Goal: Task Accomplishment & Management: Use online tool/utility

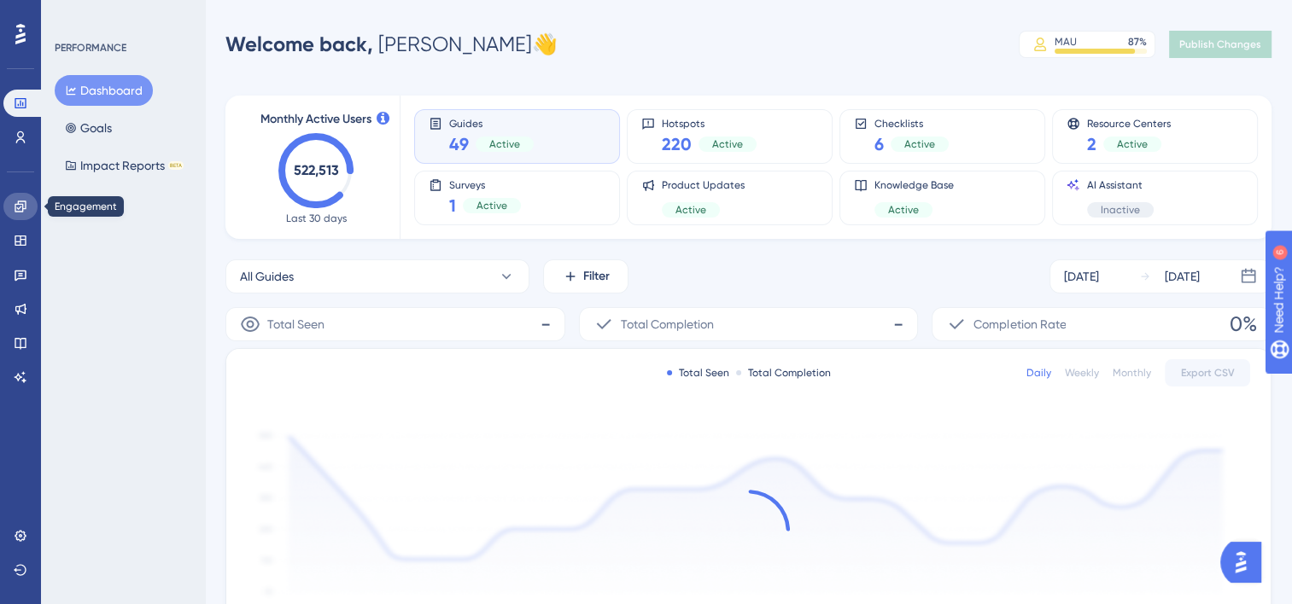
click at [12, 204] on link at bounding box center [20, 206] width 34 height 27
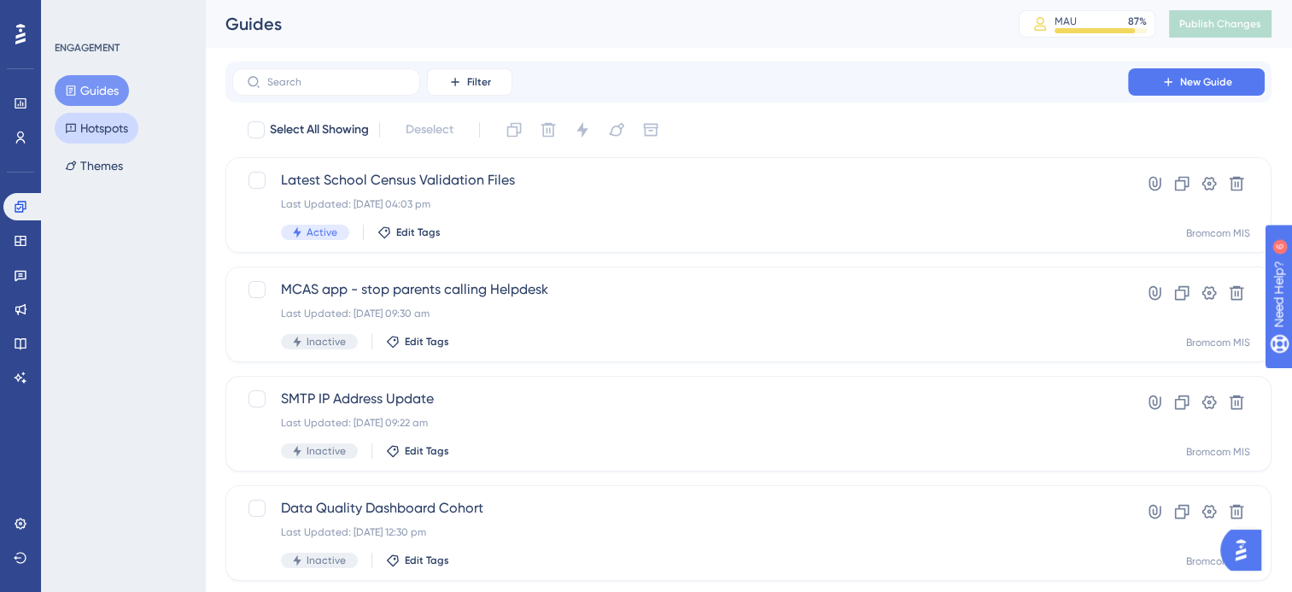
click at [101, 126] on button "Hotspots" at bounding box center [97, 128] width 84 height 31
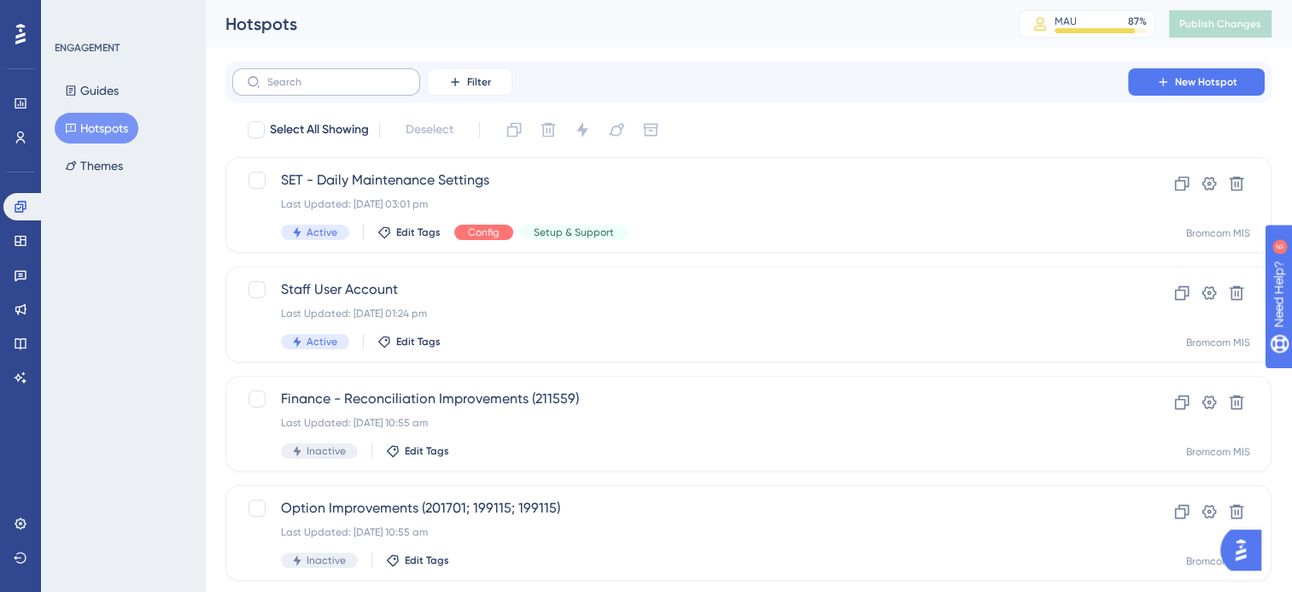
click at [376, 89] on label at bounding box center [326, 81] width 188 height 27
click at [376, 88] on input "text" at bounding box center [336, 82] width 138 height 12
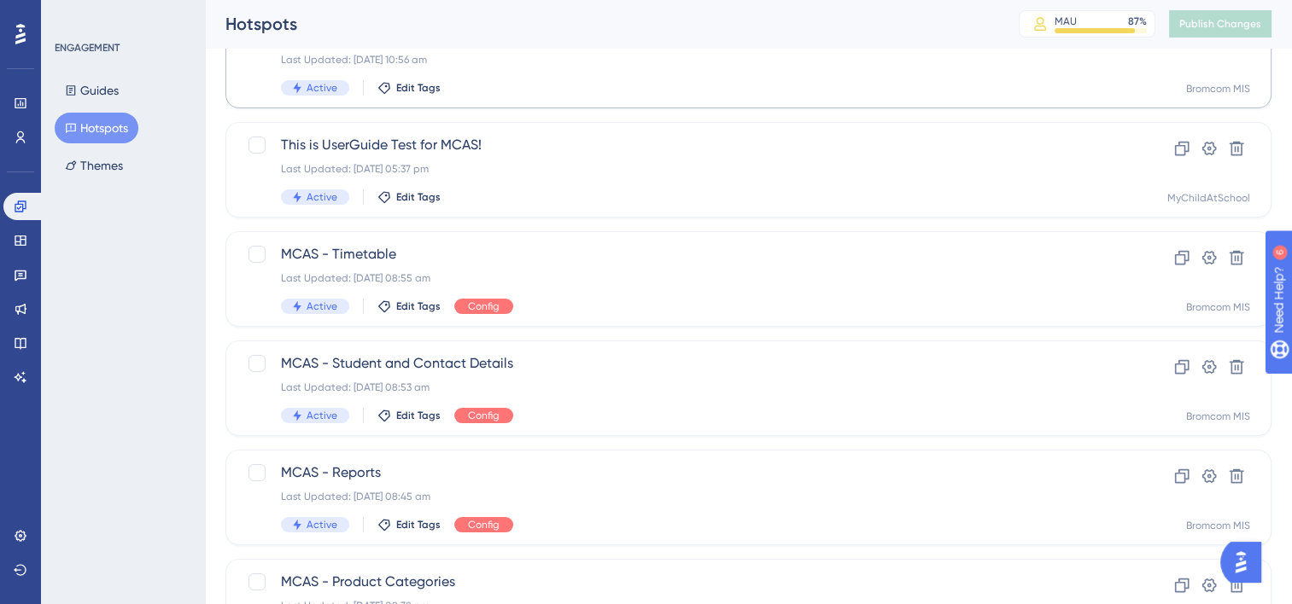
scroll to position [171, 0]
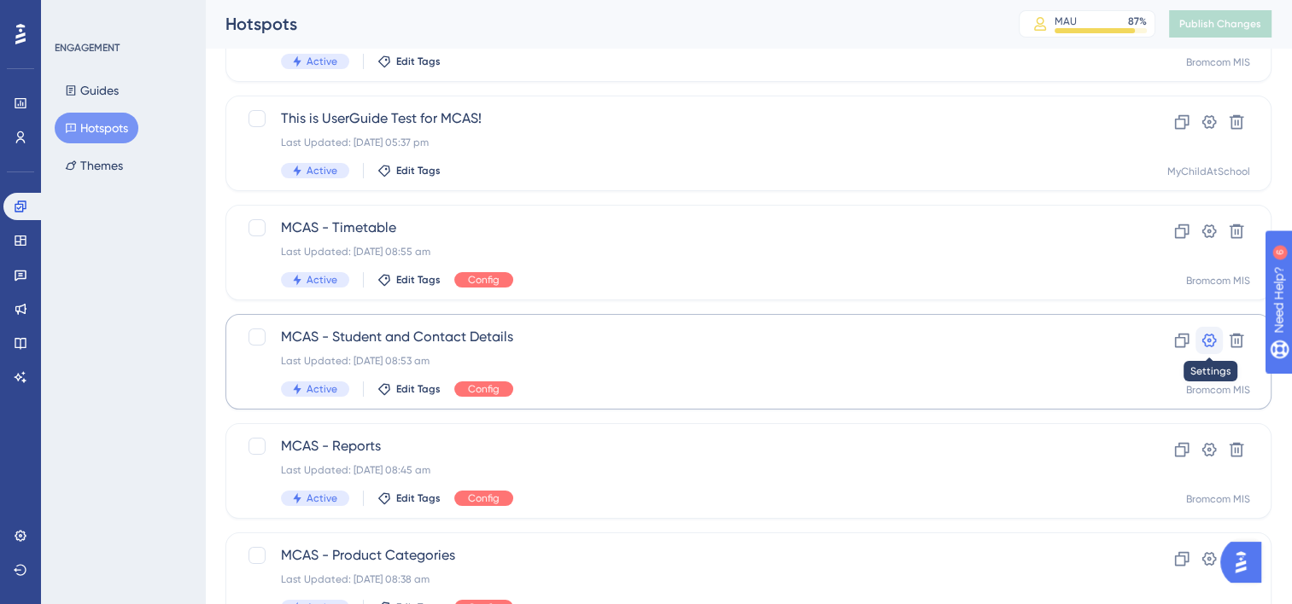
type input "MCAS"
click at [1207, 343] on icon at bounding box center [1208, 340] width 17 height 17
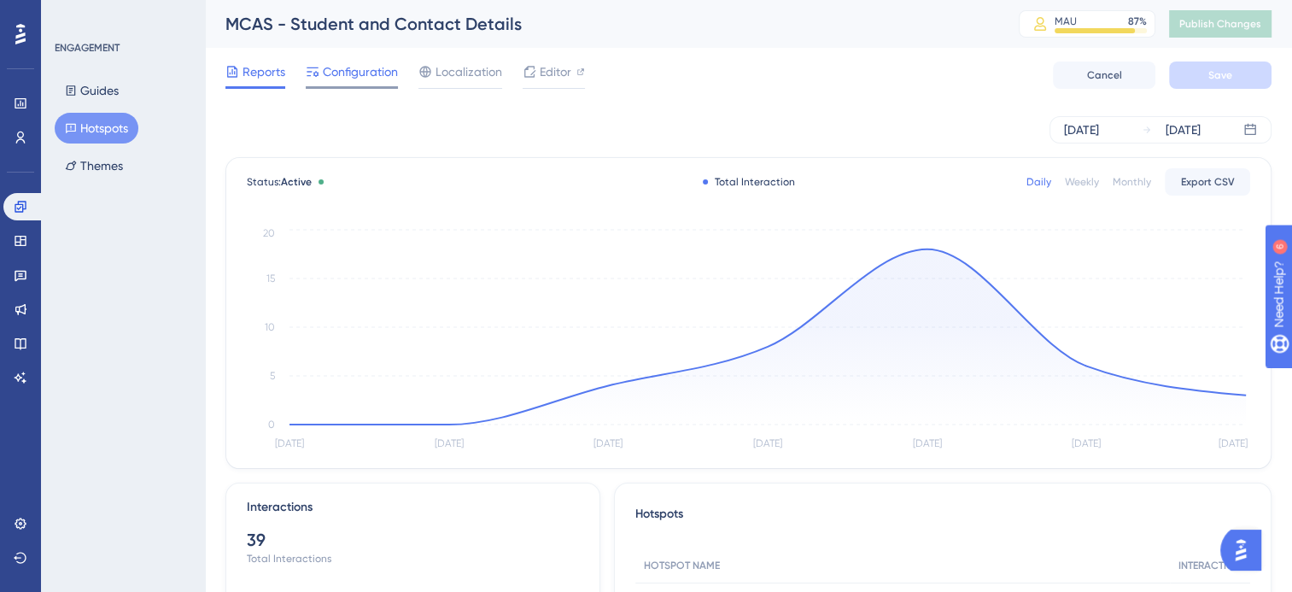
click at [331, 75] on span "Configuration" at bounding box center [360, 71] width 75 height 20
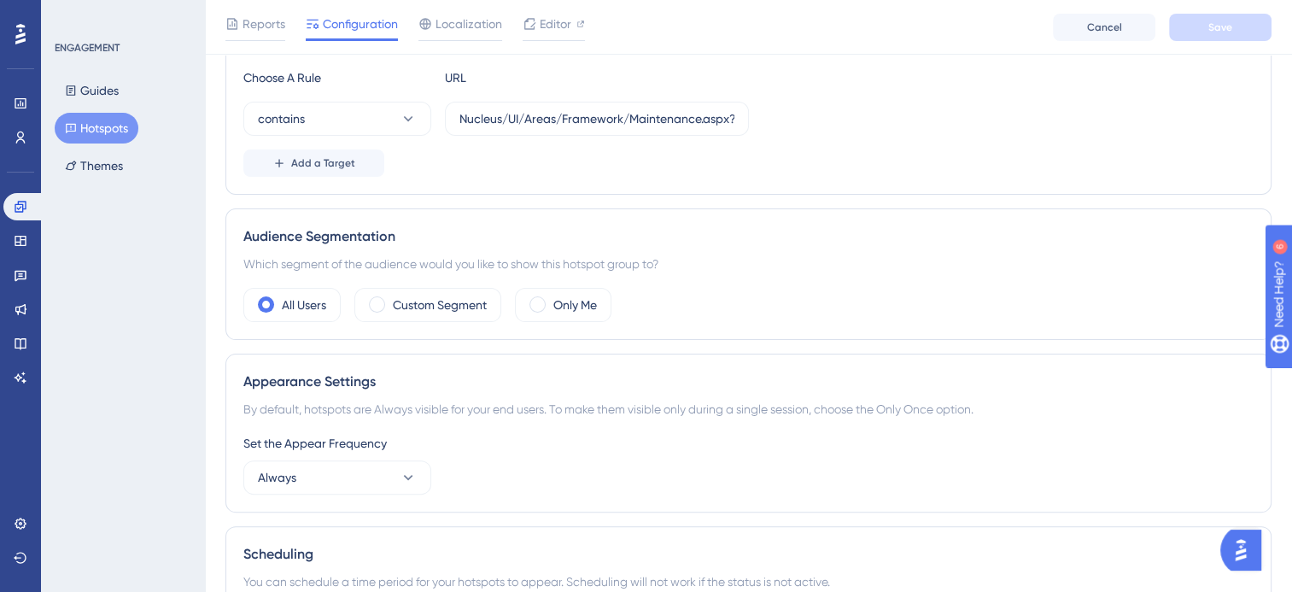
scroll to position [120, 0]
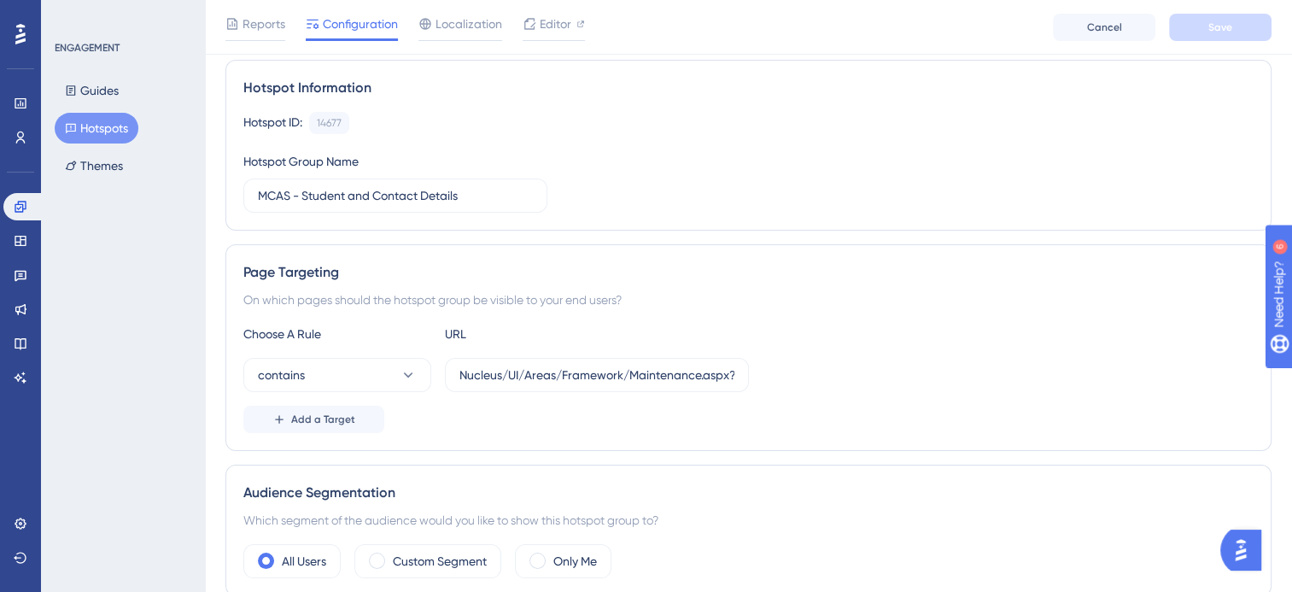
click at [72, 128] on icon at bounding box center [71, 128] width 12 height 12
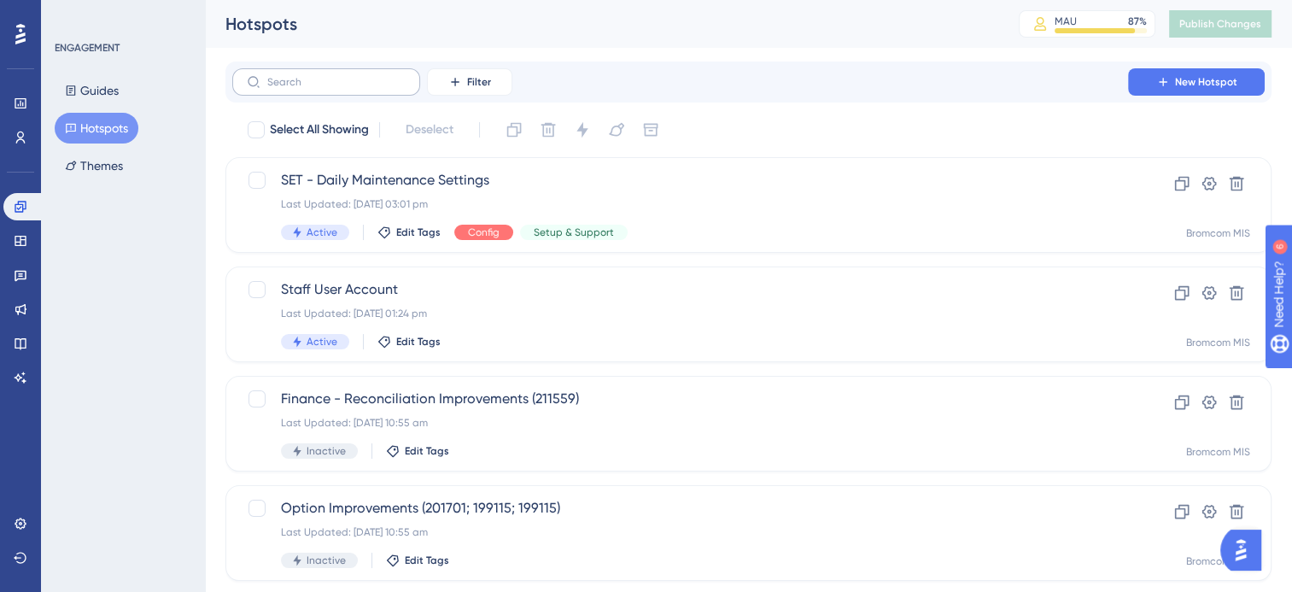
click at [334, 89] on label at bounding box center [326, 81] width 188 height 27
click at [334, 88] on input "text" at bounding box center [336, 82] width 138 height 12
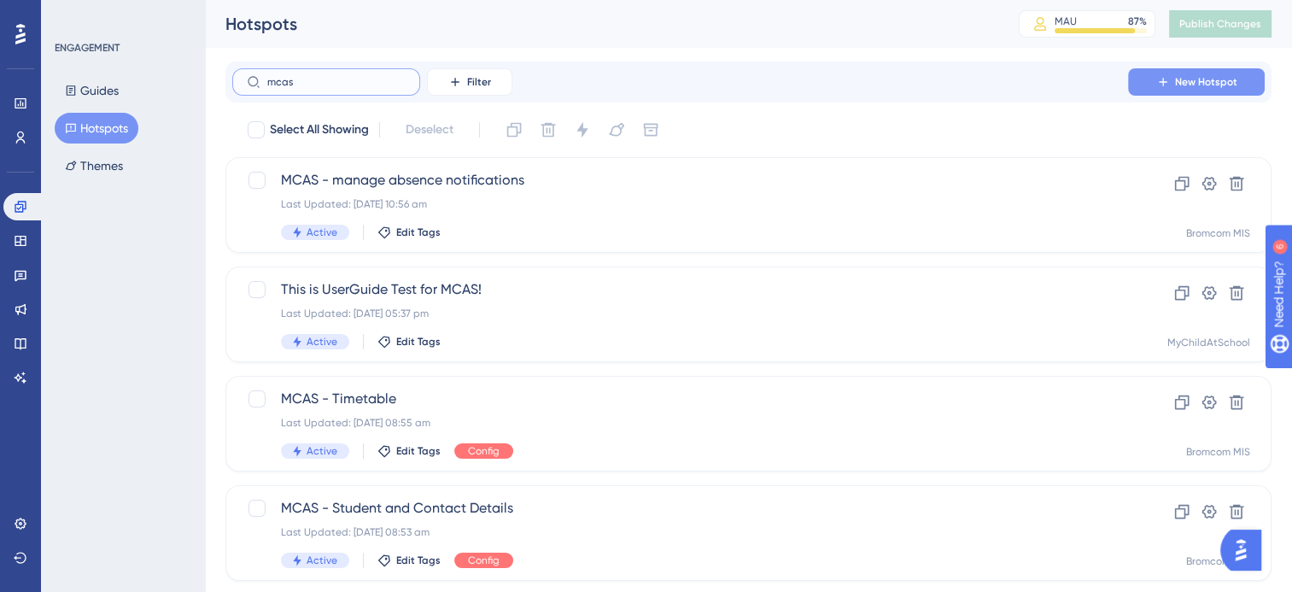
type input "mcas"
click at [1178, 81] on span "New Hotspot" at bounding box center [1206, 82] width 62 height 14
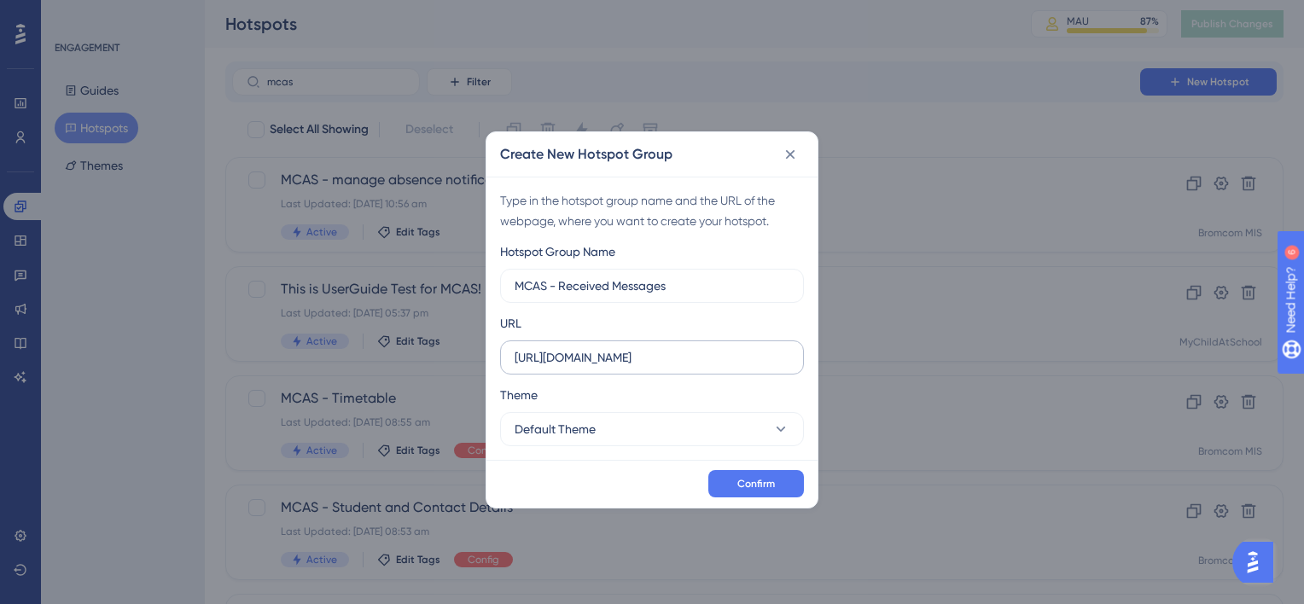
type input "MCAS - Received Messages"
drag, startPoint x: 633, startPoint y: 361, endPoint x: 558, endPoint y: 359, distance: 75.1
click at [558, 359] on input "https://beta-kanban.bromcomcloud.com" at bounding box center [652, 357] width 275 height 19
type input "https://bromcomcloud.com"
click at [755, 487] on span "Confirm" at bounding box center [757, 484] width 38 height 14
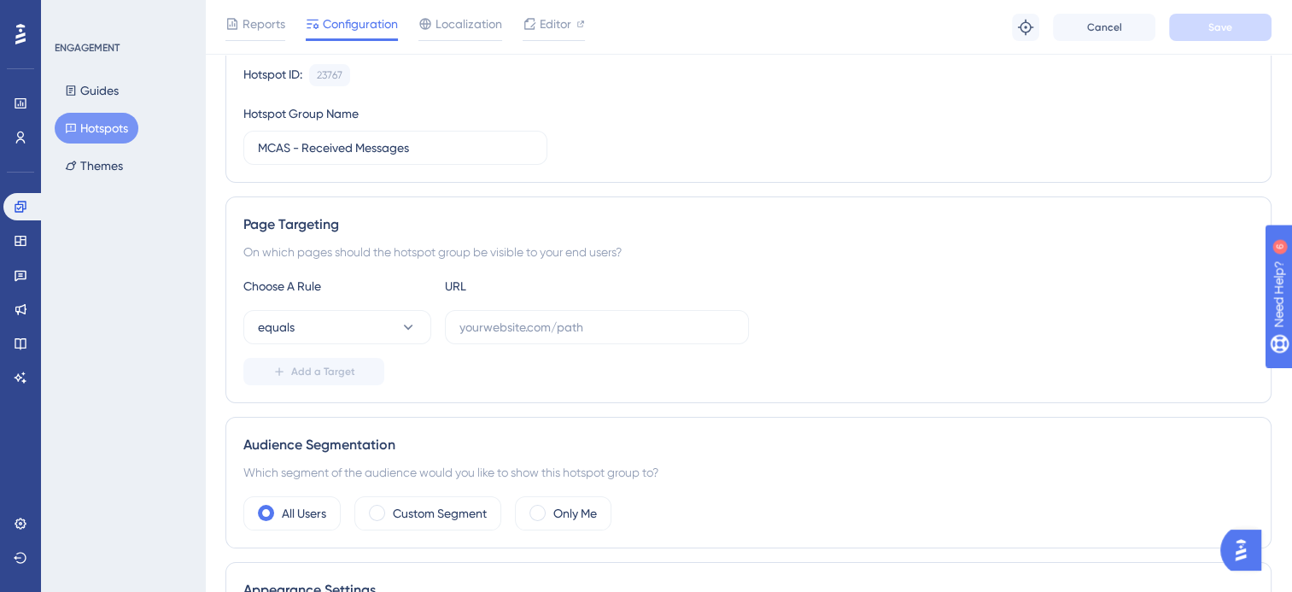
scroll to position [171, 0]
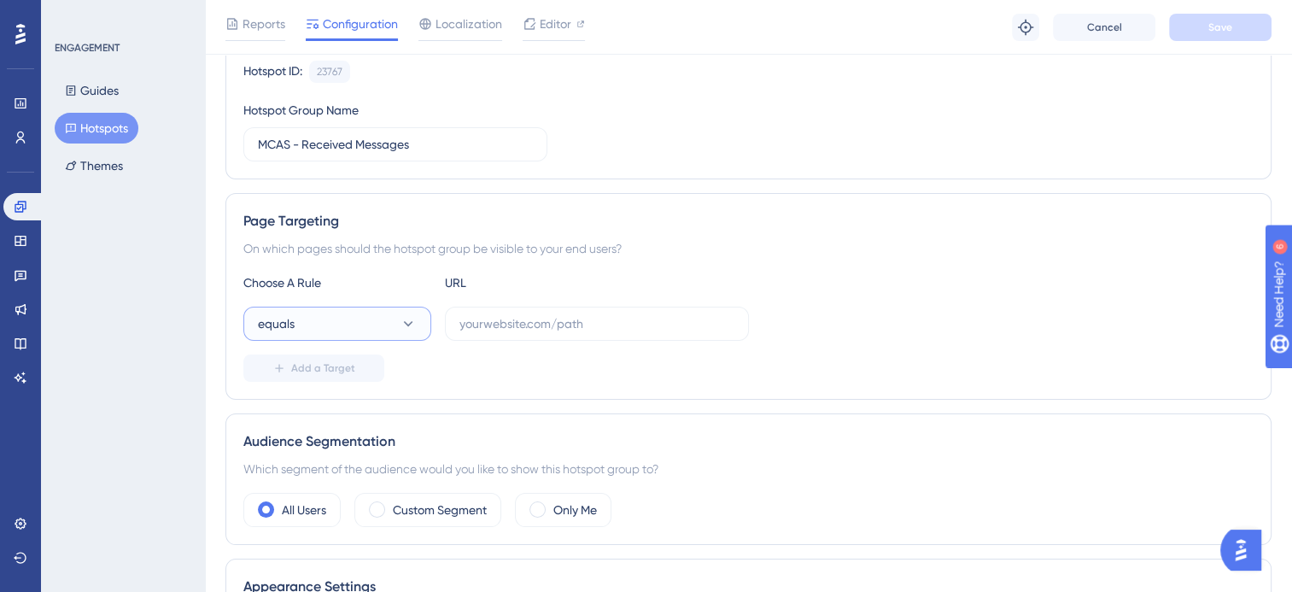
click at [397, 324] on button "equals" at bounding box center [337, 323] width 188 height 34
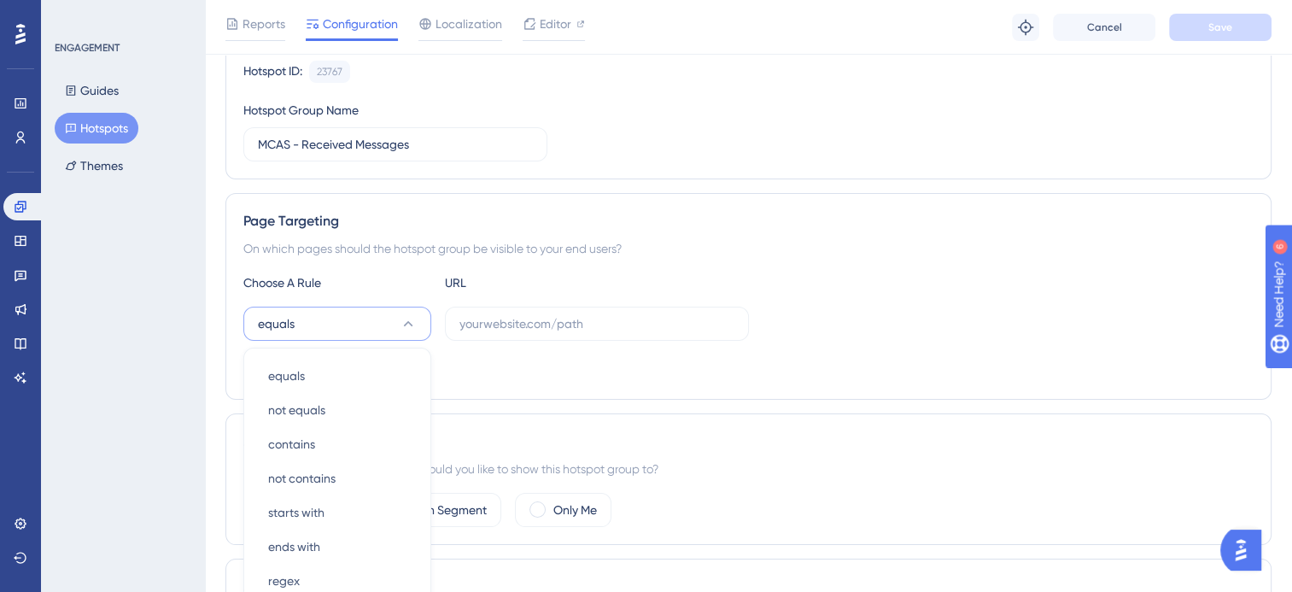
scroll to position [352, 0]
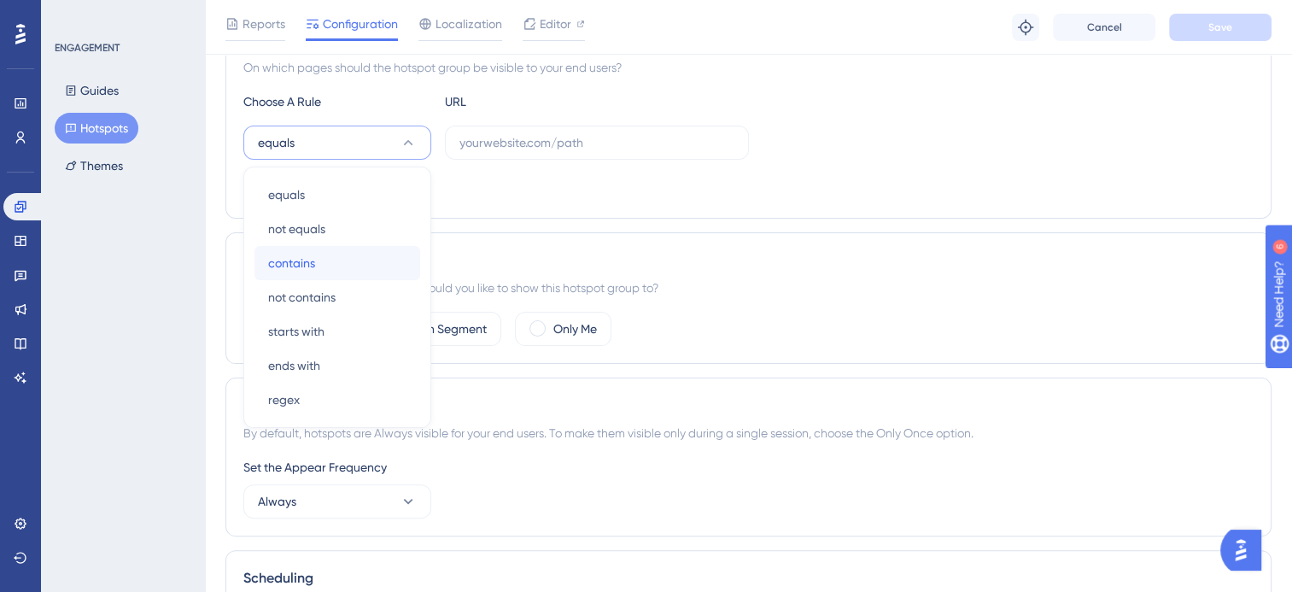
click at [348, 256] on div "contains contains" at bounding box center [337, 263] width 138 height 34
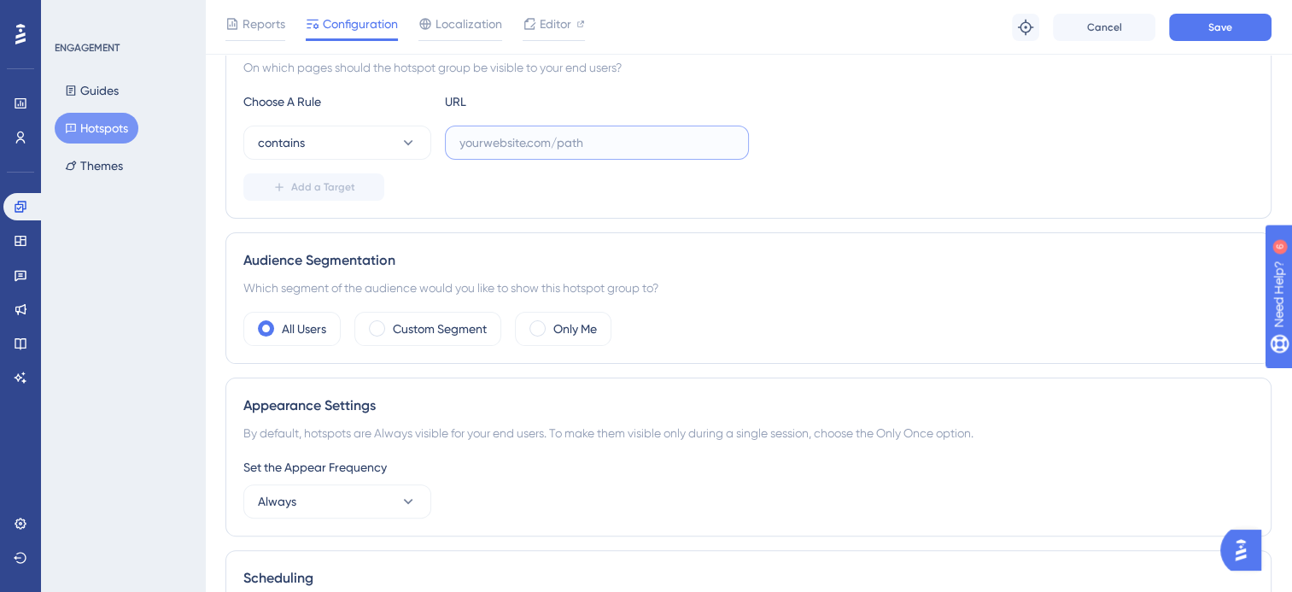
paste input "Nucleus/UI/Areas/Framework/Routines.aspx?page=MCSADMRECM"
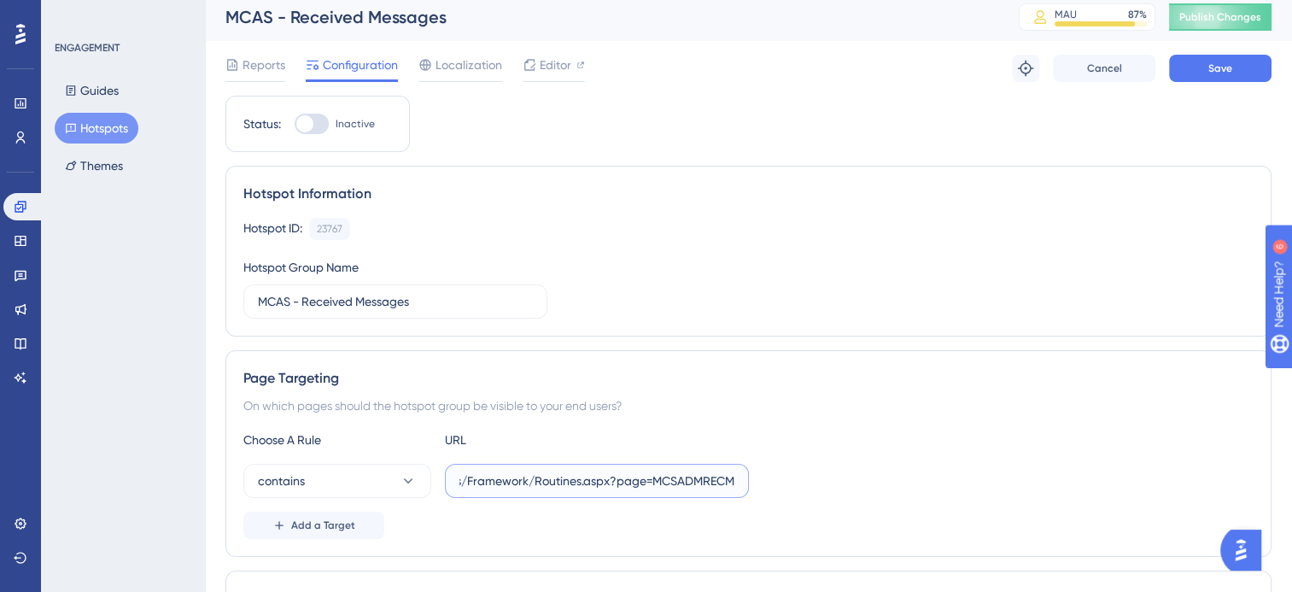
scroll to position [0, 0]
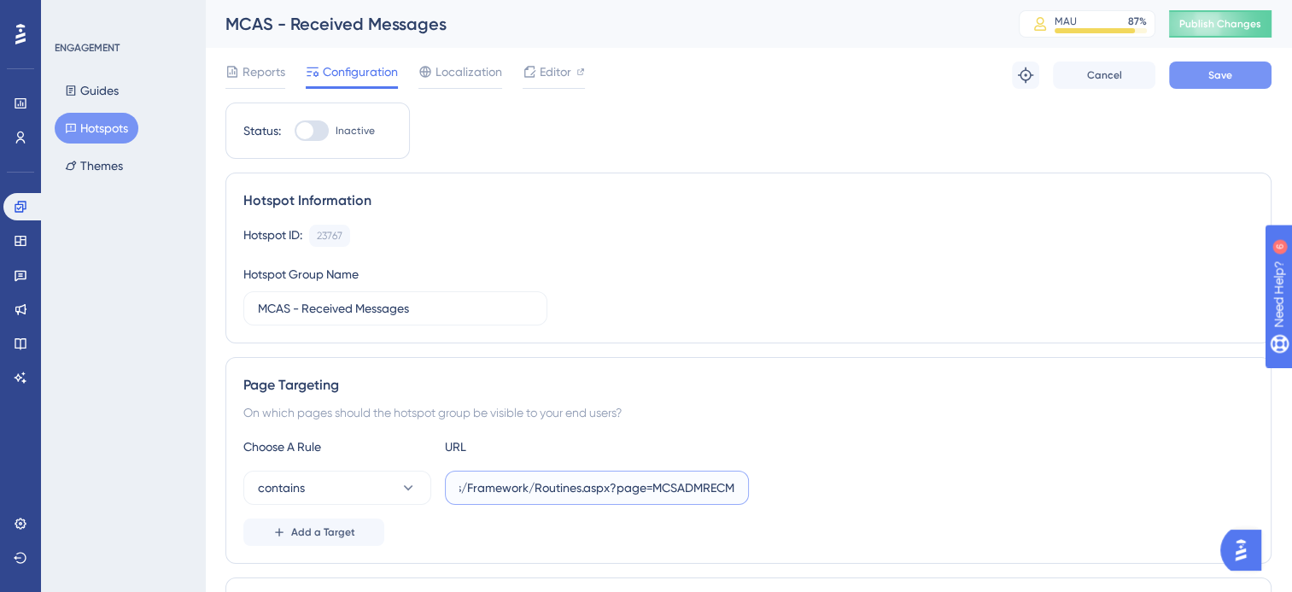
type input "Nucleus/UI/Areas/Framework/Routines.aspx?page=MCSADMRECM"
click at [1216, 82] on button "Save" at bounding box center [1220, 74] width 102 height 27
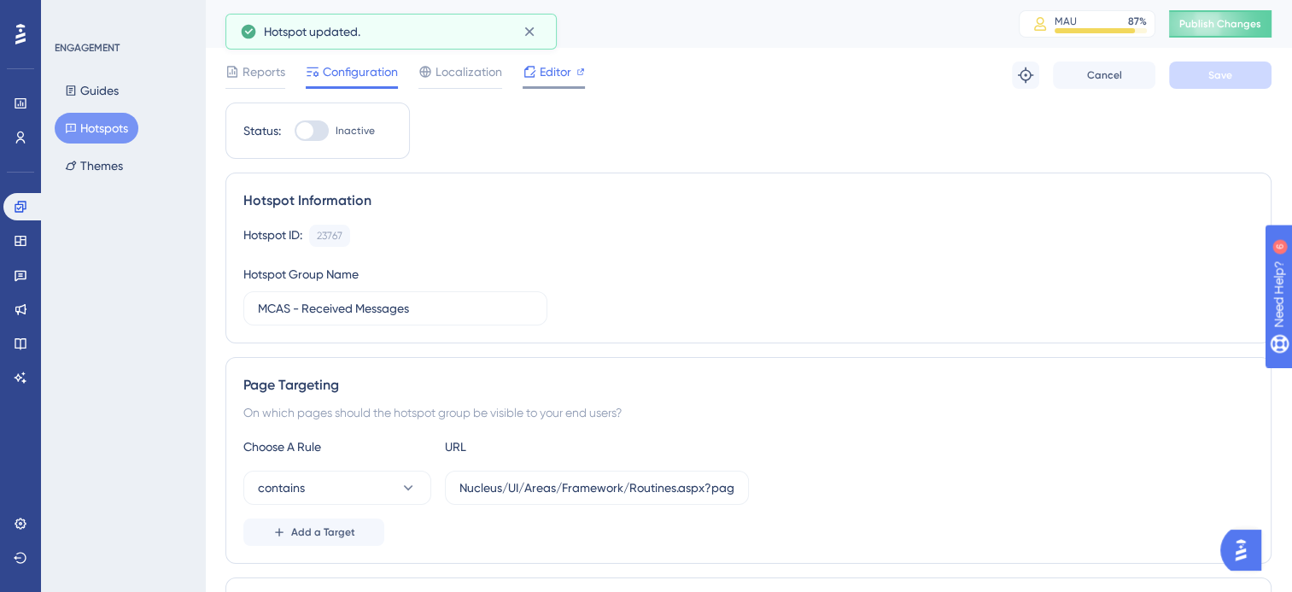
click at [560, 74] on span "Editor" at bounding box center [555, 71] width 32 height 20
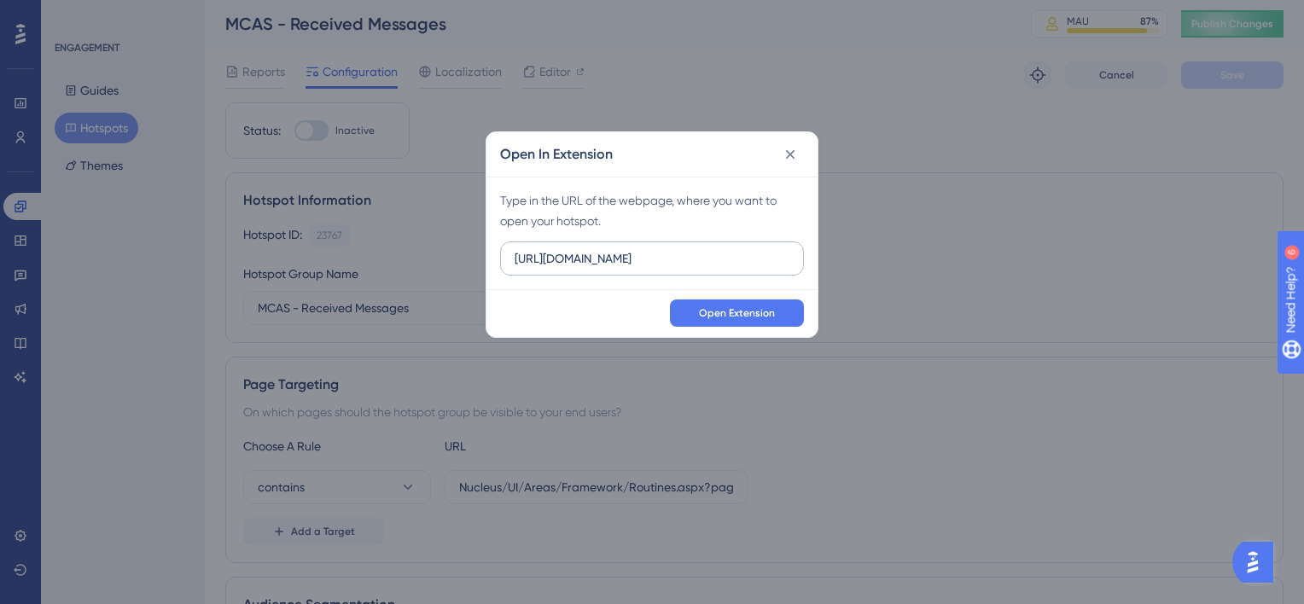
drag, startPoint x: 635, startPoint y: 263, endPoint x: 576, endPoint y: 265, distance: 58.9
click at [576, 265] on input "https://beta-kanban.bromcomcloud.com" at bounding box center [652, 258] width 275 height 19
click at [635, 260] on input "https://beta-kanban.bromcomcloud.com" at bounding box center [652, 258] width 275 height 19
drag, startPoint x: 635, startPoint y: 260, endPoint x: 557, endPoint y: 262, distance: 78.6
click at [557, 262] on input "https://beta-kanban.bromcomcloud.com" at bounding box center [652, 258] width 275 height 19
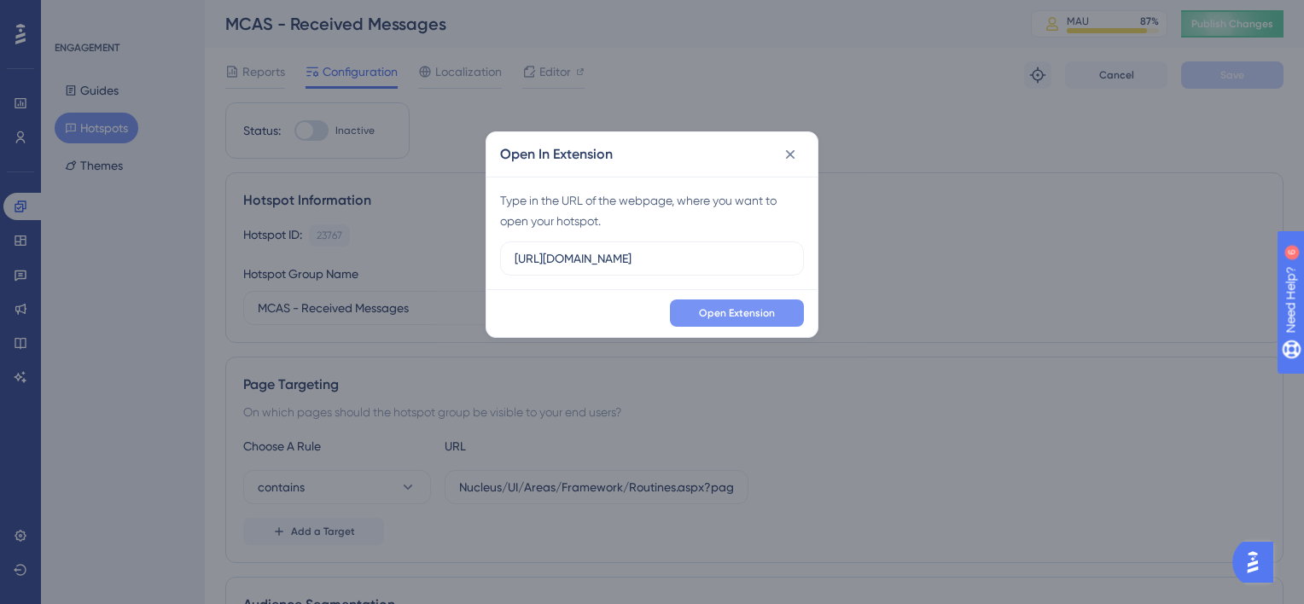
click at [744, 302] on button "Open Extension" at bounding box center [737, 313] width 134 height 27
click at [559, 260] on input "https://bromcomcloud.com" at bounding box center [652, 258] width 275 height 19
click at [690, 261] on input "https://cloudmis.bromcomcloud.com" at bounding box center [652, 258] width 275 height 19
type input "https://cloudmis.bromcom.com"
click at [715, 307] on span "Open Extension" at bounding box center [737, 313] width 76 height 14
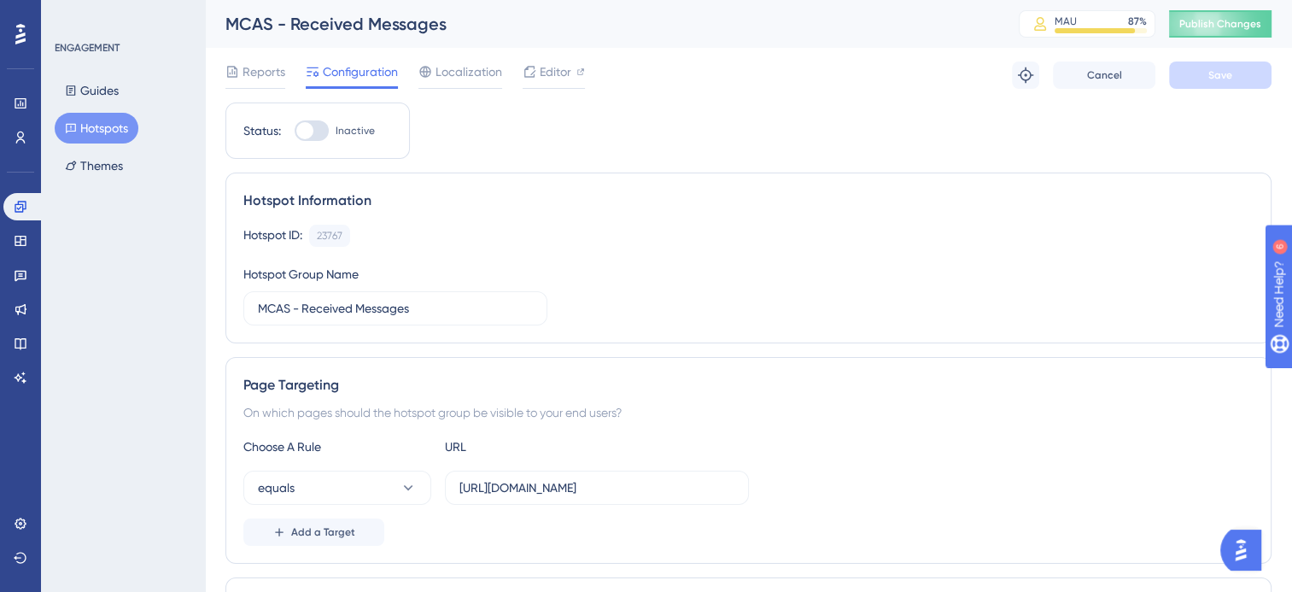
click at [313, 131] on div at bounding box center [312, 130] width 34 height 20
click at [295, 131] on input "Inactive" at bounding box center [294, 131] width 1 height 1
checkbox input "true"
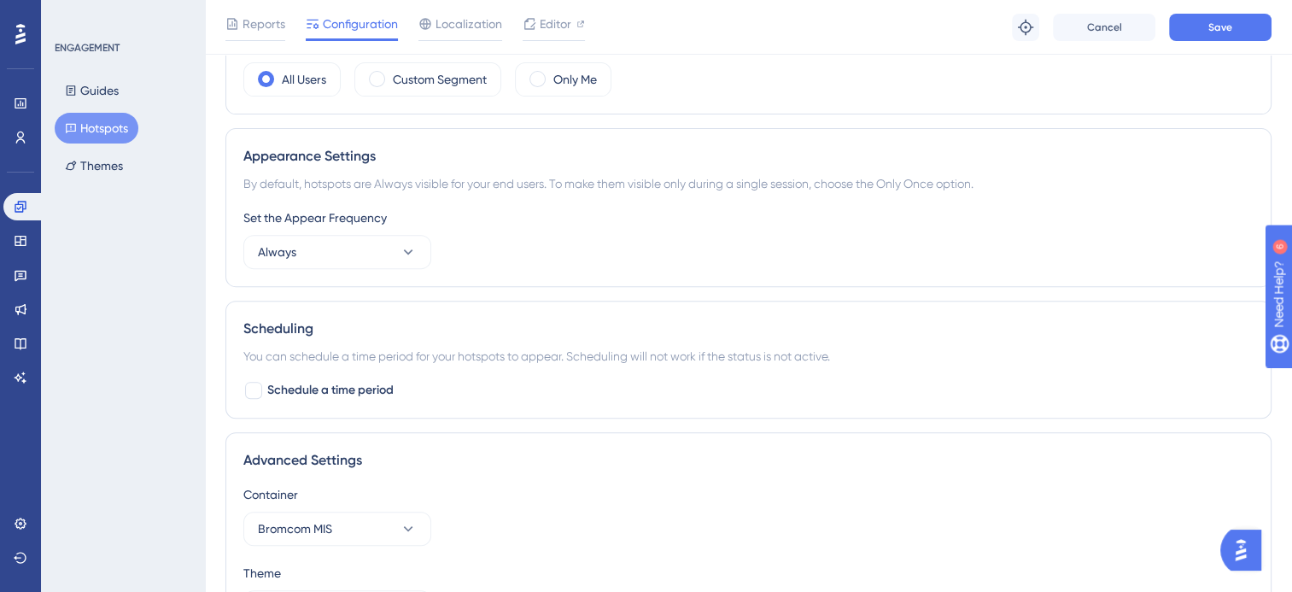
scroll to position [461, 0]
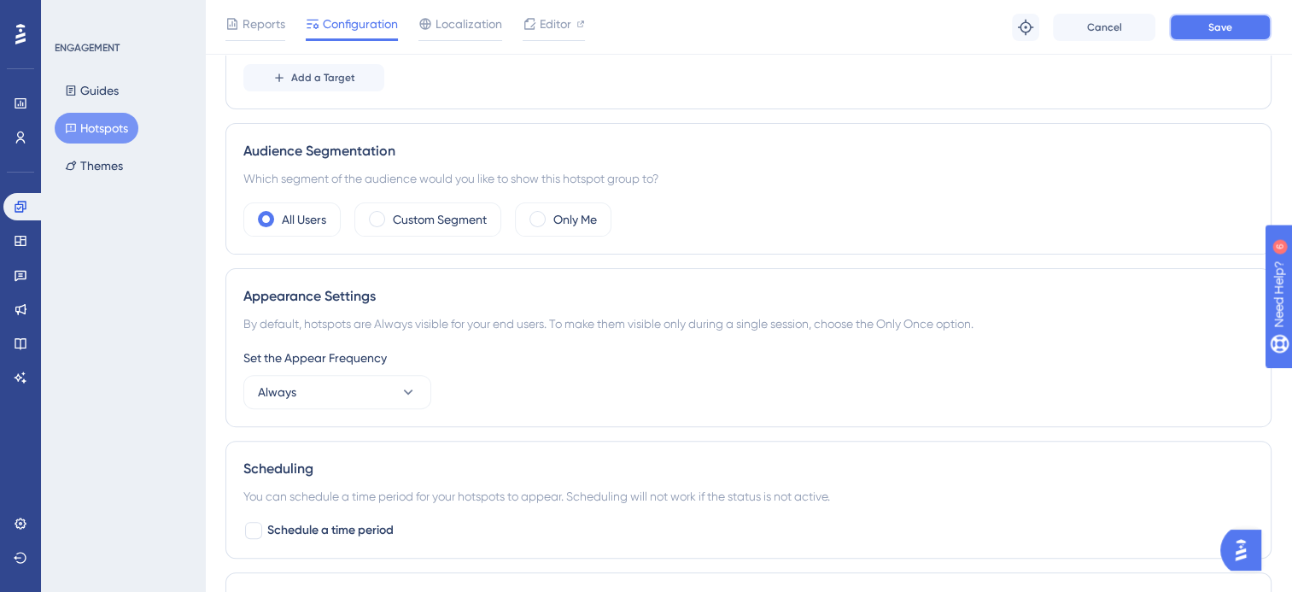
click at [1208, 20] on span "Save" at bounding box center [1220, 27] width 24 height 14
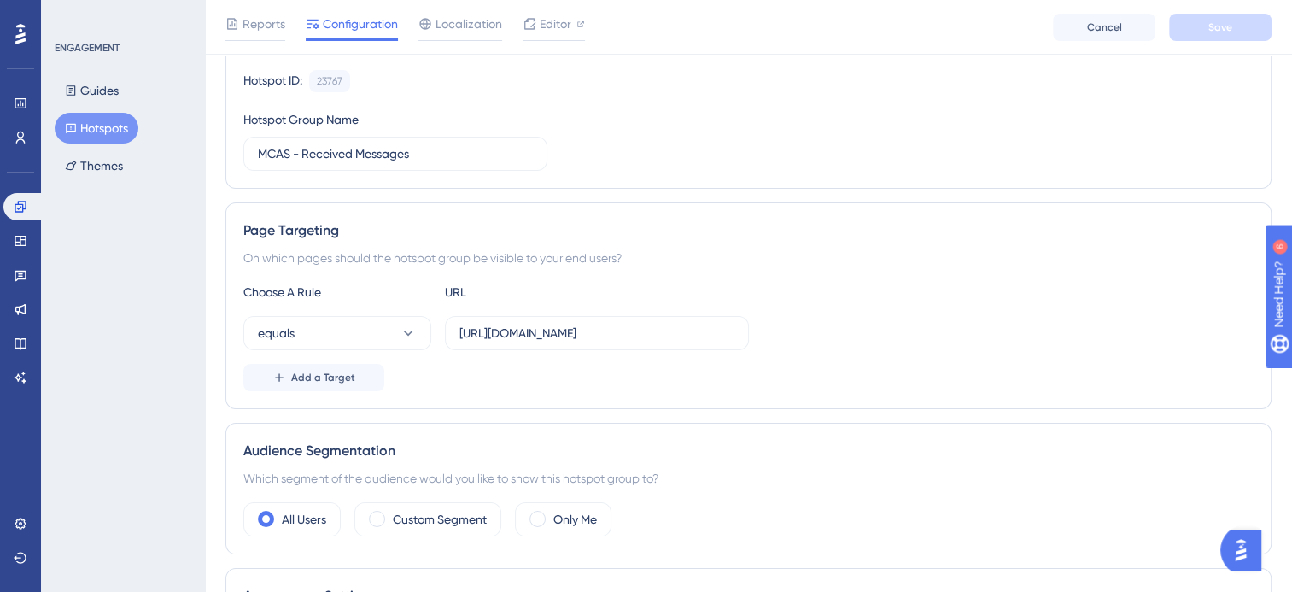
scroll to position [0, 0]
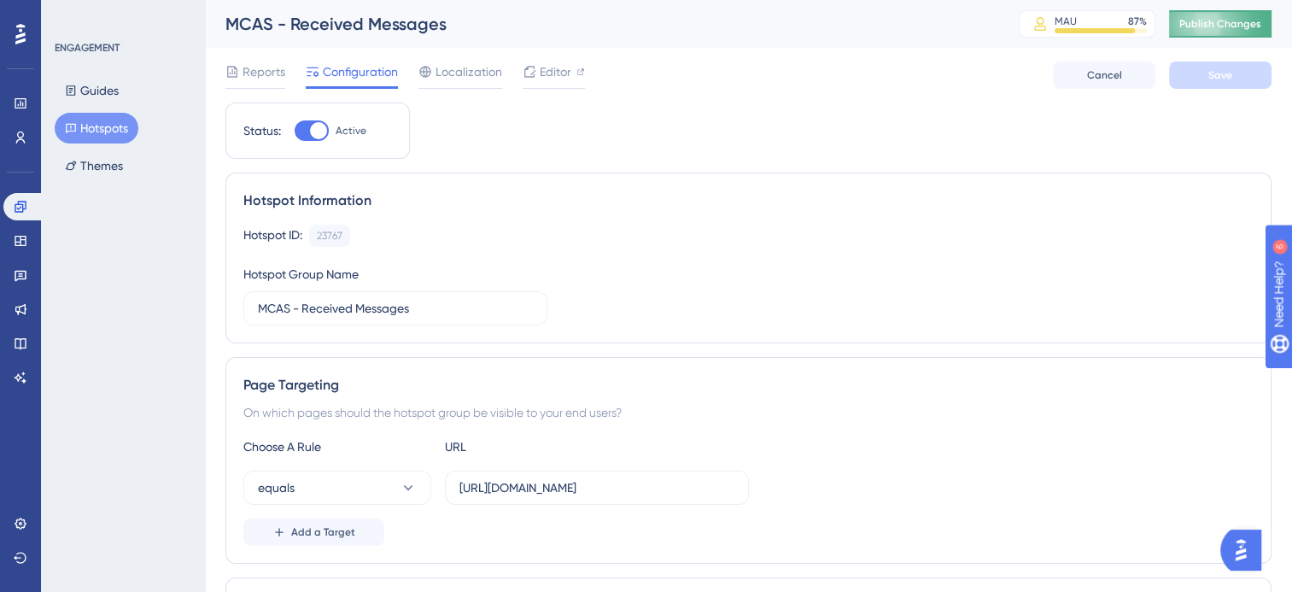
click at [1243, 17] on span "Publish Changes" at bounding box center [1220, 24] width 82 height 14
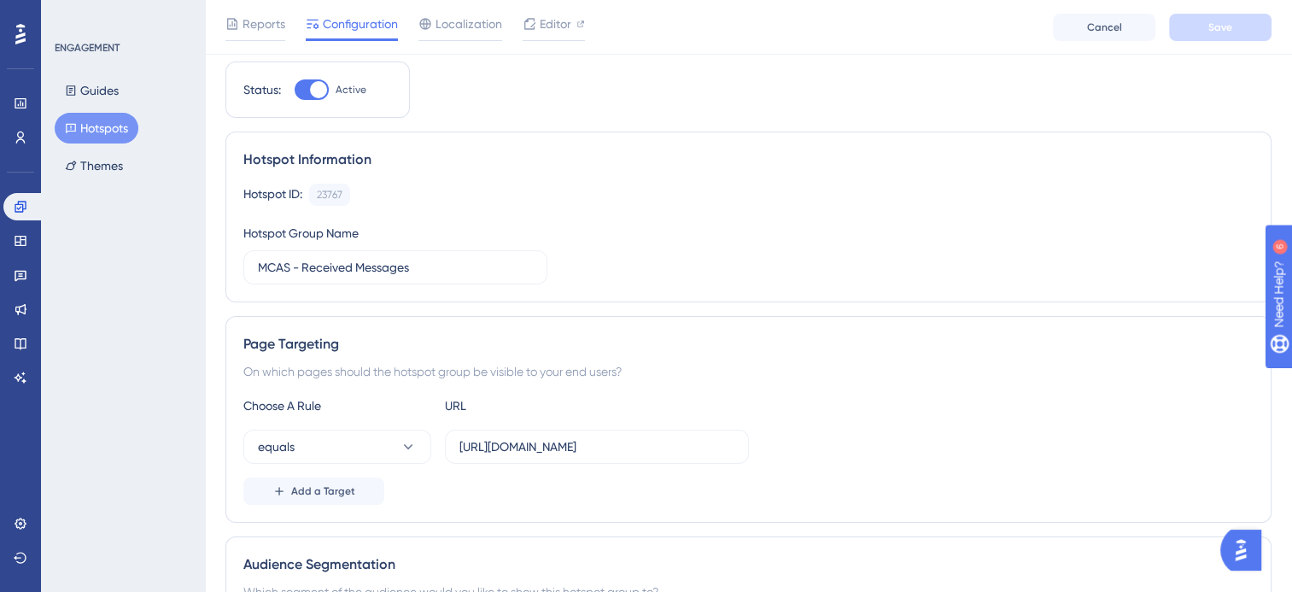
scroll to position [85, 0]
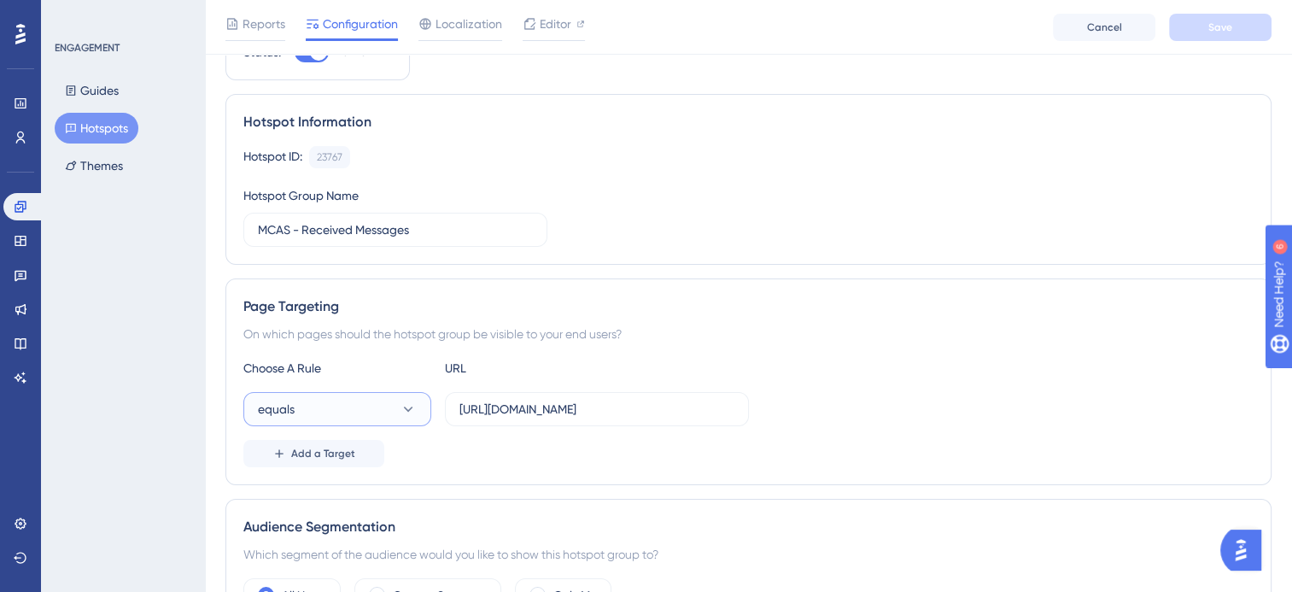
click at [399, 409] on icon at bounding box center [407, 408] width 17 height 17
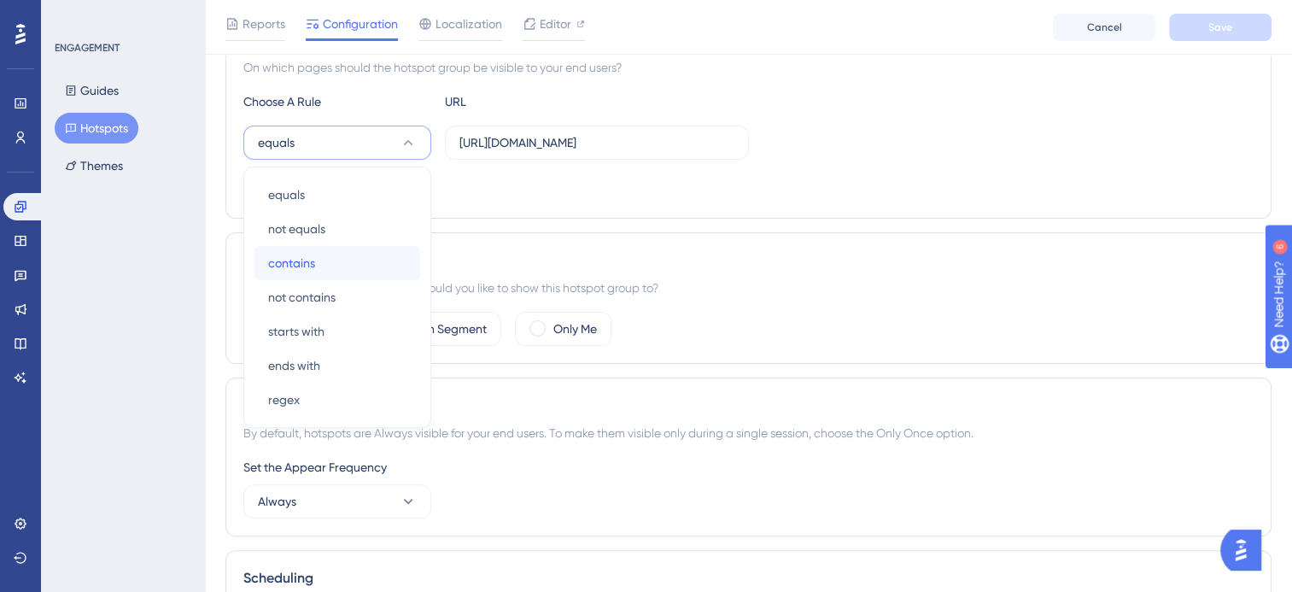
click at [364, 252] on div "contains contains" at bounding box center [337, 263] width 138 height 34
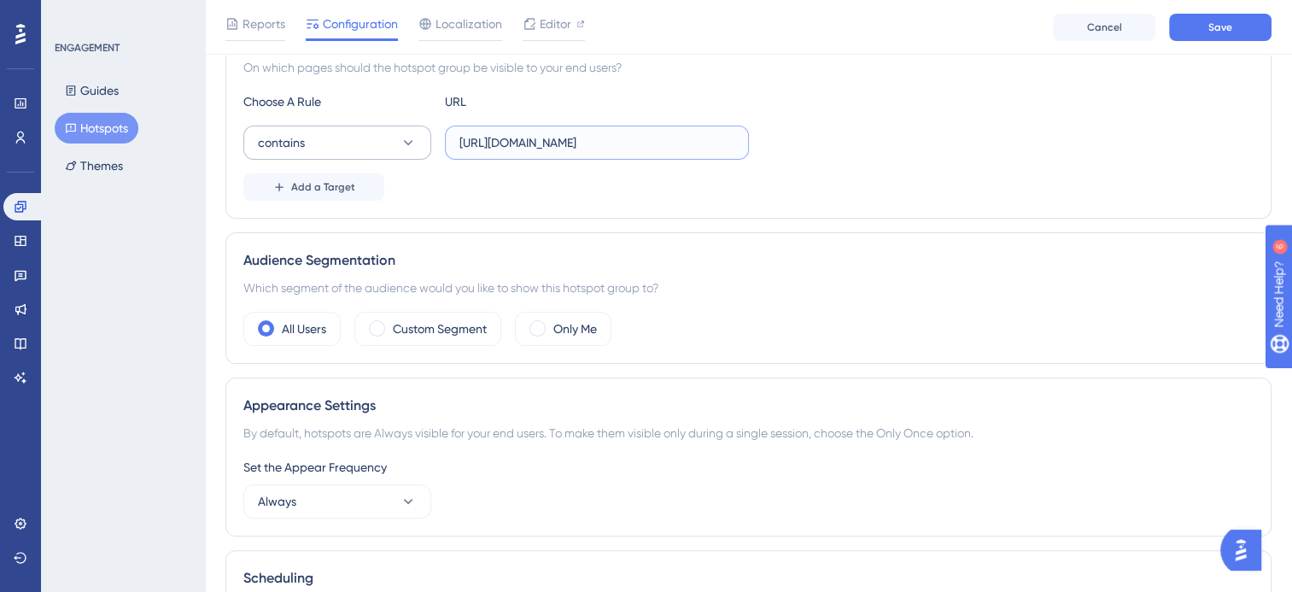
drag, startPoint x: 639, startPoint y: 143, endPoint x: 415, endPoint y: 143, distance: 224.5
click at [415, 143] on div "contains https://cloudmis.bromcom.com/Nucleus/UI/Areas/Framework/Routines.aspx?…" at bounding box center [495, 142] width 505 height 34
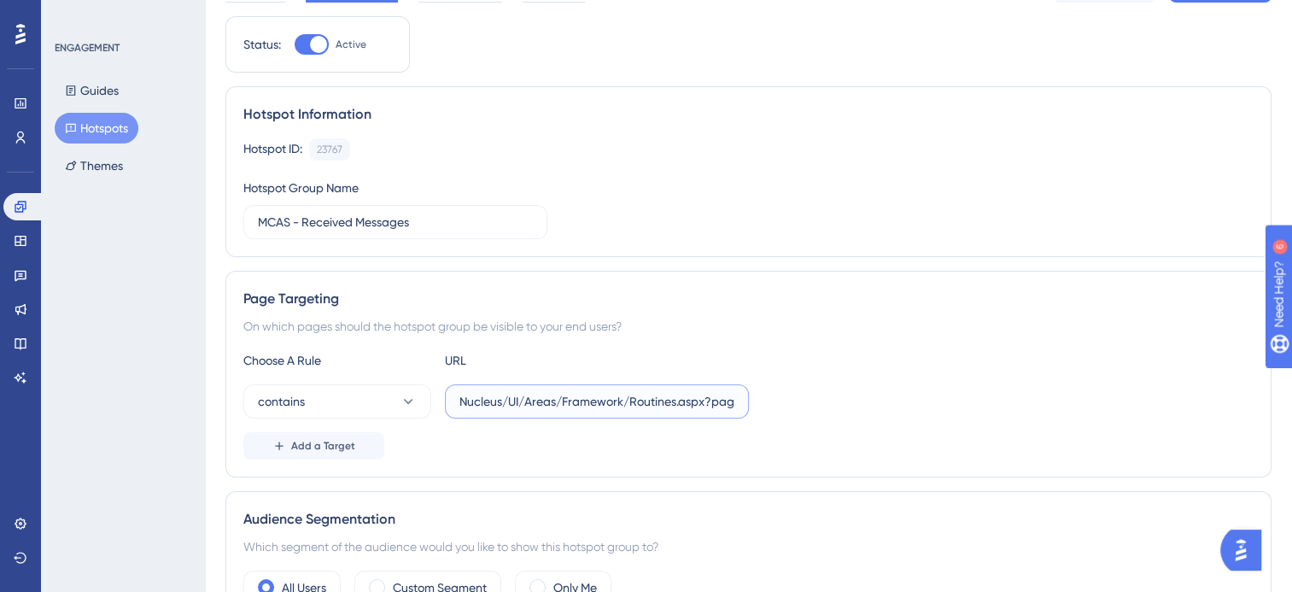
scroll to position [0, 0]
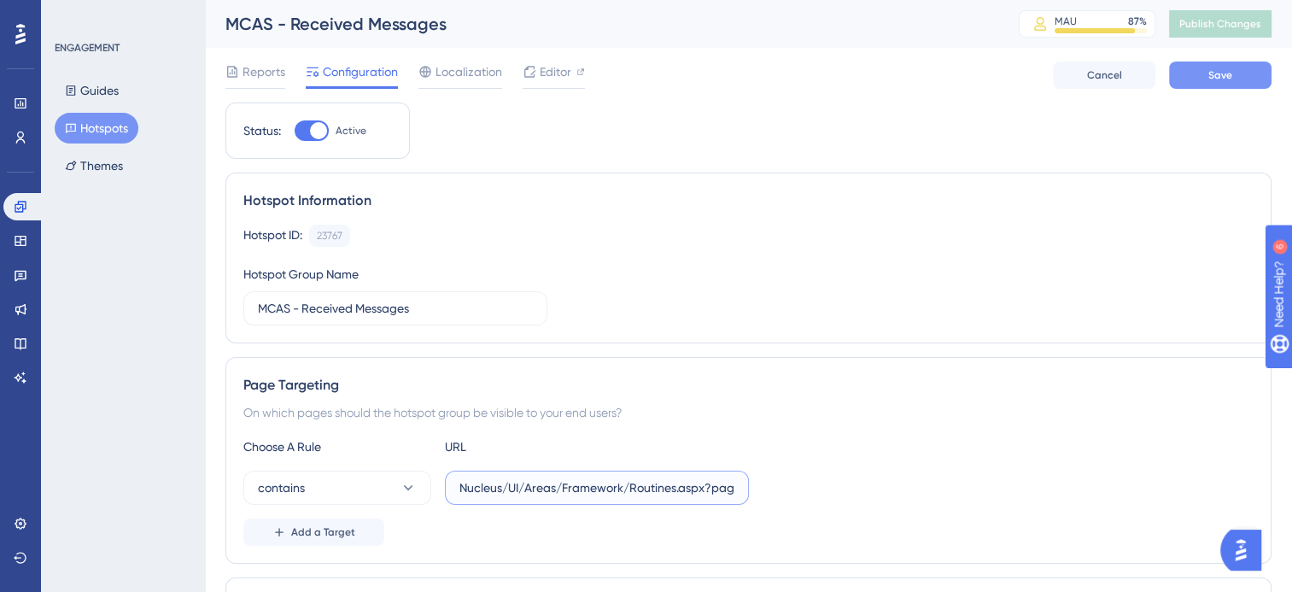
type input "Nucleus/UI/Areas/Framework/Routines.aspx?page=MCSADMRECM"
click at [1222, 78] on span "Save" at bounding box center [1220, 75] width 24 height 14
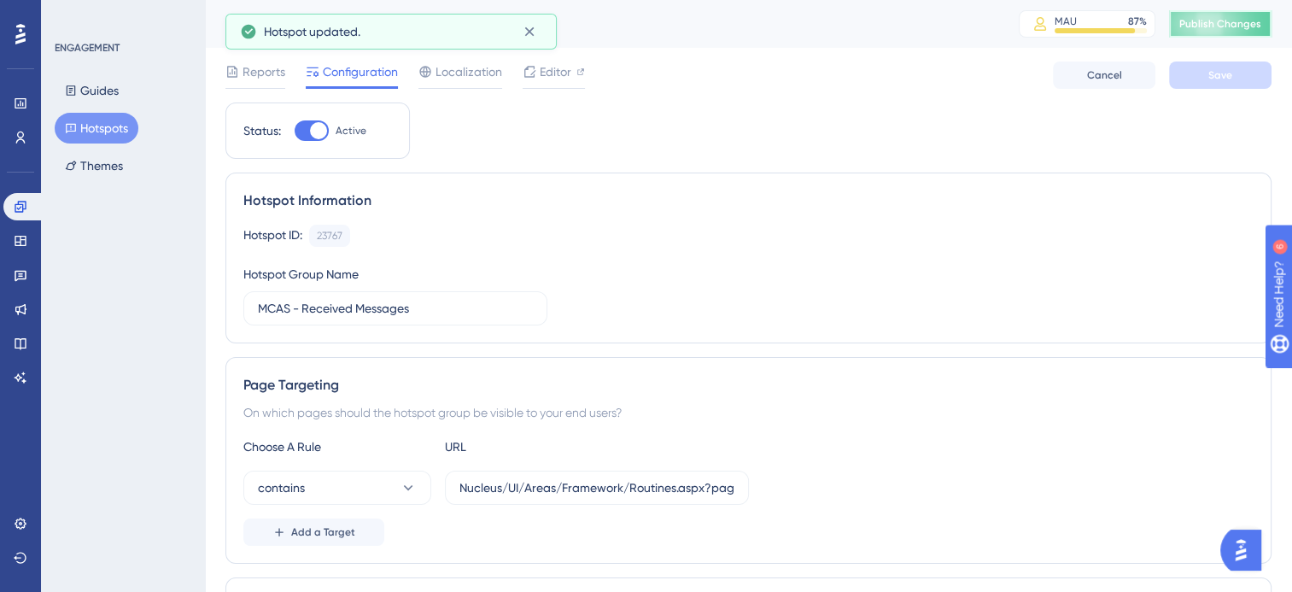
click at [1221, 28] on span "Publish Changes" at bounding box center [1220, 24] width 82 height 14
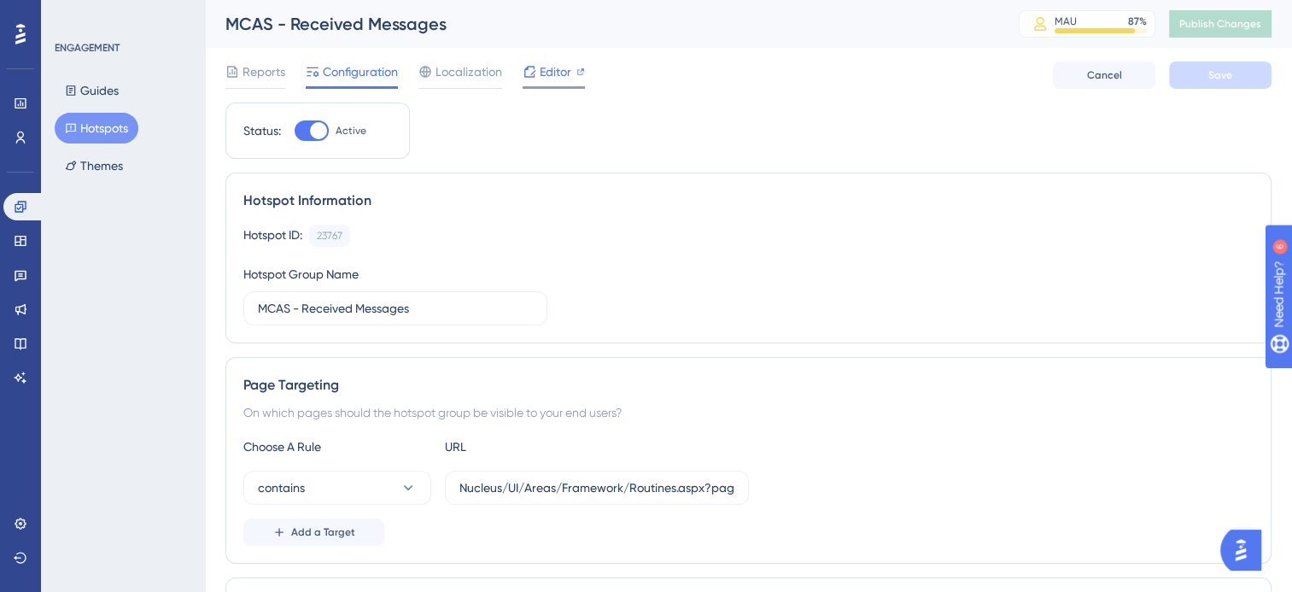
click at [559, 70] on span "Editor" at bounding box center [555, 71] width 32 height 20
click at [106, 130] on button "Hotspots" at bounding box center [97, 128] width 84 height 31
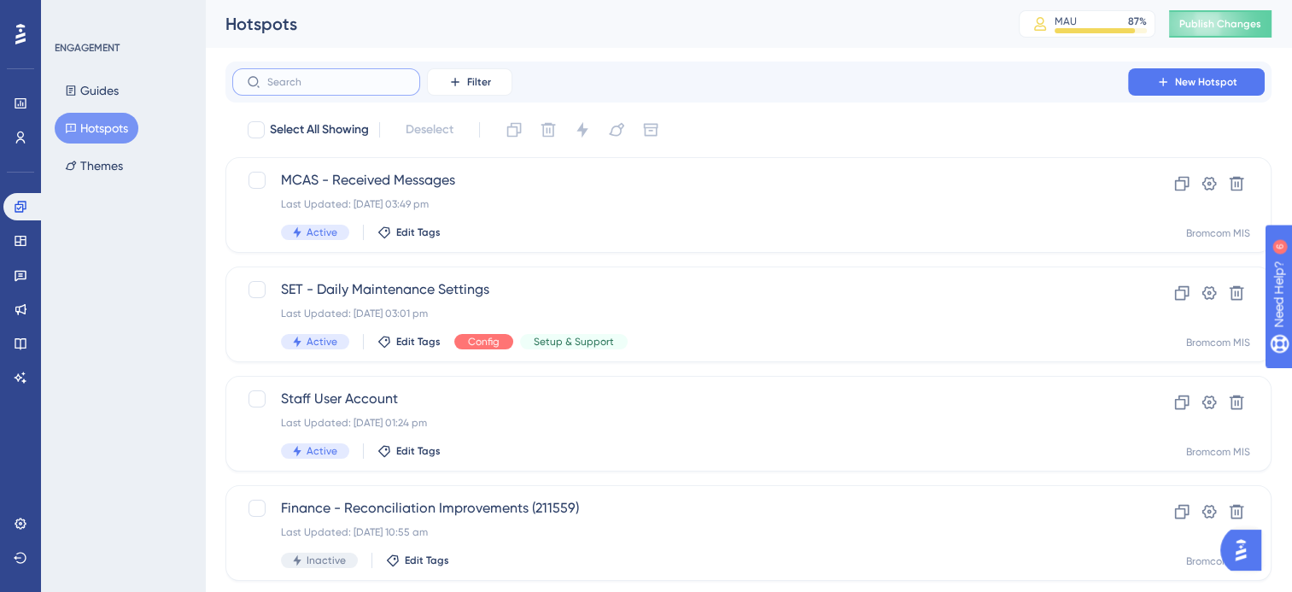
click at [359, 83] on input "text" at bounding box center [336, 82] width 138 height 12
type input "mx"
checkbox input "true"
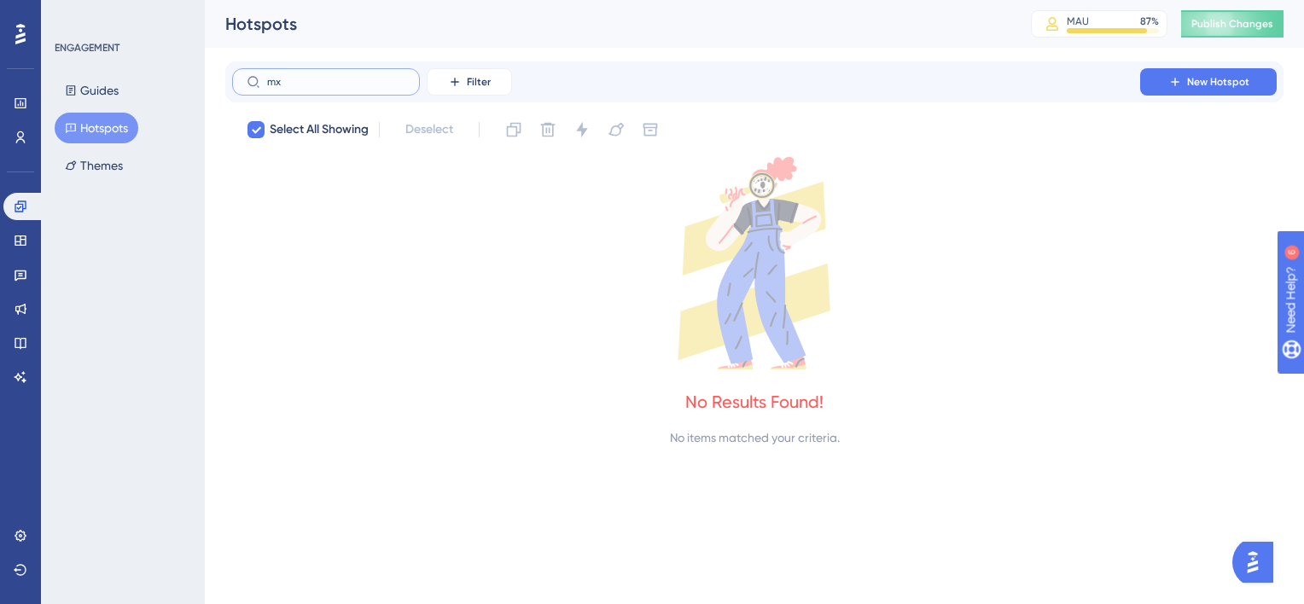
type input "m"
checkbox input "false"
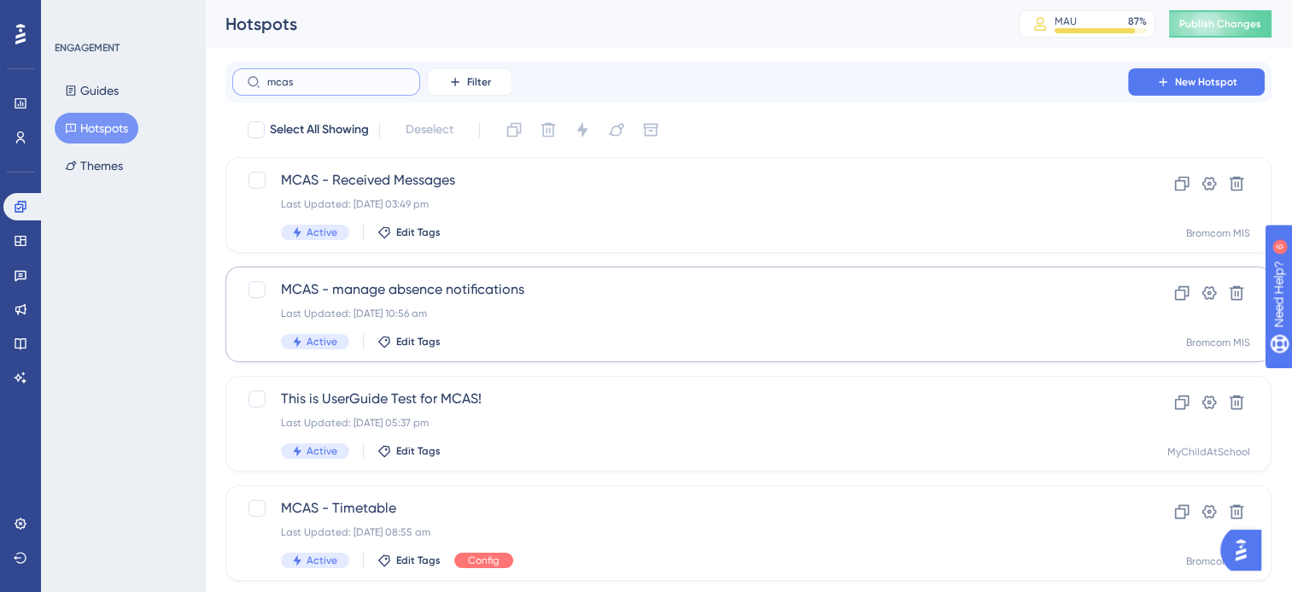
type input "mcas"
click at [429, 285] on span "MCAS - manage absence notifications" at bounding box center [680, 289] width 798 height 20
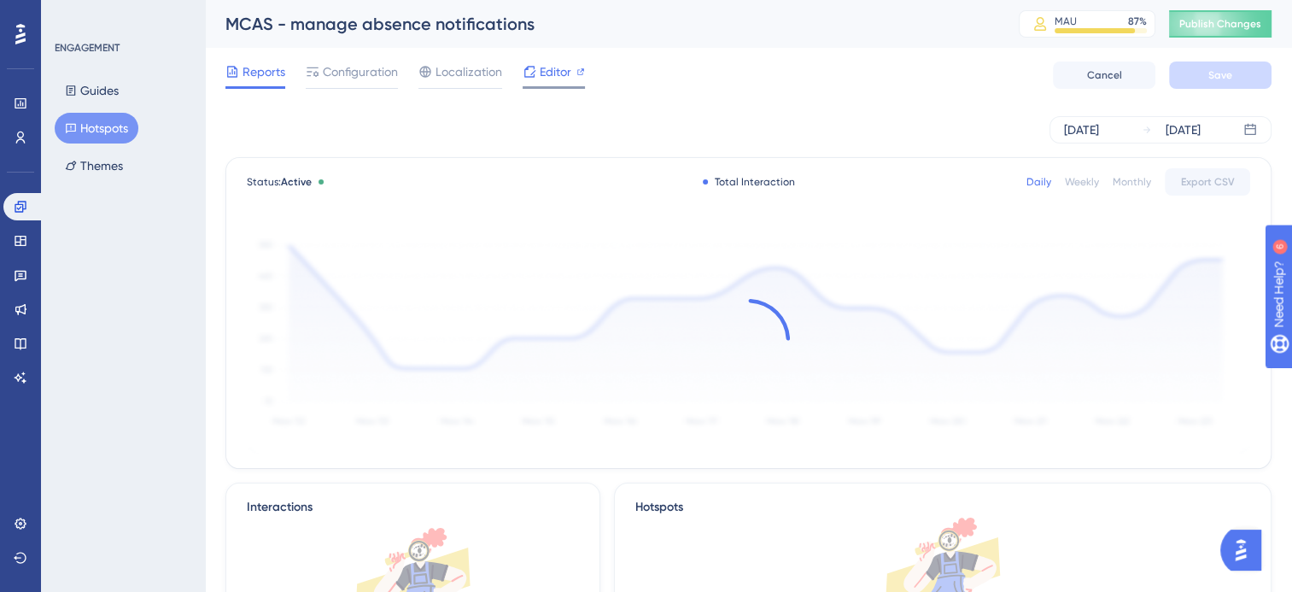
click at [557, 69] on span "Editor" at bounding box center [555, 71] width 32 height 20
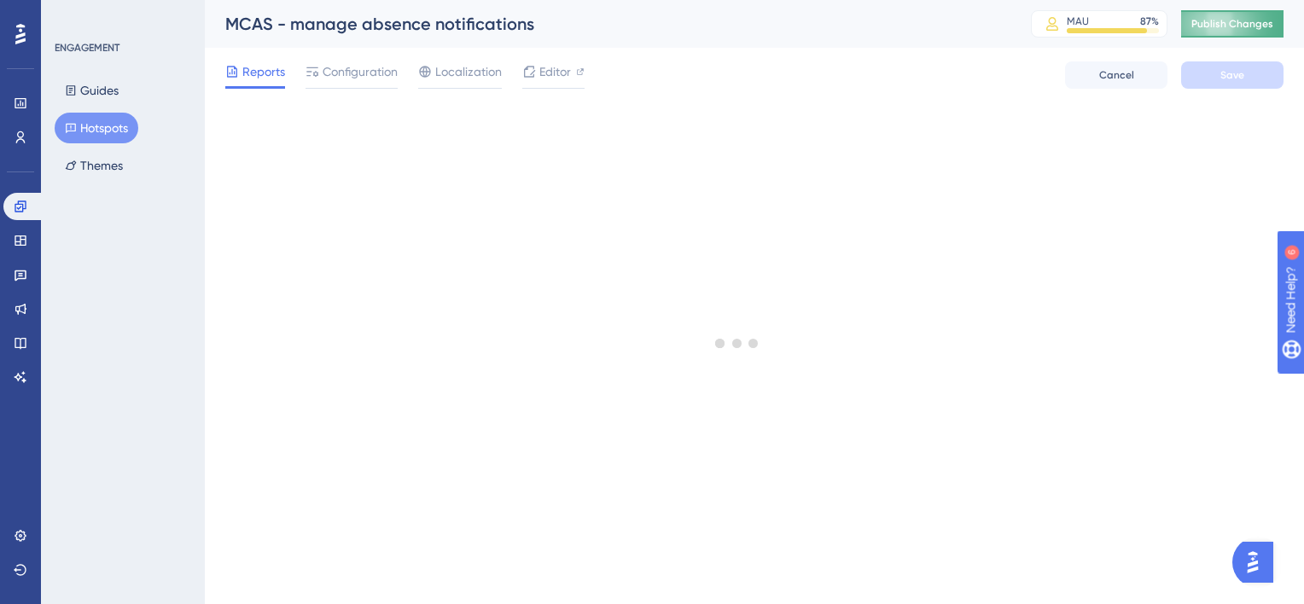
click at [1221, 20] on span "Publish Changes" at bounding box center [1233, 24] width 82 height 14
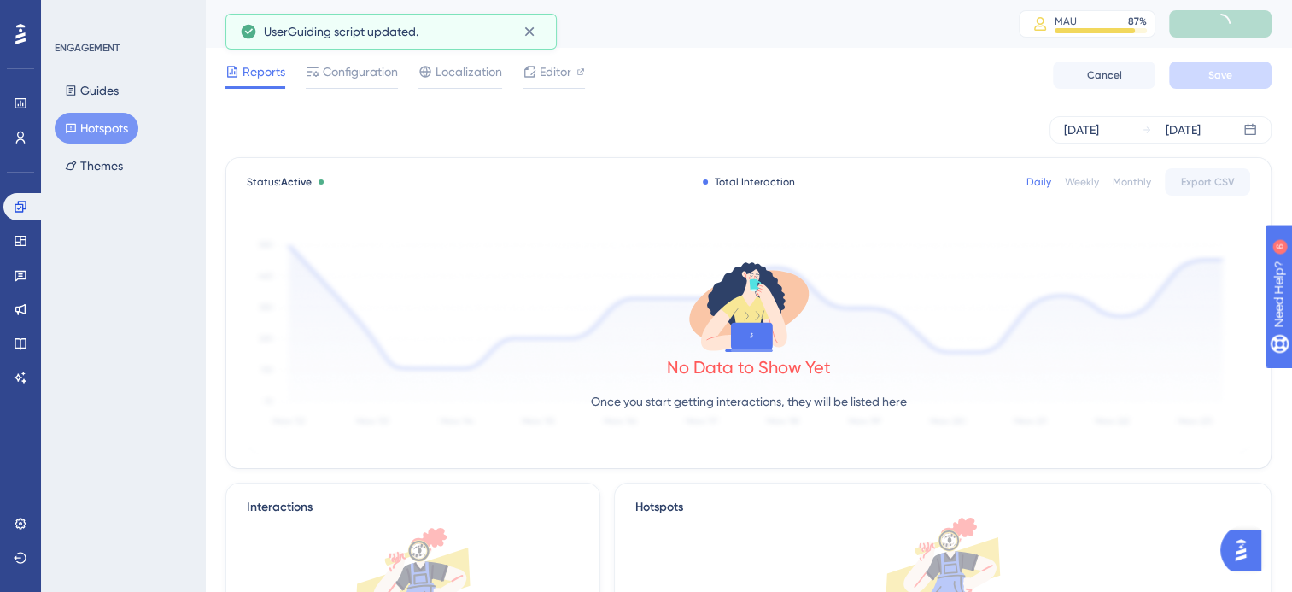
click at [102, 120] on button "Hotspots" at bounding box center [97, 128] width 84 height 31
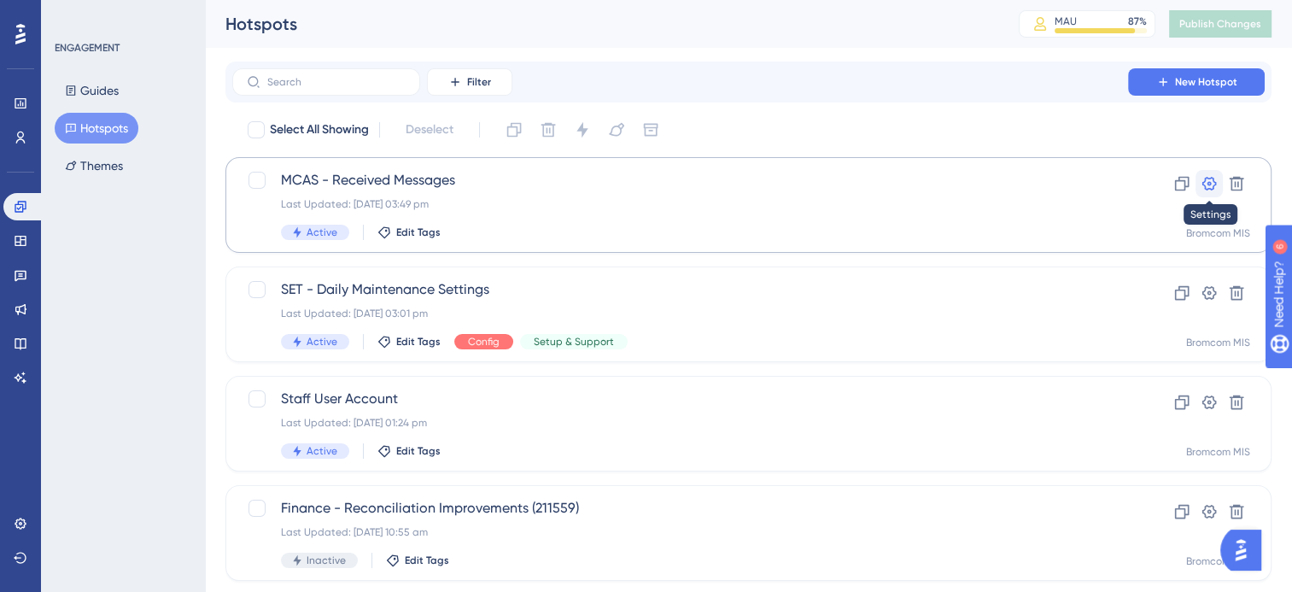
click at [1205, 184] on icon at bounding box center [1208, 183] width 17 height 17
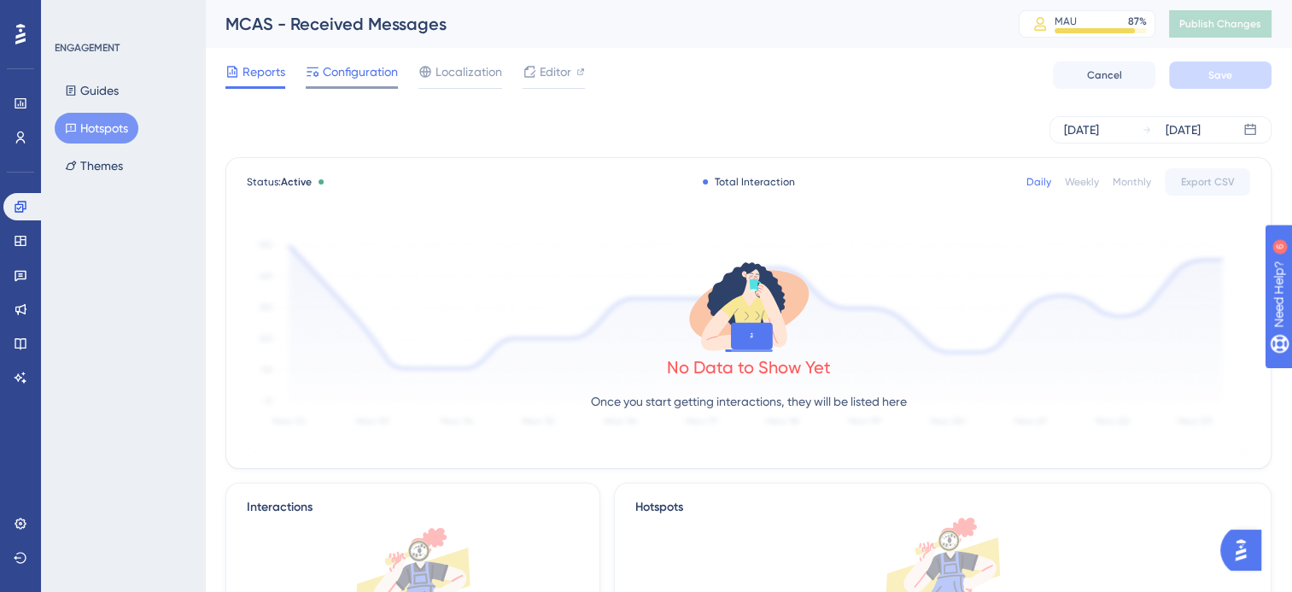
click at [365, 82] on div "Configuration" at bounding box center [352, 74] width 92 height 27
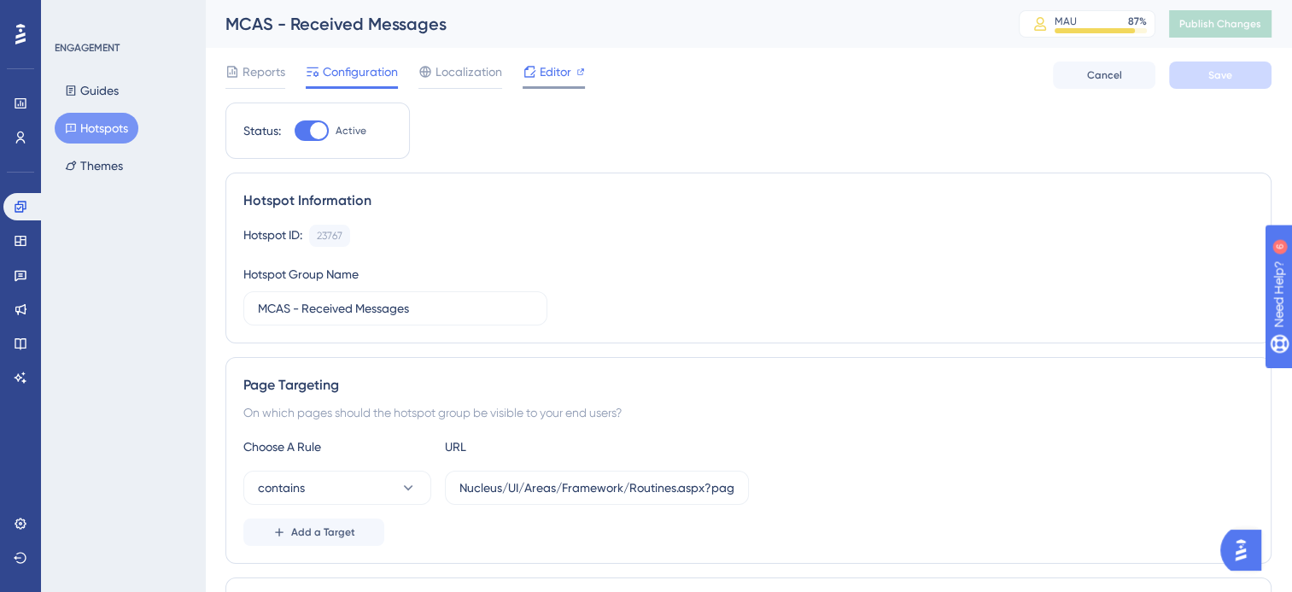
click at [564, 65] on span "Editor" at bounding box center [555, 71] width 32 height 20
click at [1229, 17] on span "Publish Changes" at bounding box center [1220, 24] width 82 height 14
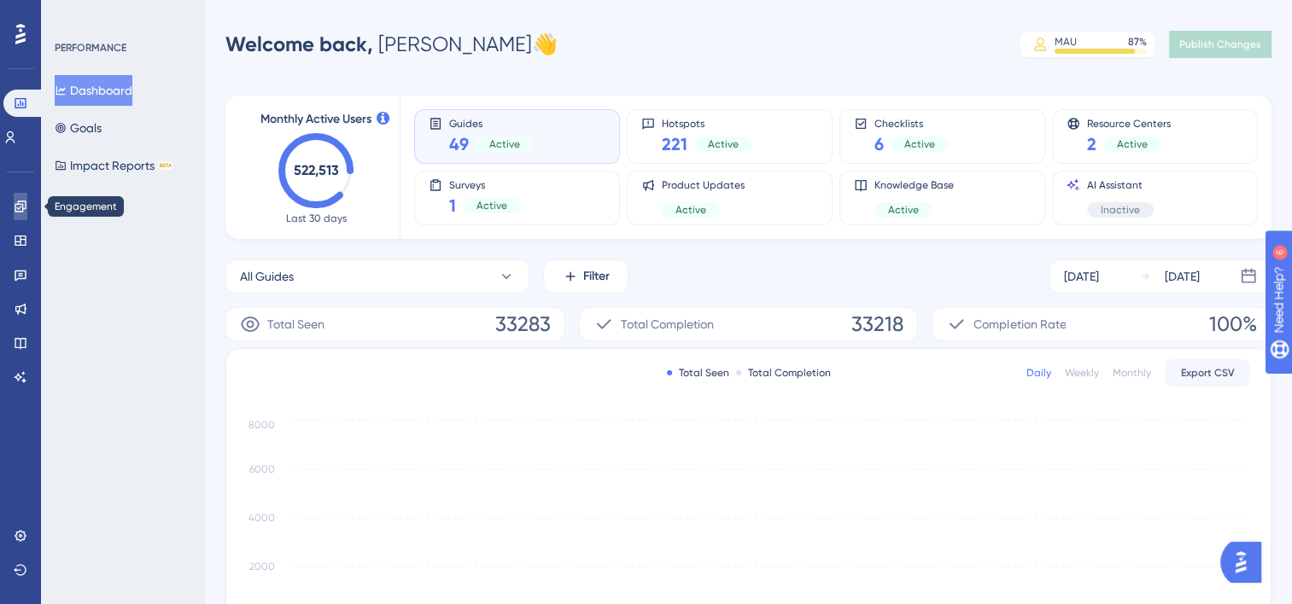
click at [20, 212] on icon at bounding box center [20, 206] width 11 height 11
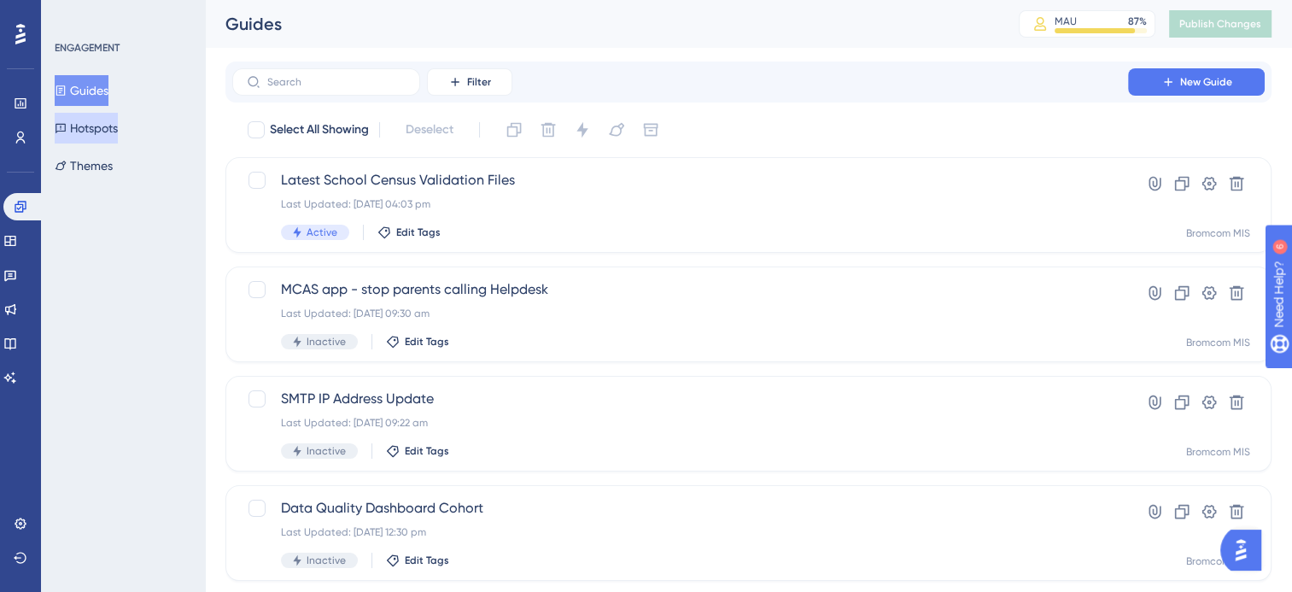
click at [108, 129] on button "Hotspots" at bounding box center [86, 128] width 63 height 31
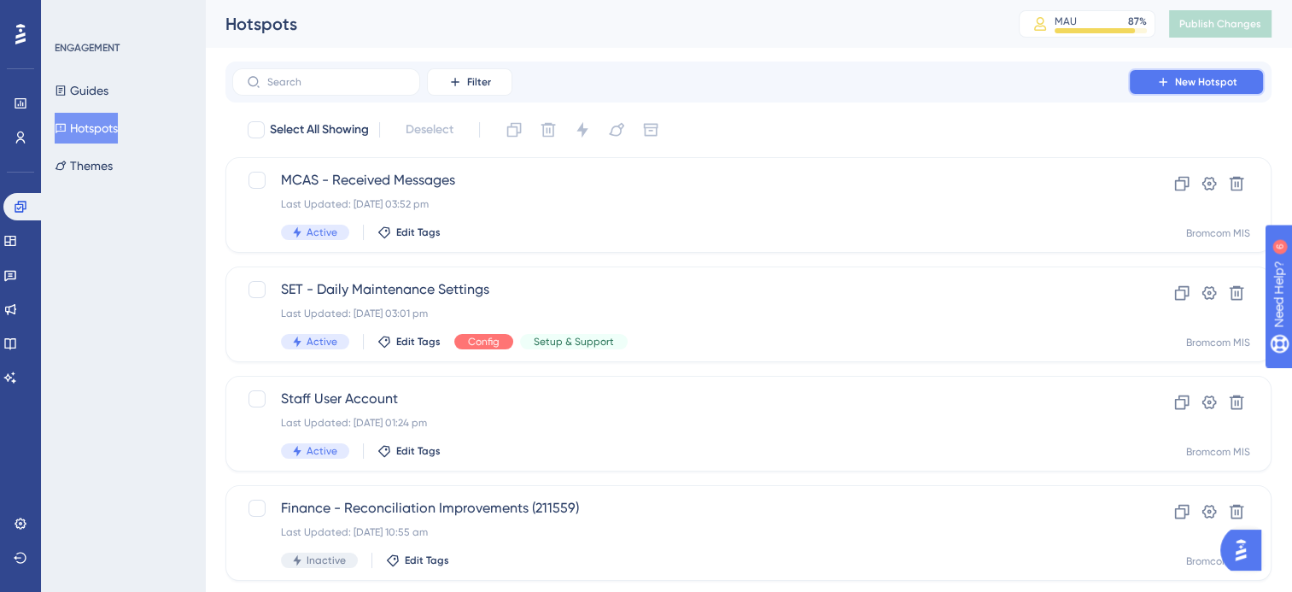
click at [1188, 84] on span "New Hotspot" at bounding box center [1206, 82] width 62 height 14
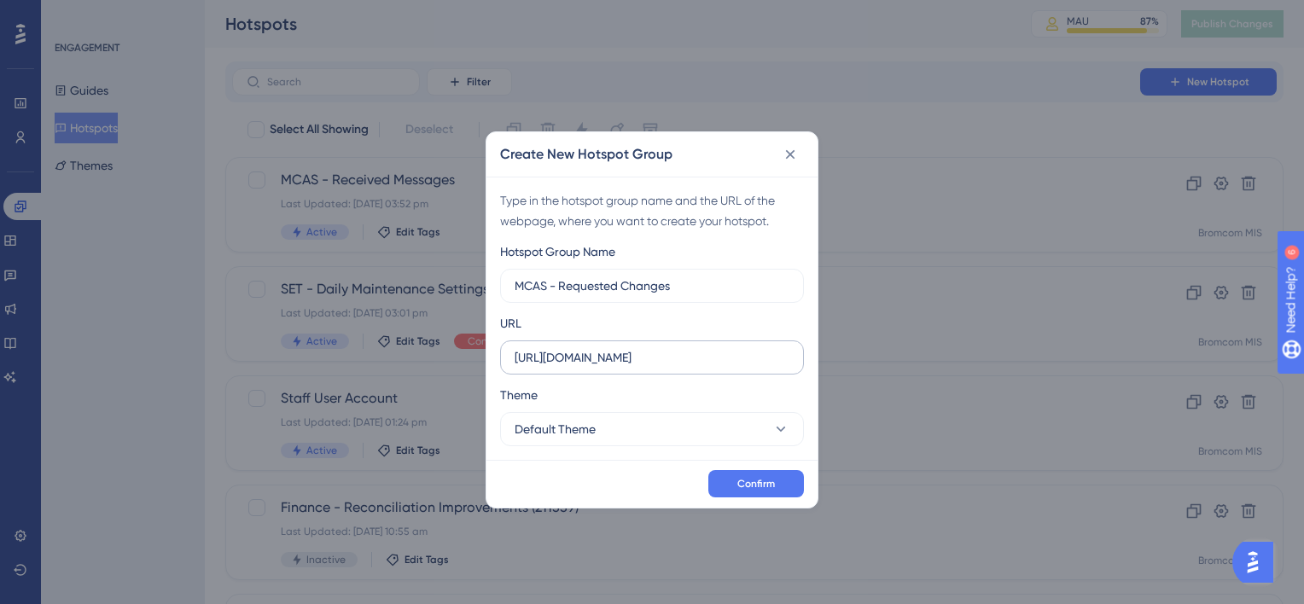
type input "MCAS - Requested Changes"
drag, startPoint x: 631, startPoint y: 355, endPoint x: 586, endPoint y: 352, distance: 45.4
click at [561, 361] on input "https://beta-kanban.bromcomcloud.com" at bounding box center [652, 357] width 275 height 19
click at [692, 357] on input "https://cloudmis.bromcomcloud.com" at bounding box center [652, 357] width 275 height 19
type input "https://cloudmis.bromcom.com"
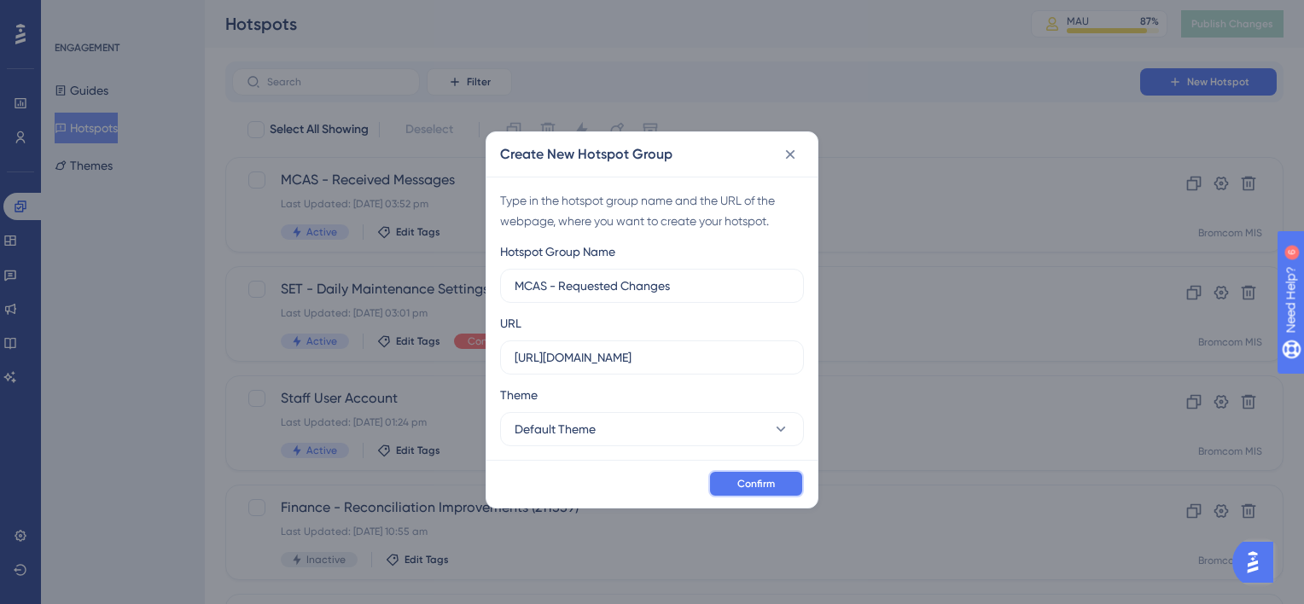
click at [770, 478] on span "Confirm" at bounding box center [757, 484] width 38 height 14
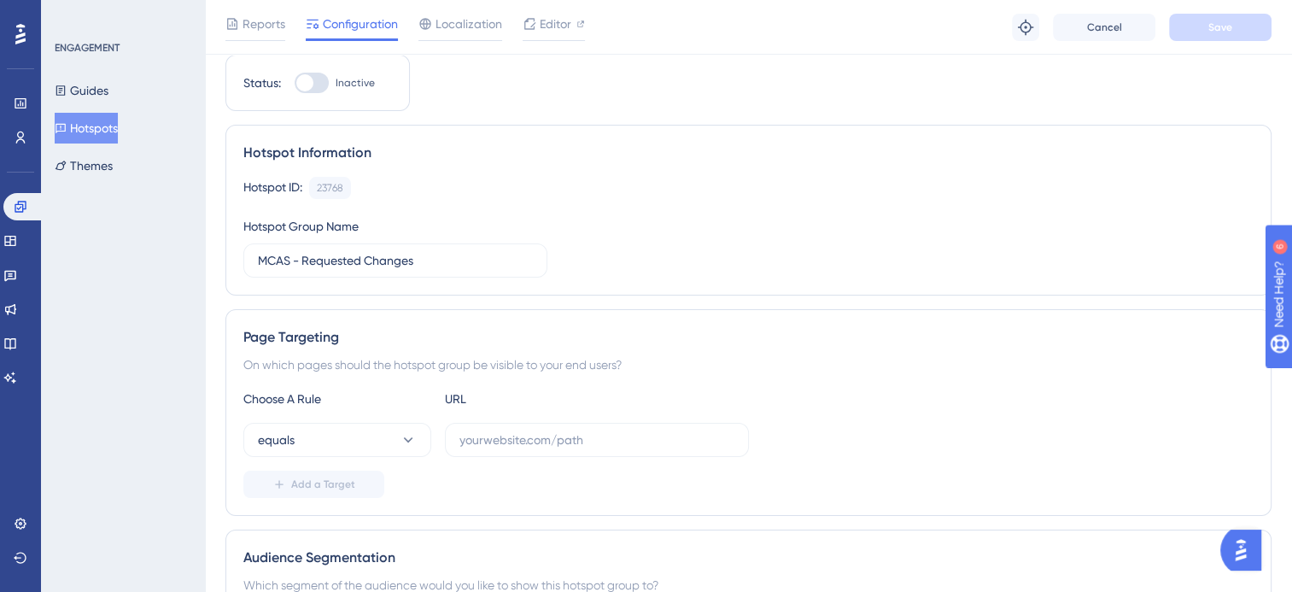
scroll to position [85, 0]
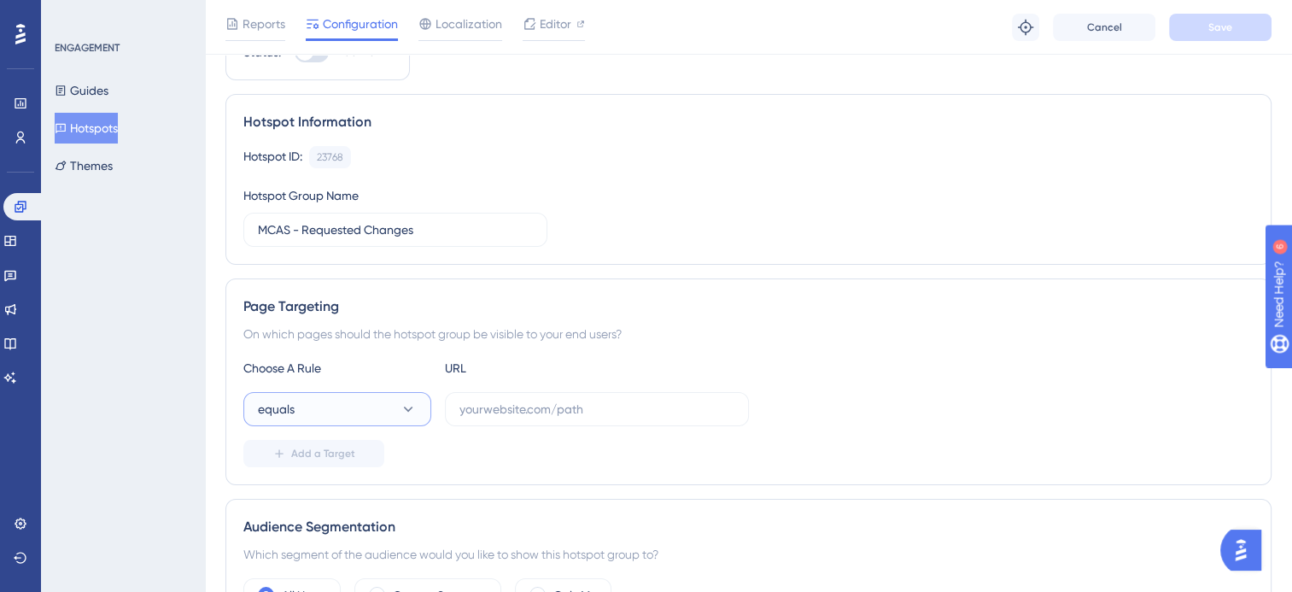
click at [393, 405] on button "equals" at bounding box center [337, 409] width 188 height 34
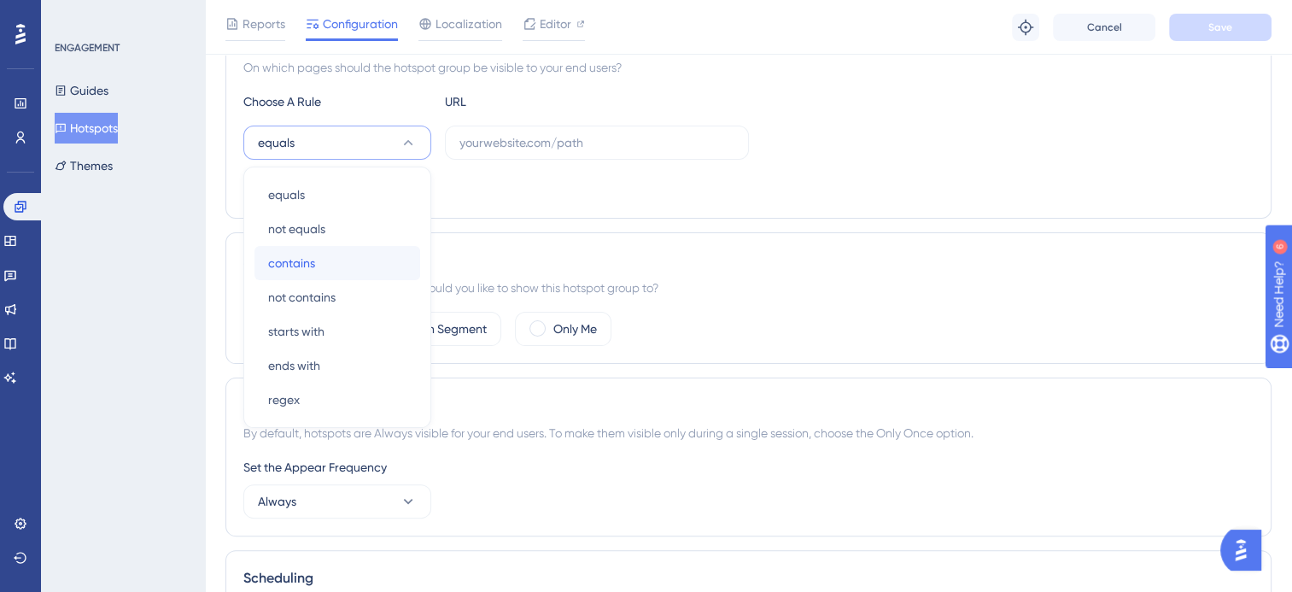
click at [320, 260] on div "contains contains" at bounding box center [337, 263] width 138 height 34
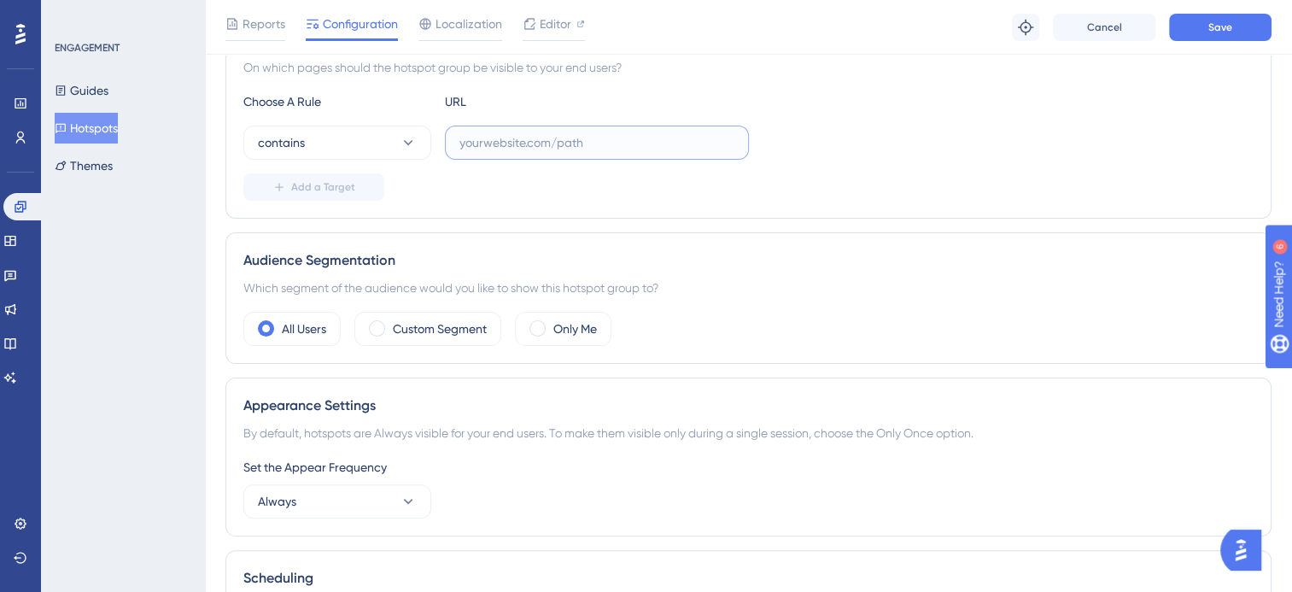
paste input "Nucleus/UI/Areas/Framework/Routines.aspx?page=MCSADMRECH"
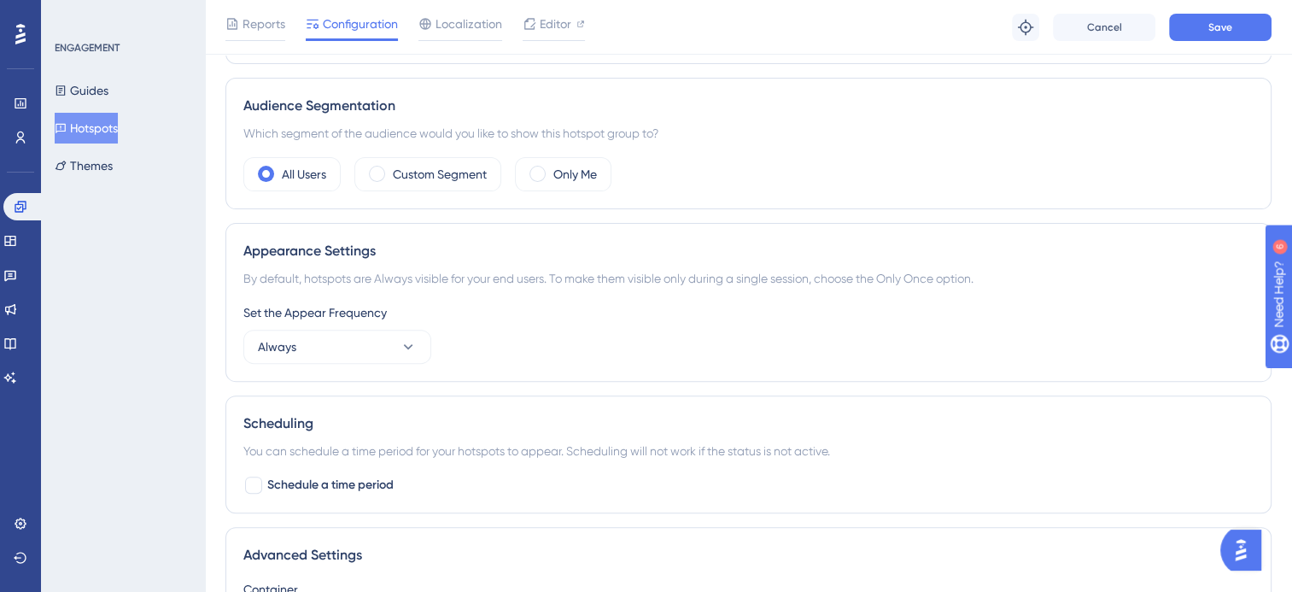
scroll to position [376, 0]
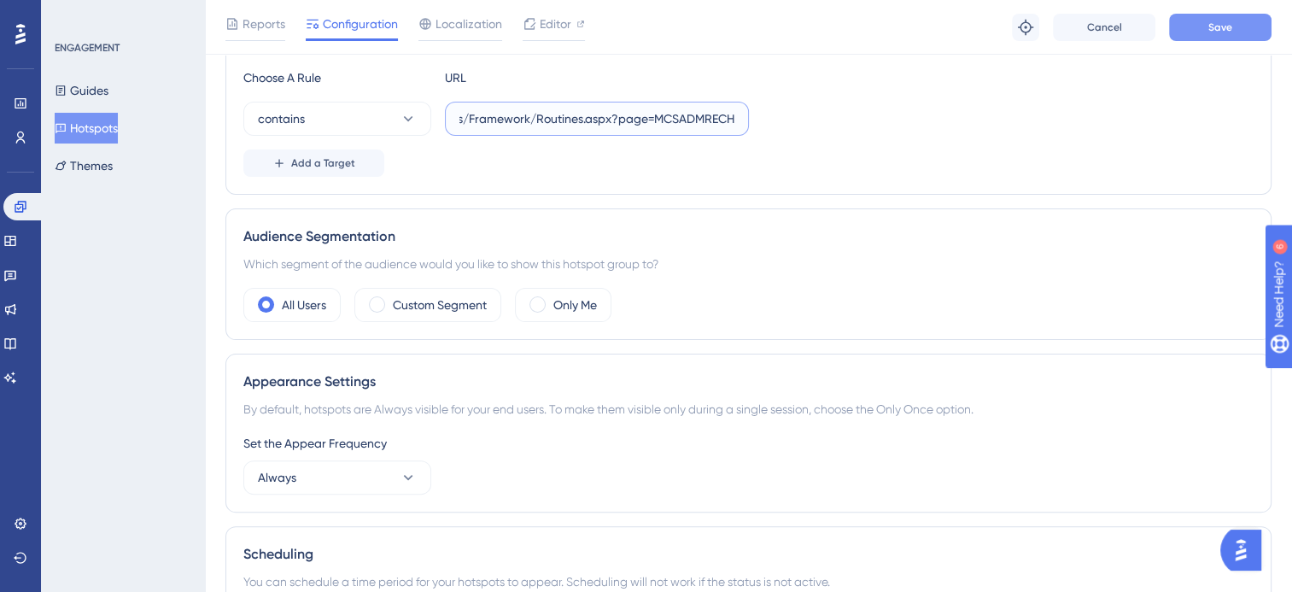
type input "Nucleus/UI/Areas/Framework/Routines.aspx?page=MCSADMRECH"
click at [1205, 32] on button "Save" at bounding box center [1220, 27] width 102 height 27
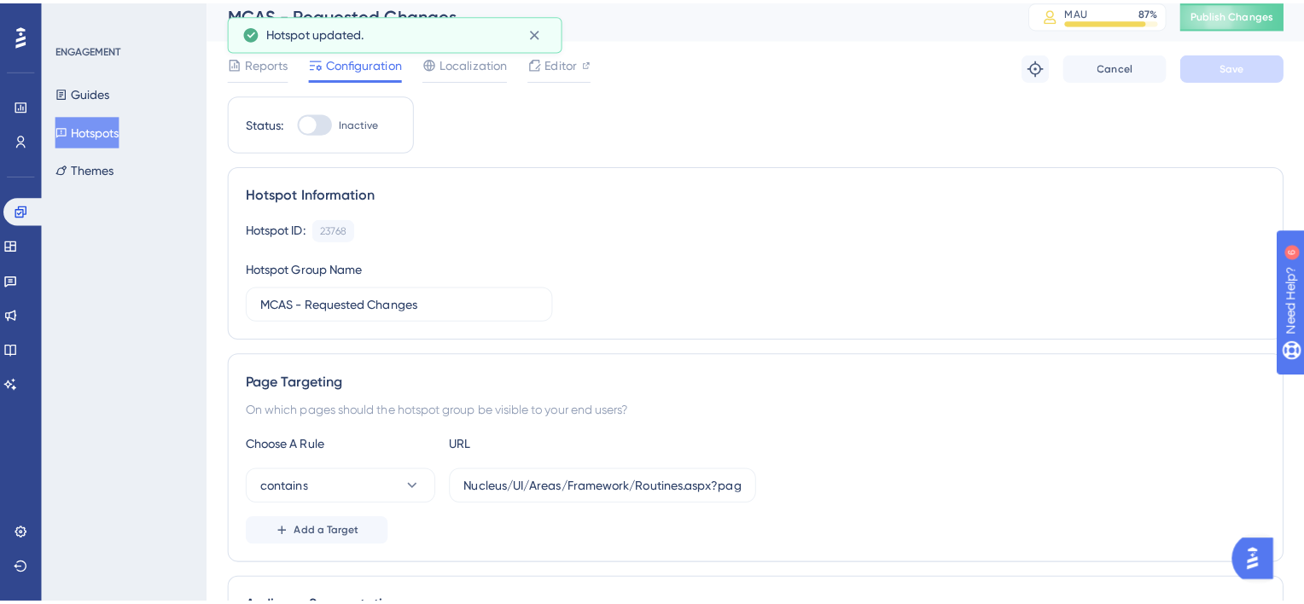
scroll to position [0, 0]
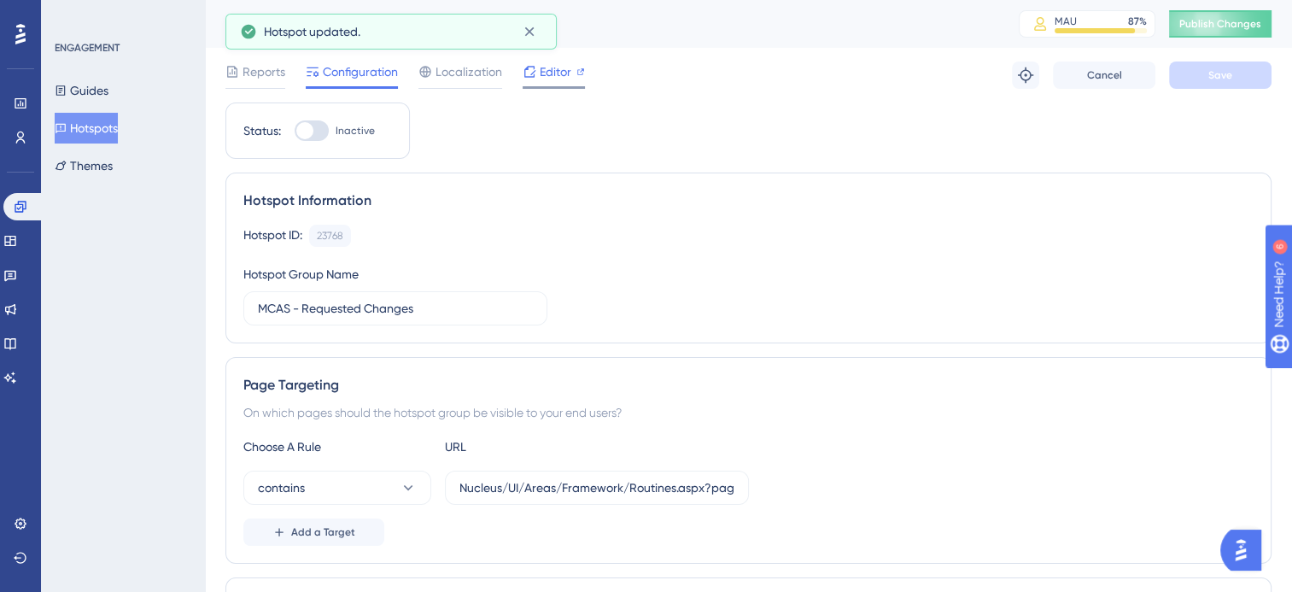
click at [550, 76] on span "Editor" at bounding box center [555, 71] width 32 height 20
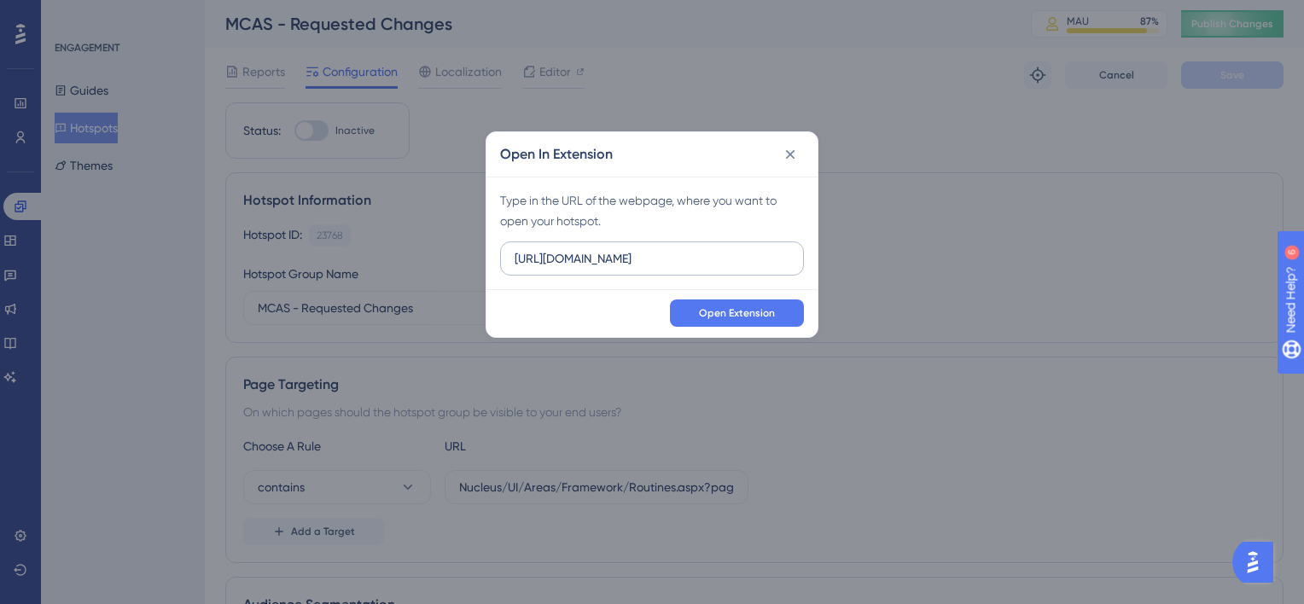
drag, startPoint x: 631, startPoint y: 257, endPoint x: 559, endPoint y: 263, distance: 72.0
click at [559, 263] on input "https://beta-kanban.bromcomcloud.com" at bounding box center [652, 258] width 275 height 19
click at [691, 260] on input "https://cloudmis.bromcomcloud.com" at bounding box center [652, 258] width 275 height 19
type input "https://cloudmis.bromcom.com"
click at [745, 311] on span "Open Extension" at bounding box center [737, 313] width 76 height 14
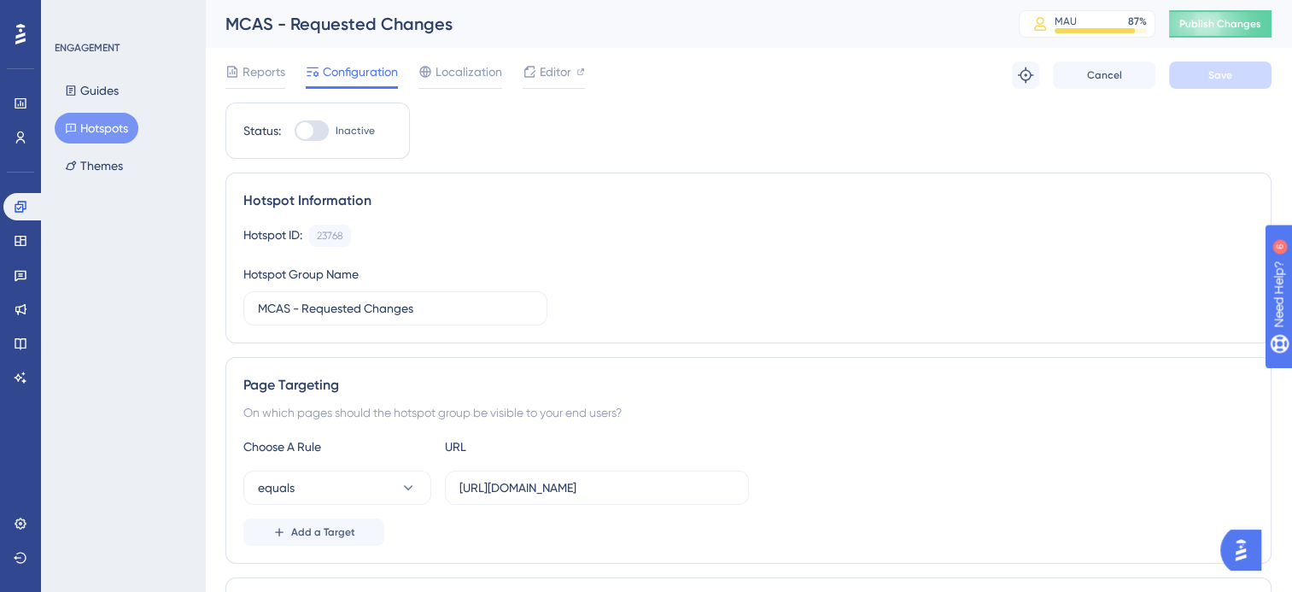
drag, startPoint x: 313, startPoint y: 131, endPoint x: 320, endPoint y: 125, distance: 9.1
click at [314, 131] on div at bounding box center [312, 130] width 34 height 20
click at [295, 131] on input "Inactive" at bounding box center [294, 131] width 1 height 1
checkbox input "true"
click at [1216, 79] on span "Save" at bounding box center [1220, 75] width 24 height 14
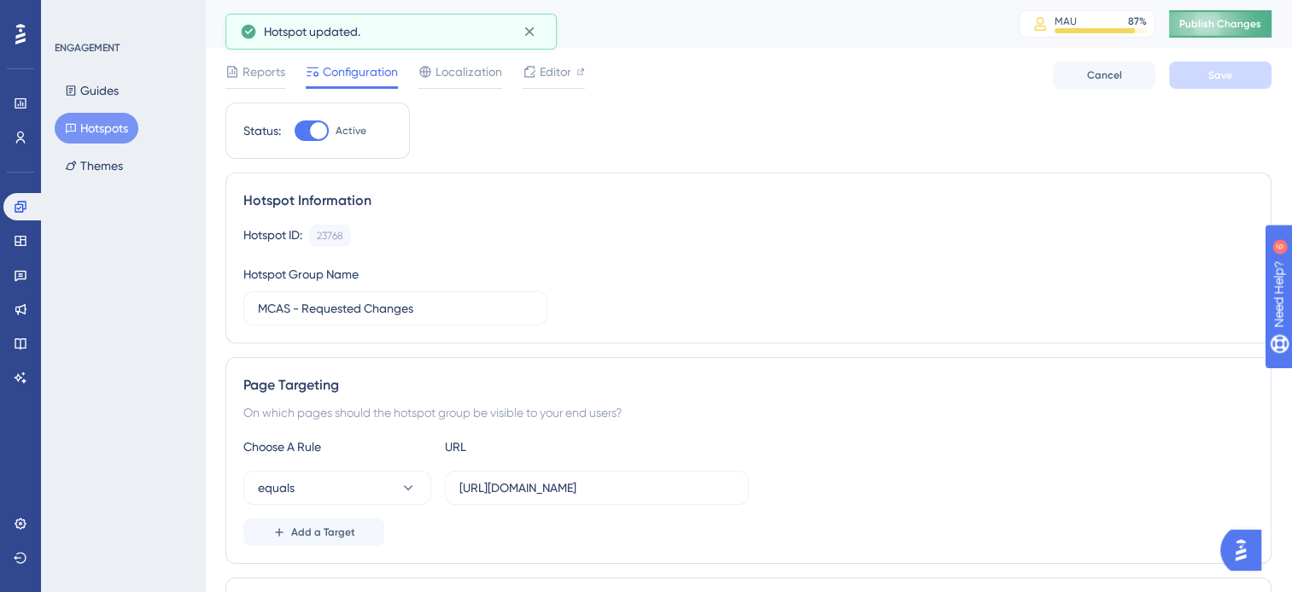
click at [1235, 24] on span "Publish Changes" at bounding box center [1220, 24] width 82 height 14
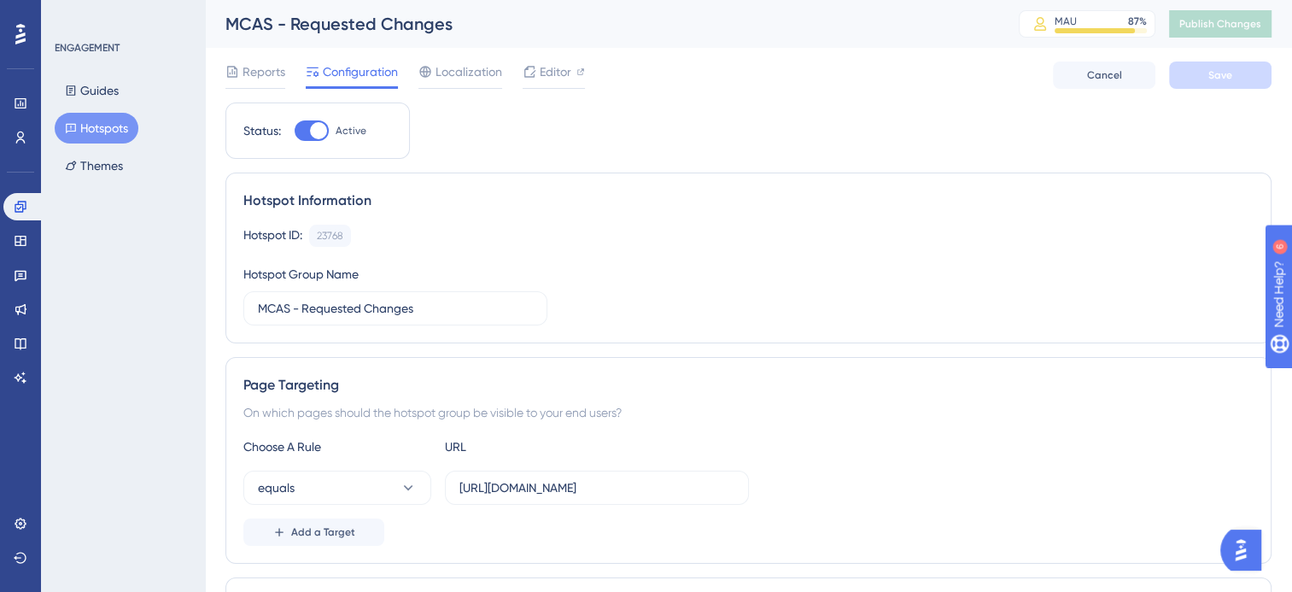
click at [79, 123] on button "Hotspots" at bounding box center [97, 128] width 84 height 31
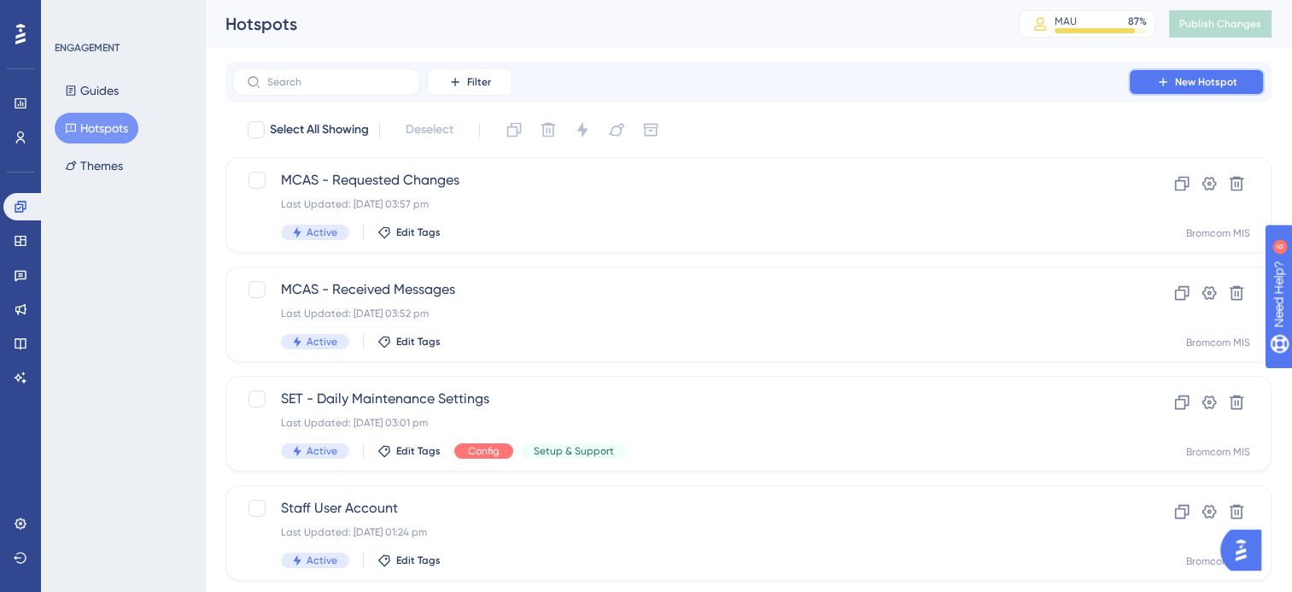
click at [1236, 78] on button "New Hotspot" at bounding box center [1196, 81] width 137 height 27
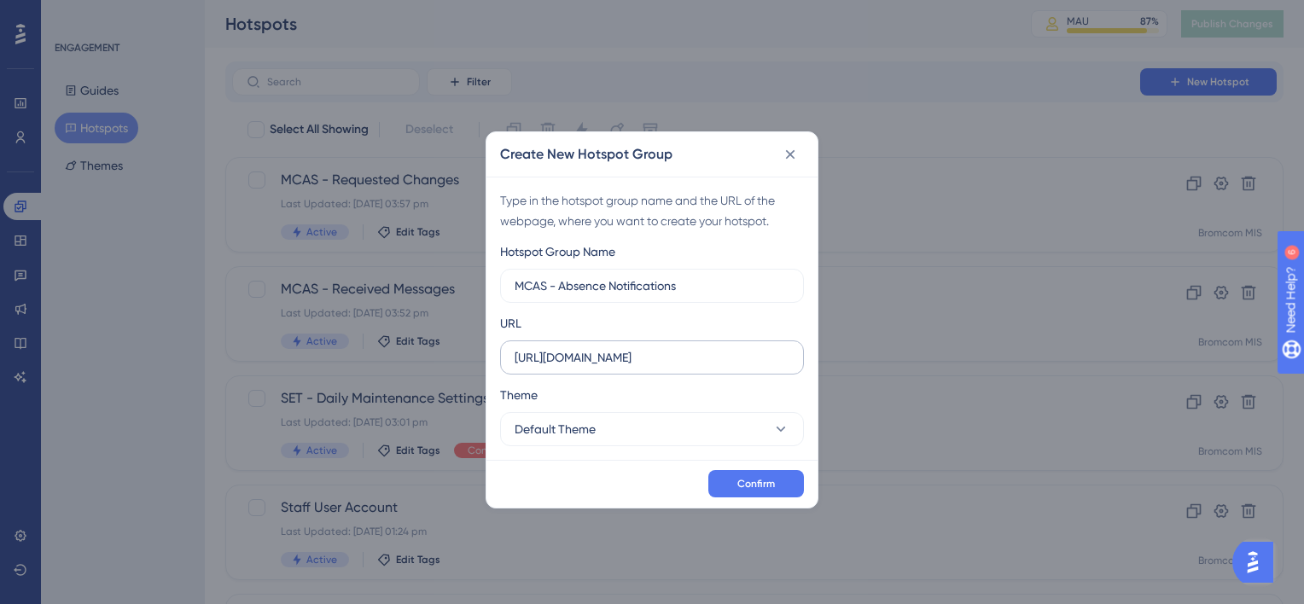
type input "MCAS - Absence Notifications"
drag, startPoint x: 631, startPoint y: 357, endPoint x: 558, endPoint y: 360, distance: 72.6
click at [558, 360] on input "https://beta-kanban.bromcomcloud.com" at bounding box center [652, 357] width 275 height 19
click at [693, 359] on input "https://cloudmis.bromcomcloud.com" at bounding box center [652, 357] width 275 height 19
type input "https://cloudmis.bromcom.com"
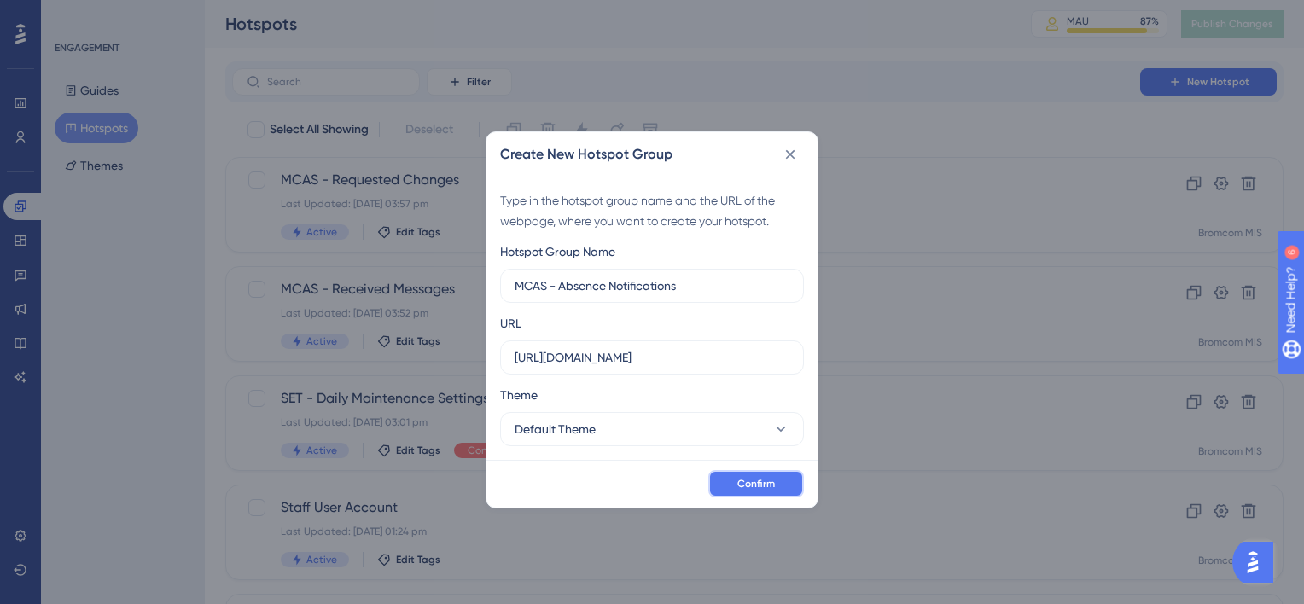
click at [744, 482] on span "Confirm" at bounding box center [757, 484] width 38 height 14
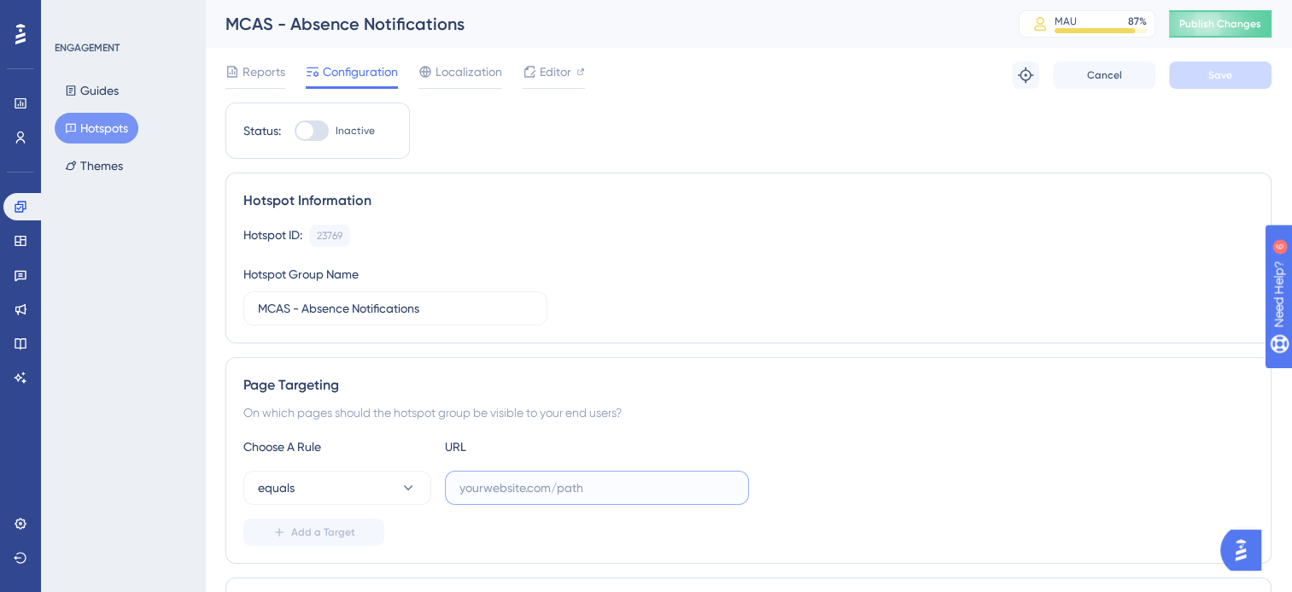
paste input "Nucleus/UI/Areas/Framework/Routines.aspx?page=MCSADMABNT"
type input "Nucleus/UI/Areas/Framework/Routines.aspx?page=MCSADMABNT"
click at [1239, 75] on button "Save" at bounding box center [1220, 74] width 102 height 27
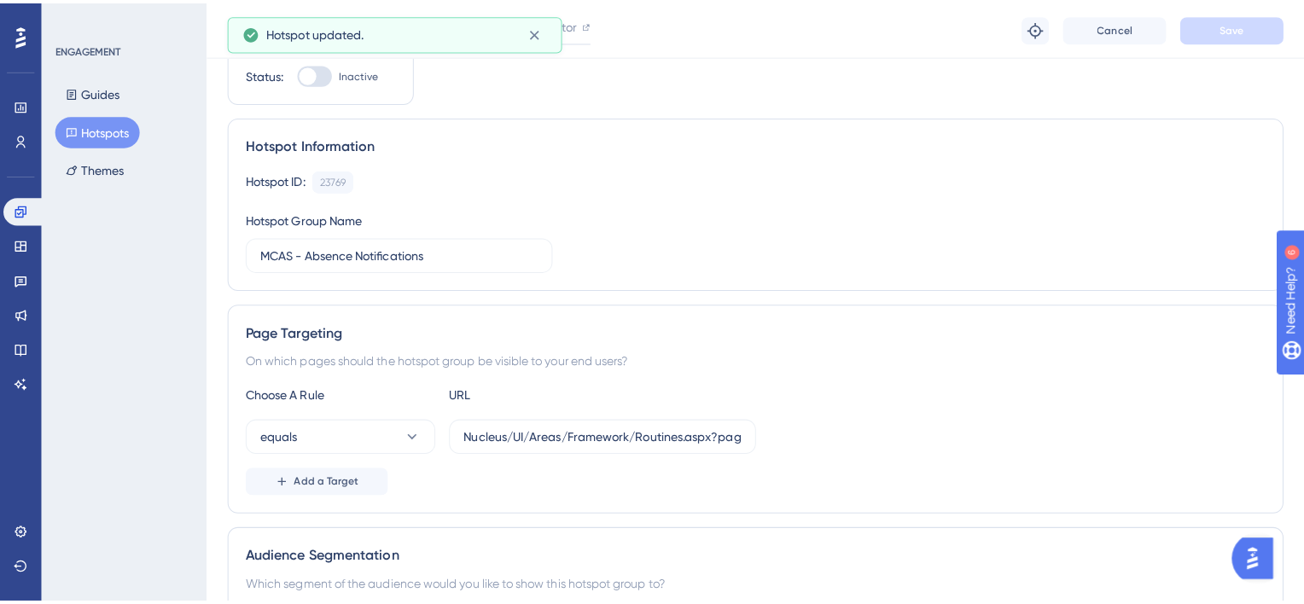
scroll to position [0, 0]
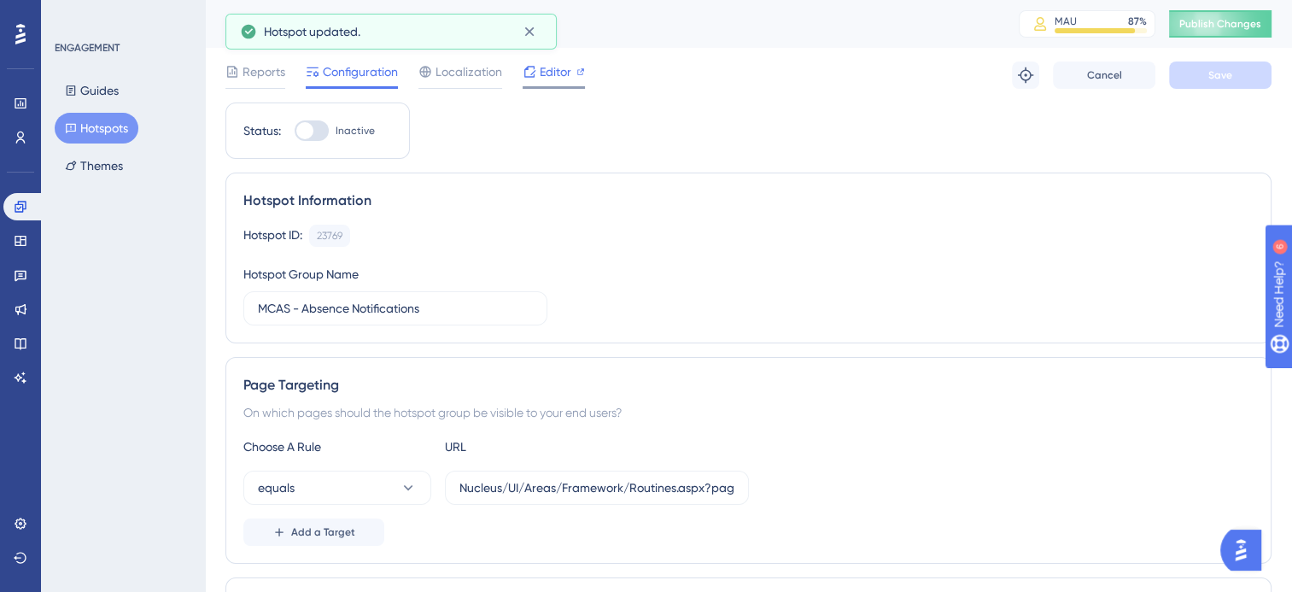
click at [553, 79] on span "Editor" at bounding box center [555, 71] width 32 height 20
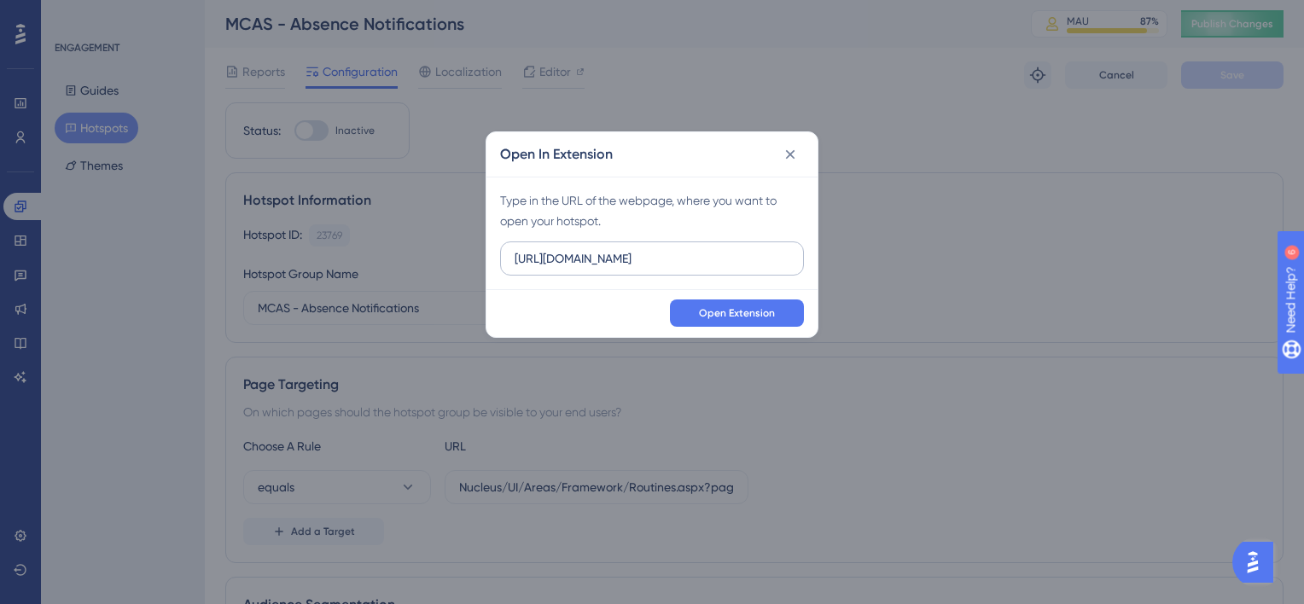
drag, startPoint x: 632, startPoint y: 260, endPoint x: 557, endPoint y: 262, distance: 75.2
click at [557, 262] on input "https://beta-kanban.bromcomcloud.com" at bounding box center [652, 258] width 275 height 19
click at [692, 260] on input "https://cloudmis.bromcomcloud.com" at bounding box center [652, 258] width 275 height 19
type input "https://cloudmis.bromcom.com"
click at [717, 318] on span "Open Extension" at bounding box center [737, 313] width 76 height 14
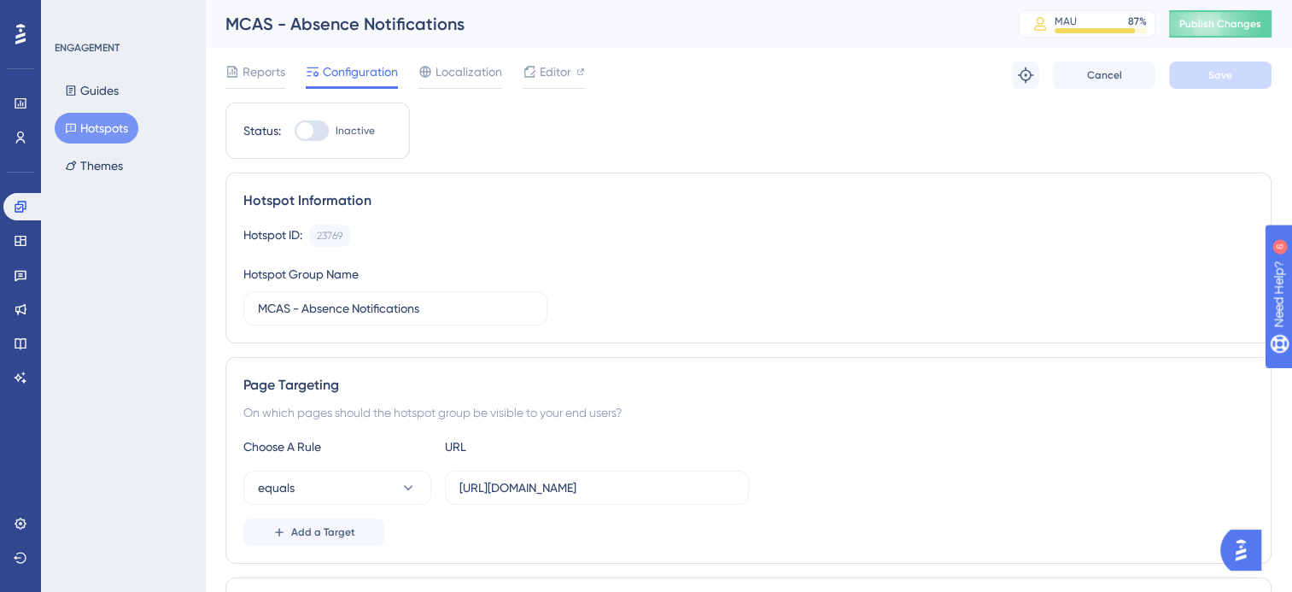
click at [322, 131] on div at bounding box center [312, 130] width 34 height 20
click at [295, 131] on input "Inactive" at bounding box center [294, 131] width 1 height 1
checkbox input "true"
click at [1258, 22] on span "Publish Changes" at bounding box center [1220, 24] width 82 height 14
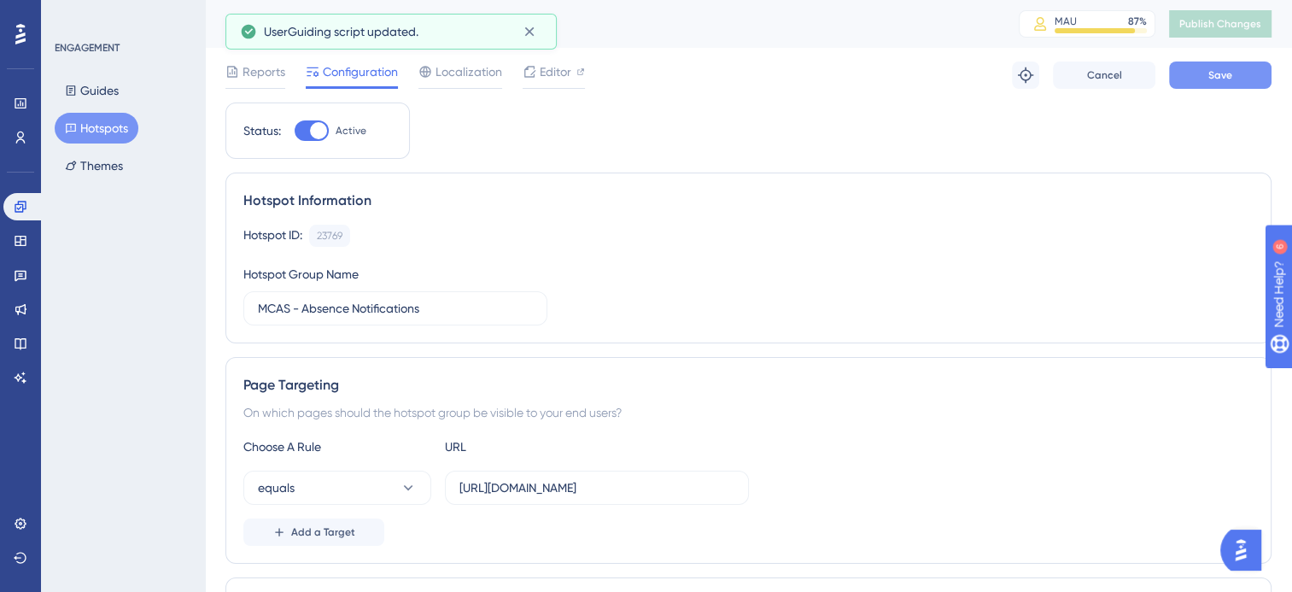
click at [1219, 79] on span "Save" at bounding box center [1220, 75] width 24 height 14
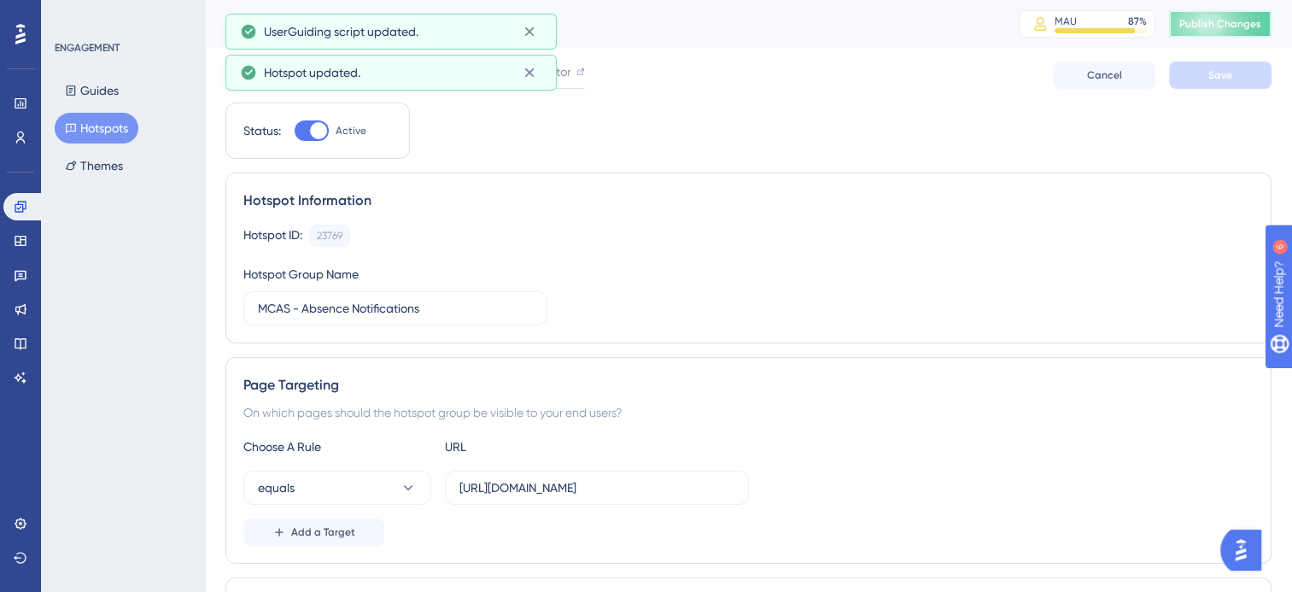
click at [1228, 20] on span "Publish Changes" at bounding box center [1220, 24] width 82 height 14
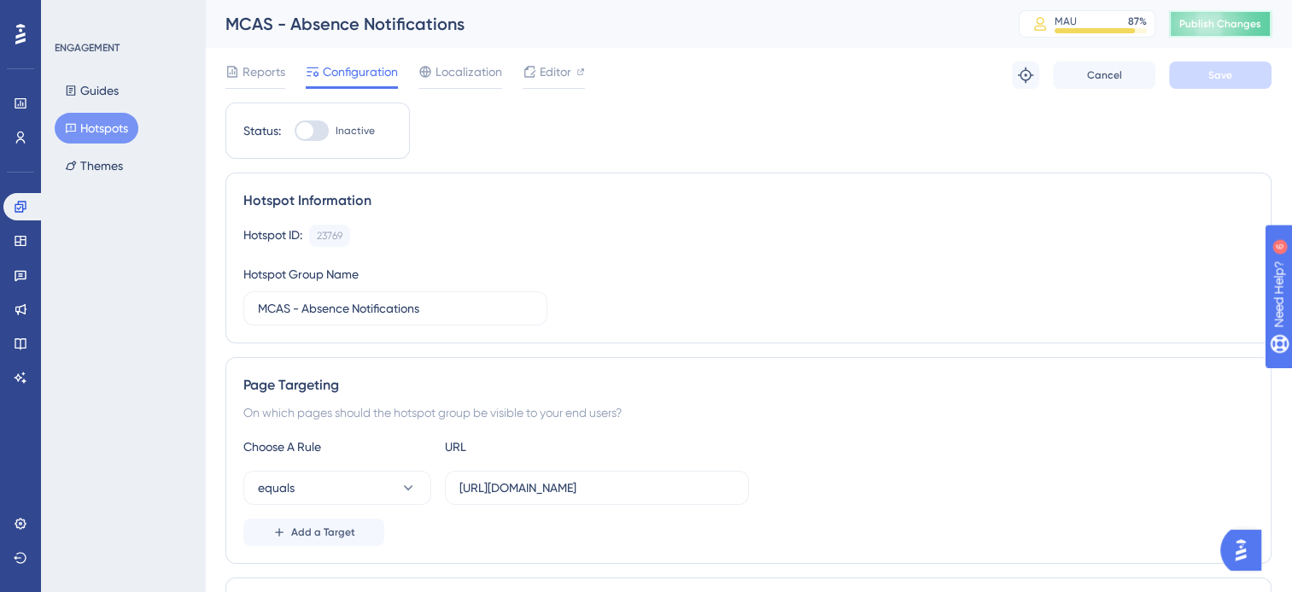
click at [1202, 29] on span "Publish Changes" at bounding box center [1220, 24] width 82 height 14
click at [321, 127] on div at bounding box center [312, 130] width 34 height 20
click at [295, 131] on input "Inactive" at bounding box center [294, 131] width 1 height 1
checkbox input "true"
click at [1226, 82] on button "Save" at bounding box center [1220, 74] width 102 height 27
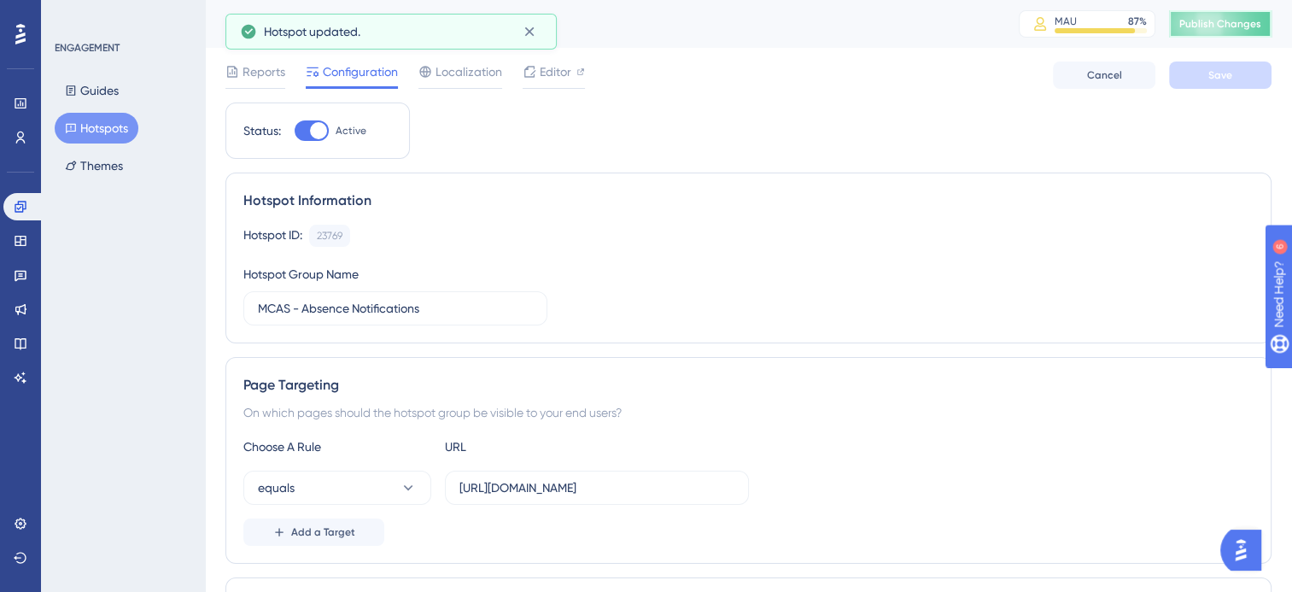
click at [1261, 24] on span "Publish Changes" at bounding box center [1220, 24] width 82 height 14
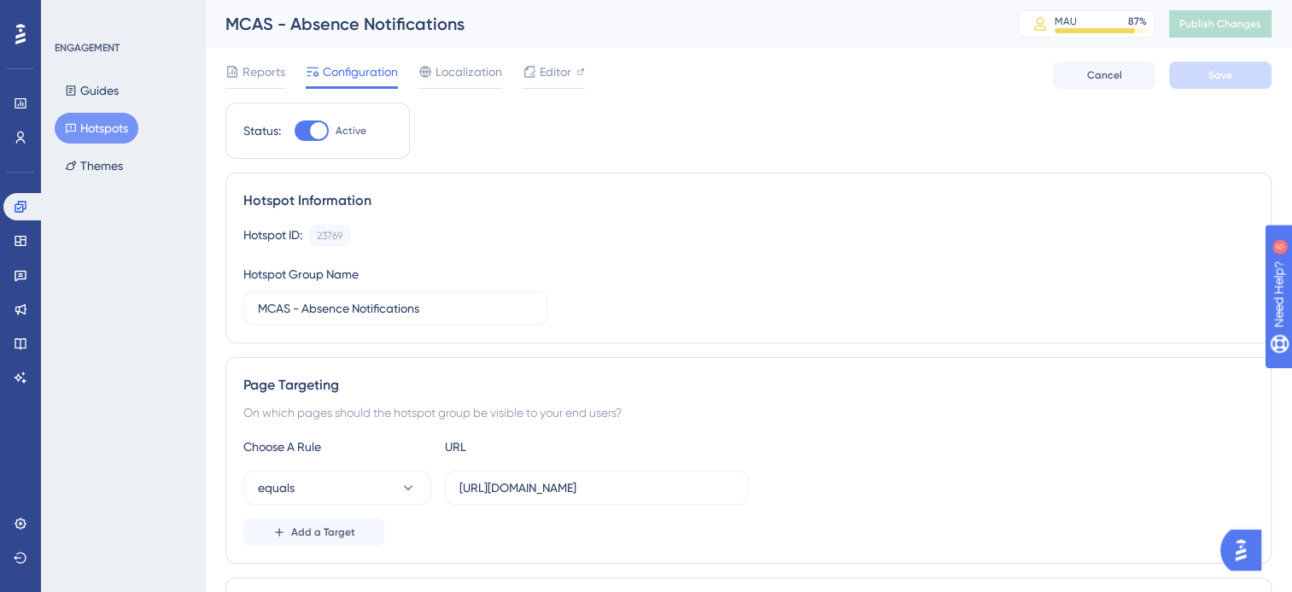
click at [99, 126] on button "Hotspots" at bounding box center [97, 128] width 84 height 31
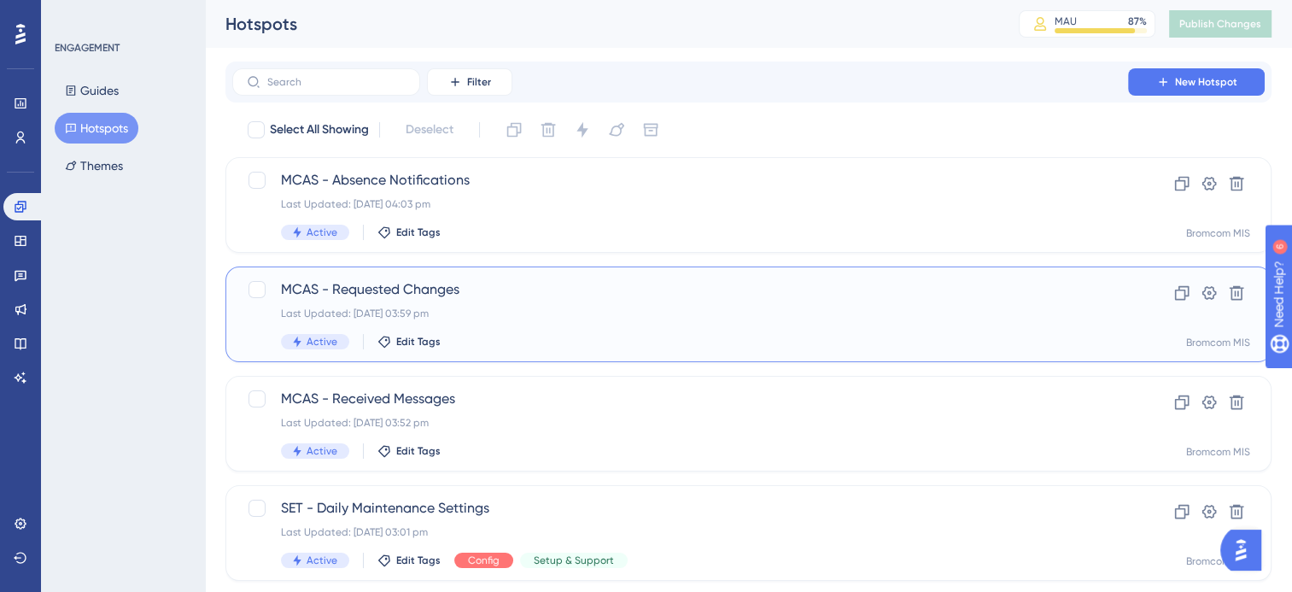
click at [472, 300] on div "MCAS - Requested Changes Last Updated: 03 Oct 2025 03:59 pm Active Edit Tags" at bounding box center [680, 314] width 798 height 70
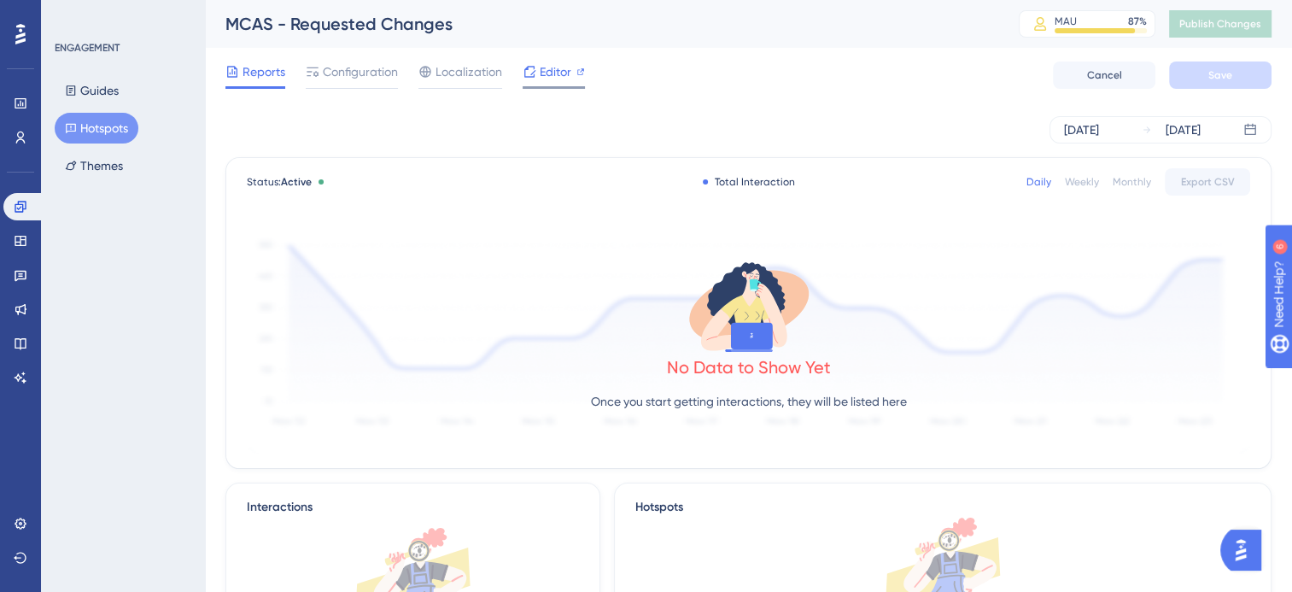
click at [564, 75] on span "Editor" at bounding box center [555, 71] width 32 height 20
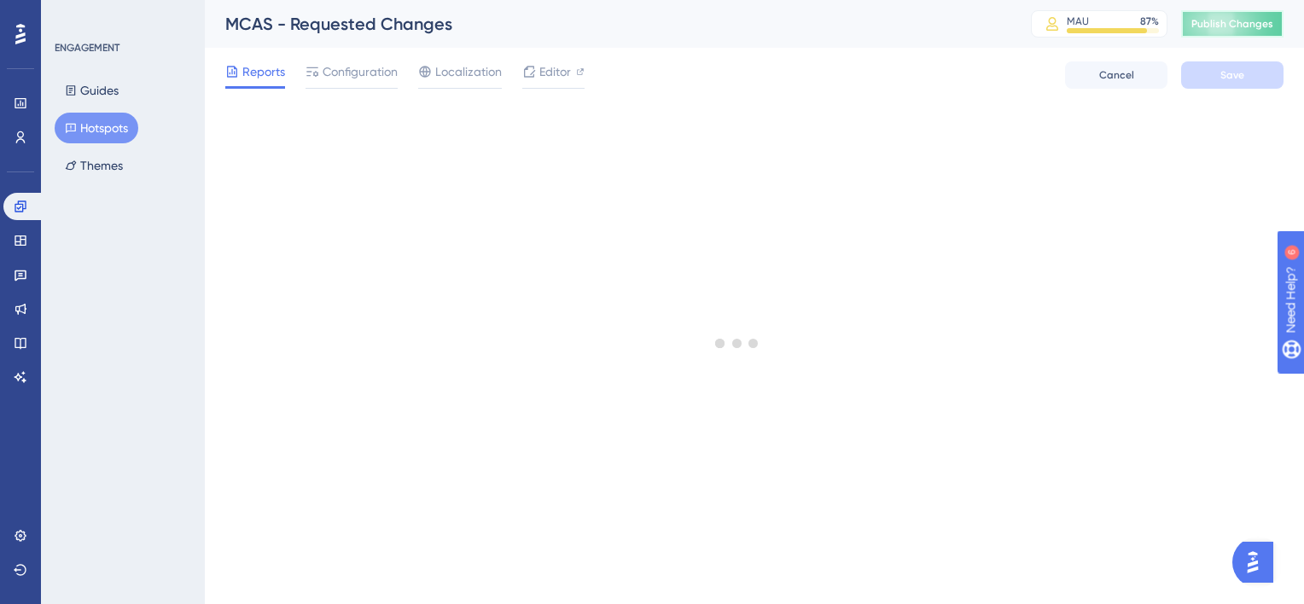
click at [1237, 28] on span "Publish Changes" at bounding box center [1233, 24] width 82 height 14
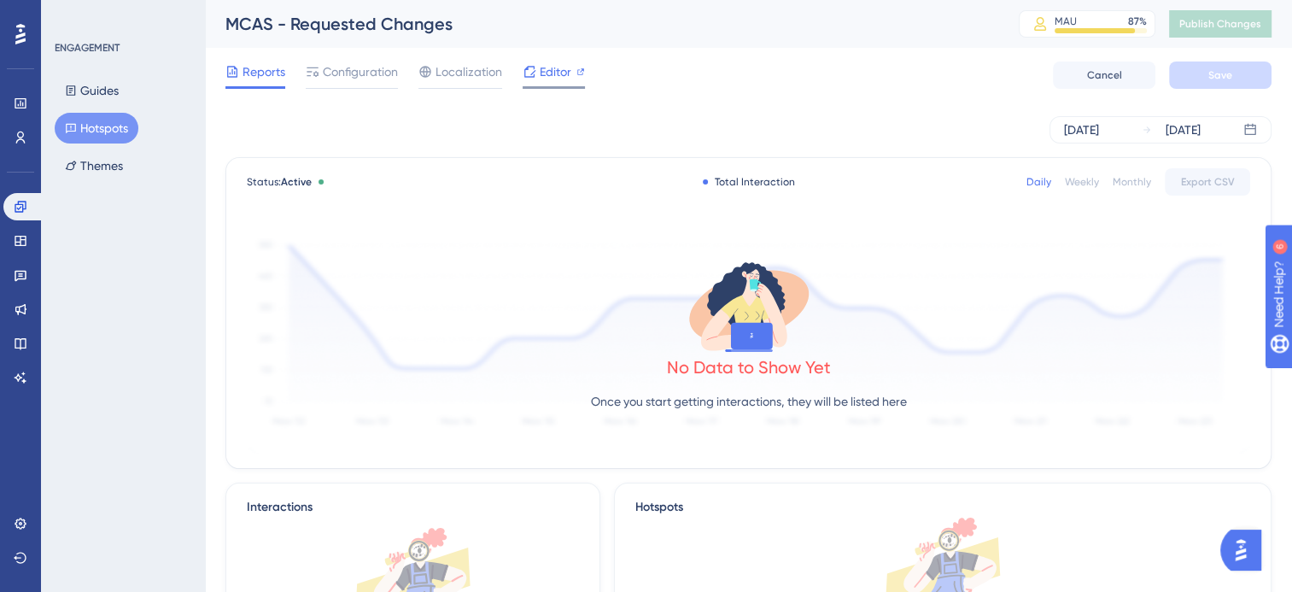
click at [560, 69] on span "Editor" at bounding box center [555, 71] width 32 height 20
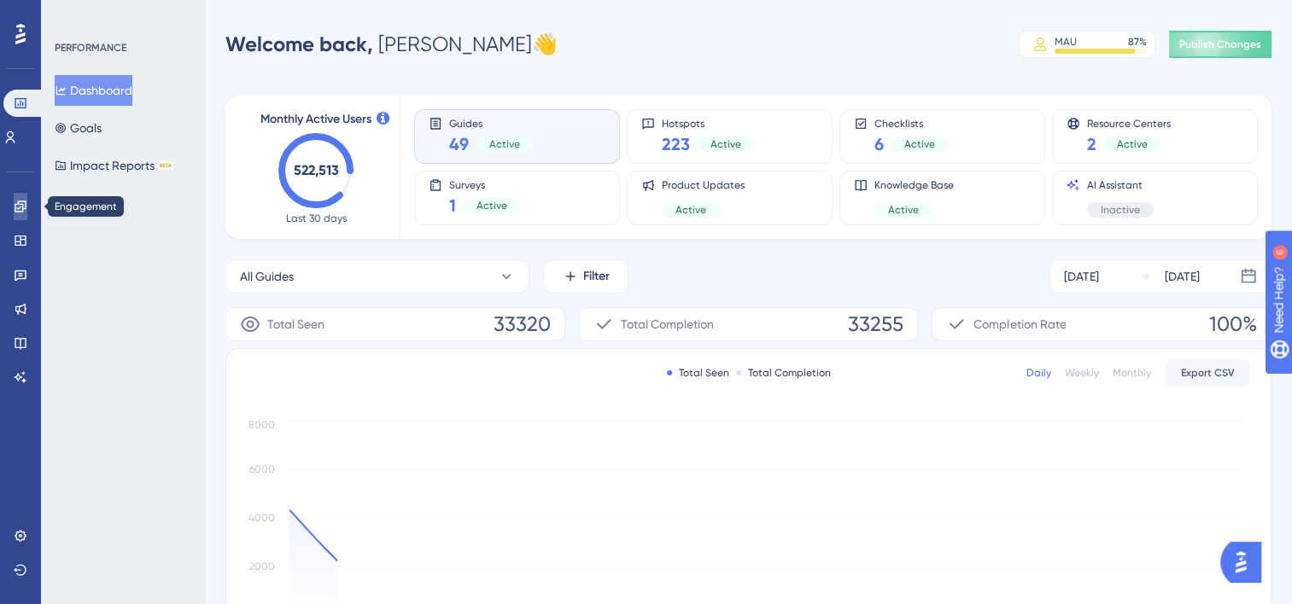
click at [14, 212] on icon at bounding box center [21, 207] width 14 height 14
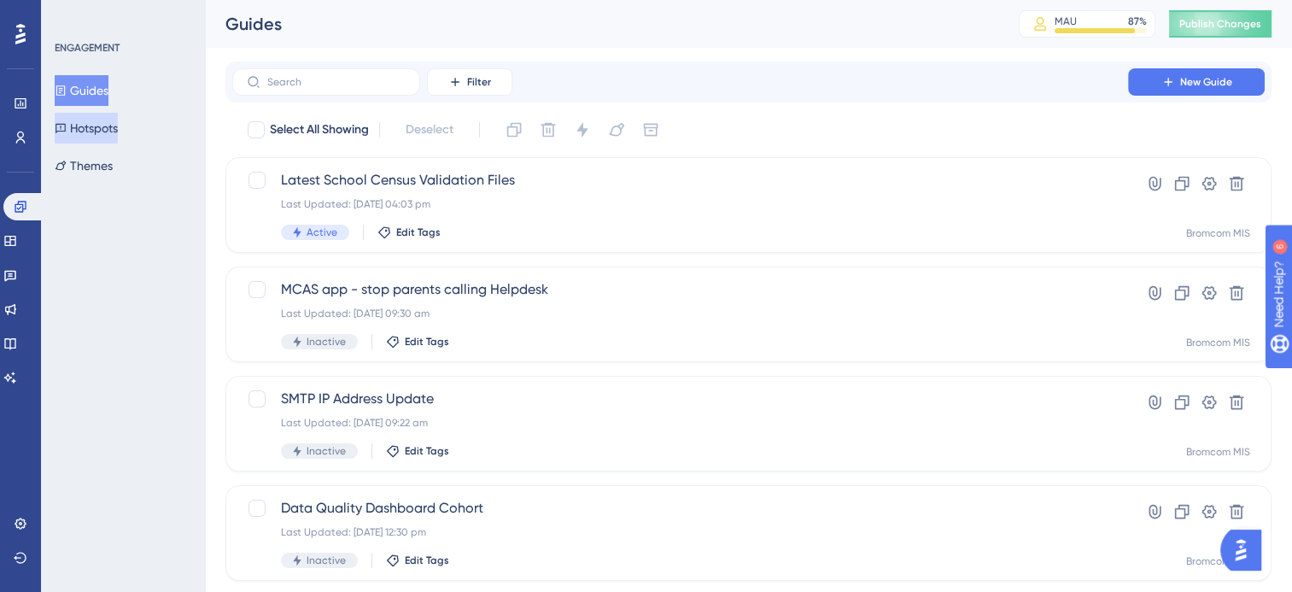
click at [118, 117] on button "Hotspots" at bounding box center [86, 128] width 63 height 31
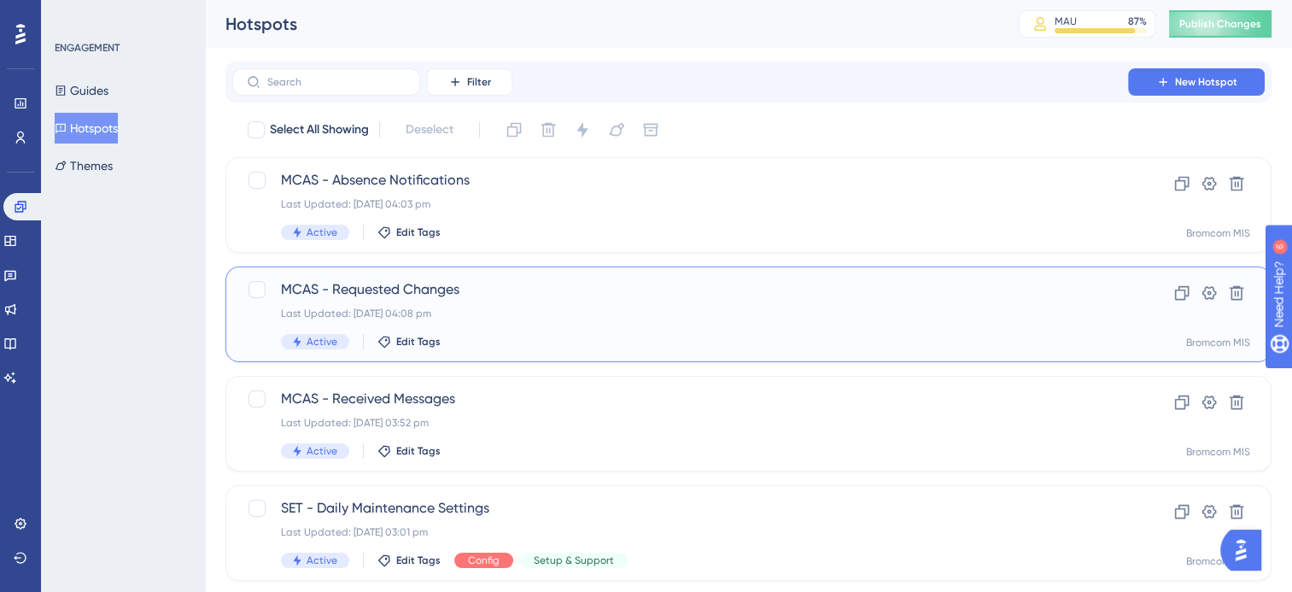
click at [406, 287] on span "MCAS - Requested Changes" at bounding box center [680, 289] width 798 height 20
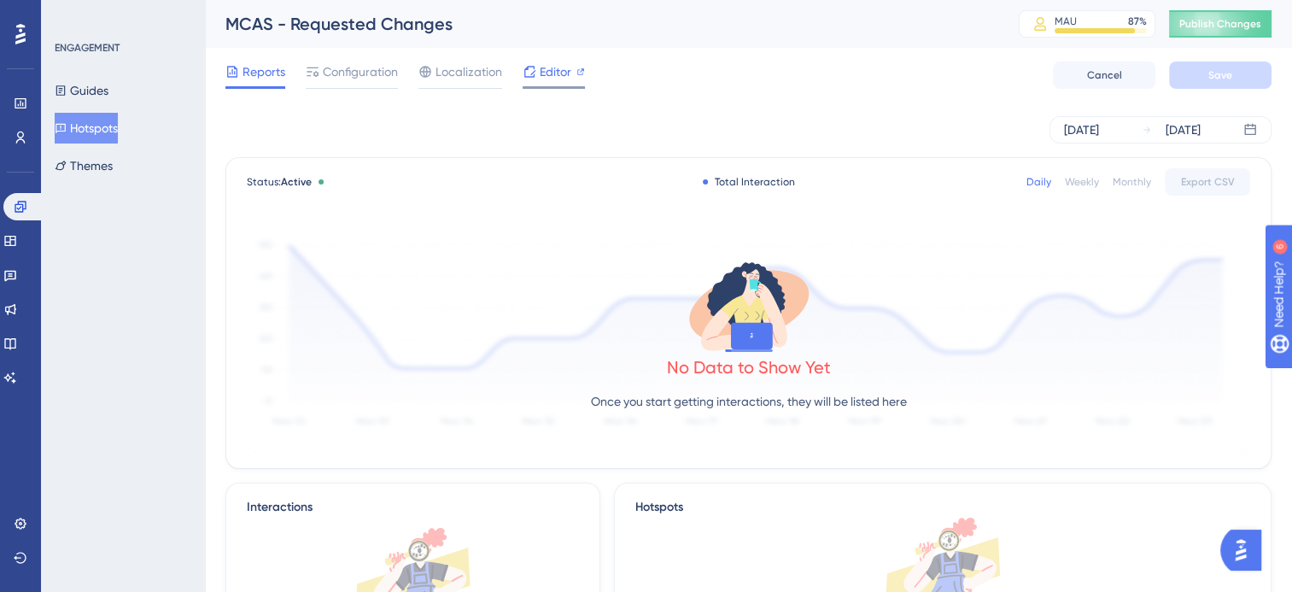
click at [538, 68] on div "Editor" at bounding box center [553, 71] width 62 height 20
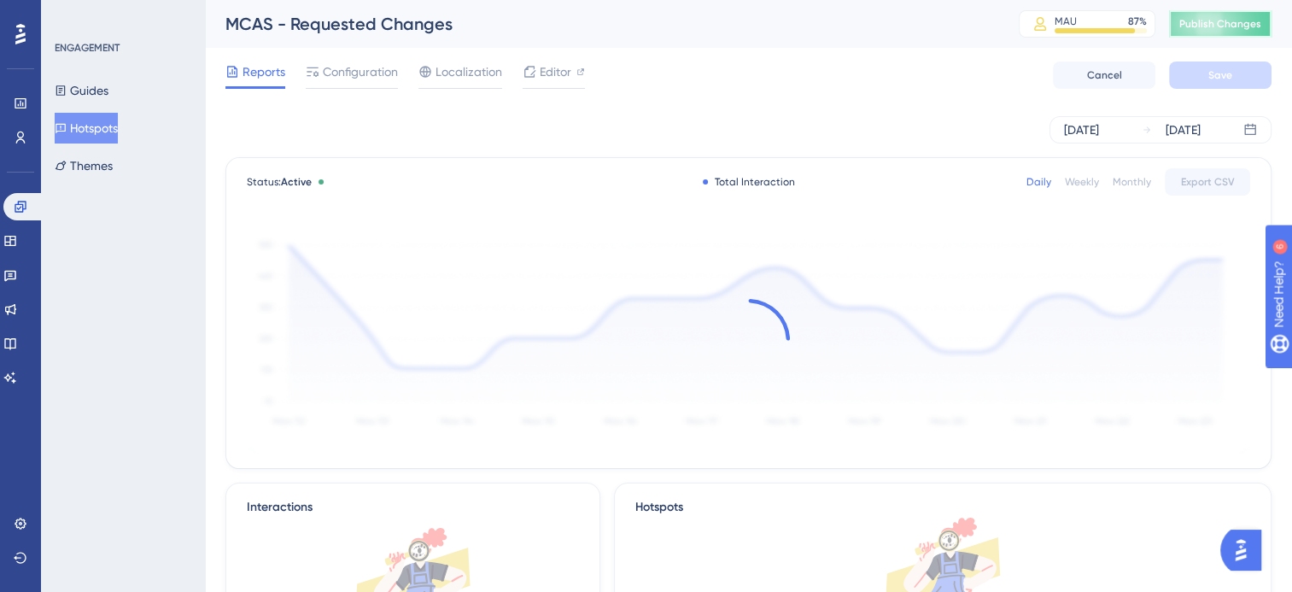
click at [1255, 26] on button "Publish Changes" at bounding box center [1220, 23] width 102 height 27
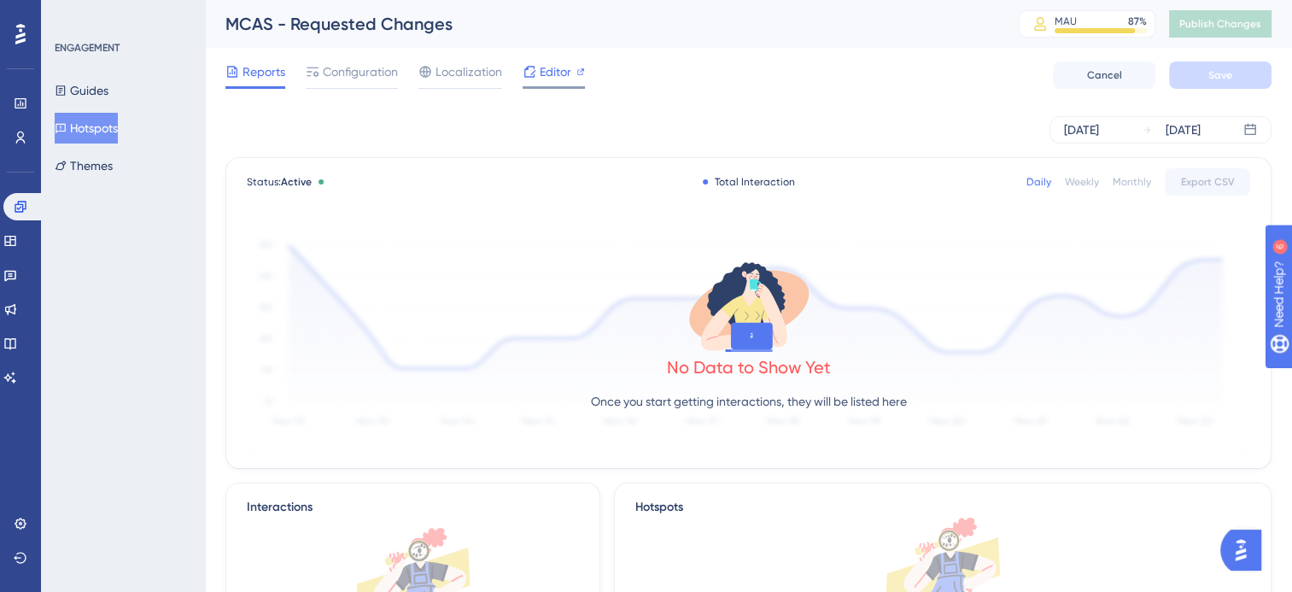
click at [569, 76] on span "Editor" at bounding box center [555, 71] width 32 height 20
click at [343, 72] on span "Configuration" at bounding box center [360, 71] width 75 height 20
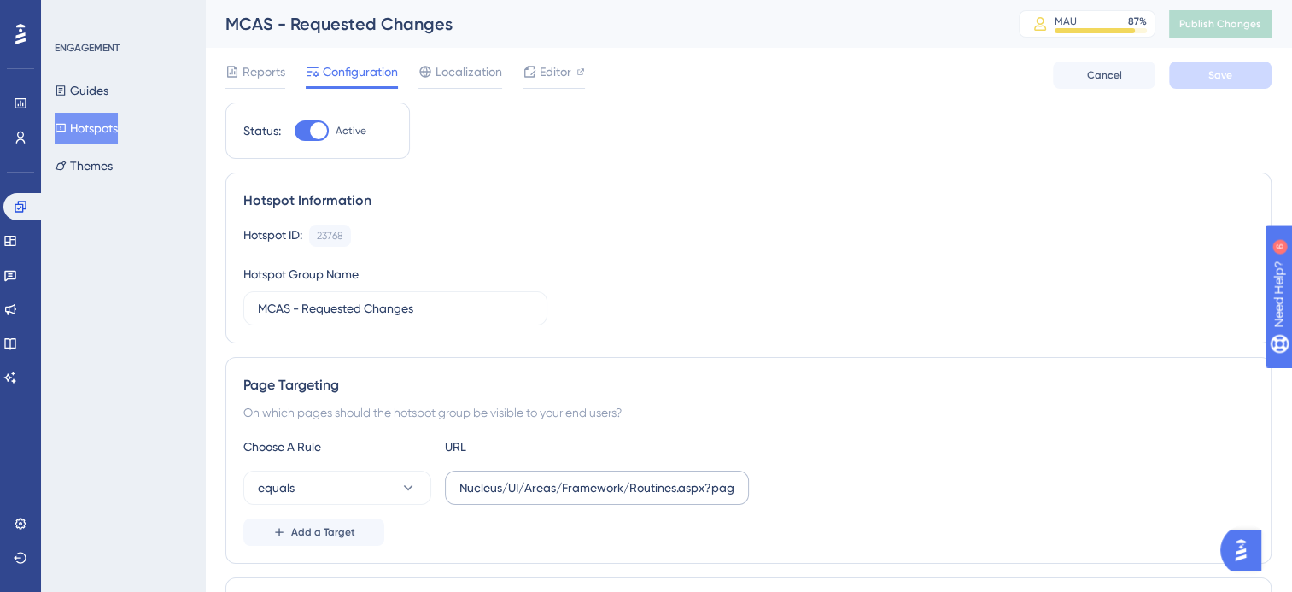
drag, startPoint x: 458, startPoint y: 488, endPoint x: 729, endPoint y: 495, distance: 271.5
click at [729, 495] on label "Nucleus/UI/Areas/Framework/Routines.aspx?page=MCSADMRECH" at bounding box center [597, 487] width 304 height 34
click at [729, 495] on input "Nucleus/UI/Areas/Framework/Routines.aspx?page=MCSADMRECH" at bounding box center [596, 487] width 275 height 19
drag, startPoint x: 724, startPoint y: 487, endPoint x: 637, endPoint y: 481, distance: 87.3
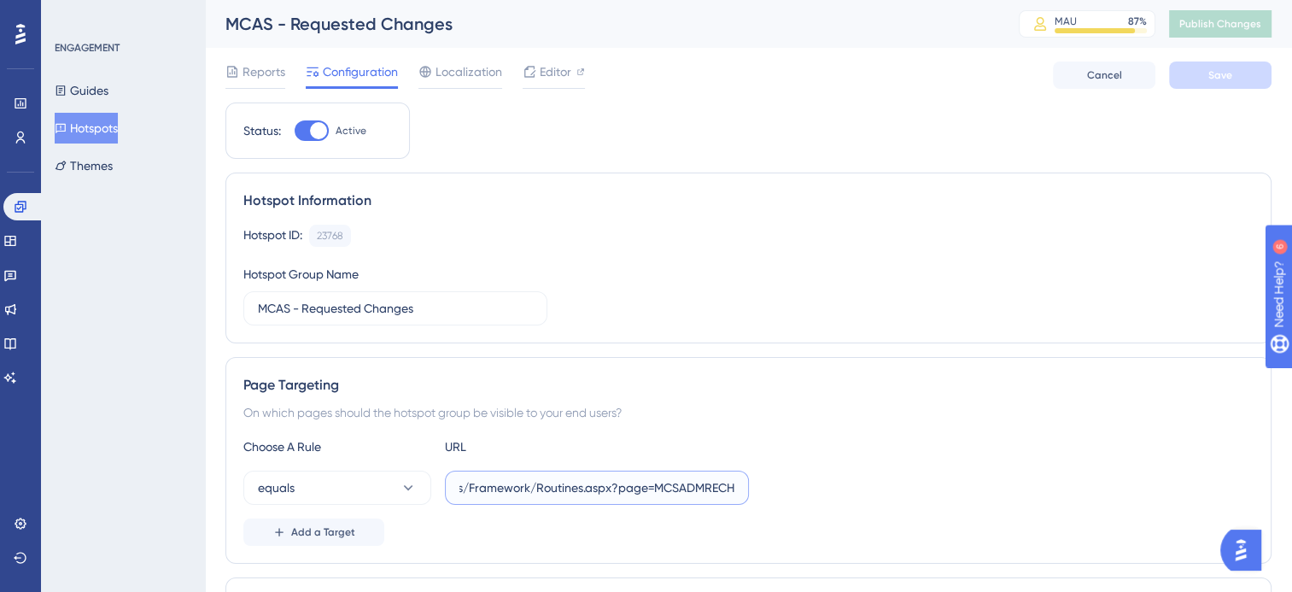
click at [637, 481] on input "Nucleus/UI/Areas/Framework/Routines.aspx?page=MCSADMRECH" at bounding box center [596, 487] width 275 height 19
click at [736, 487] on label "Nucleus/UI/Areas/Framework/Routines.aspx?page=MCSADMRECH" at bounding box center [597, 487] width 304 height 34
click at [734, 487] on input "Nucleus/UI/Areas/Framework/Routines.aspx?page=MCSADMRECH" at bounding box center [596, 487] width 275 height 19
type input "H"
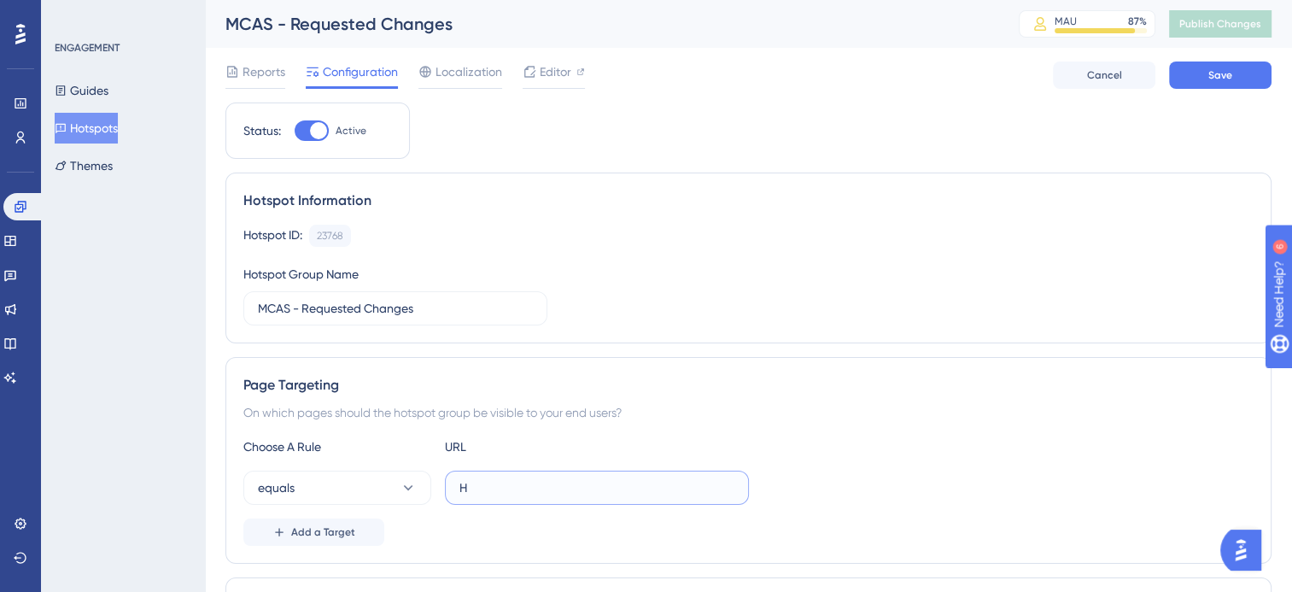
click at [481, 487] on input "H" at bounding box center [596, 487] width 275 height 19
paste input "Nucleus/UI/Areas/Framework/Routines.aspx?page=MCSADMRECH"
type input "Nucleus/UI/Areas/Framework/Routines.aspx?page=MCSADMRECH"
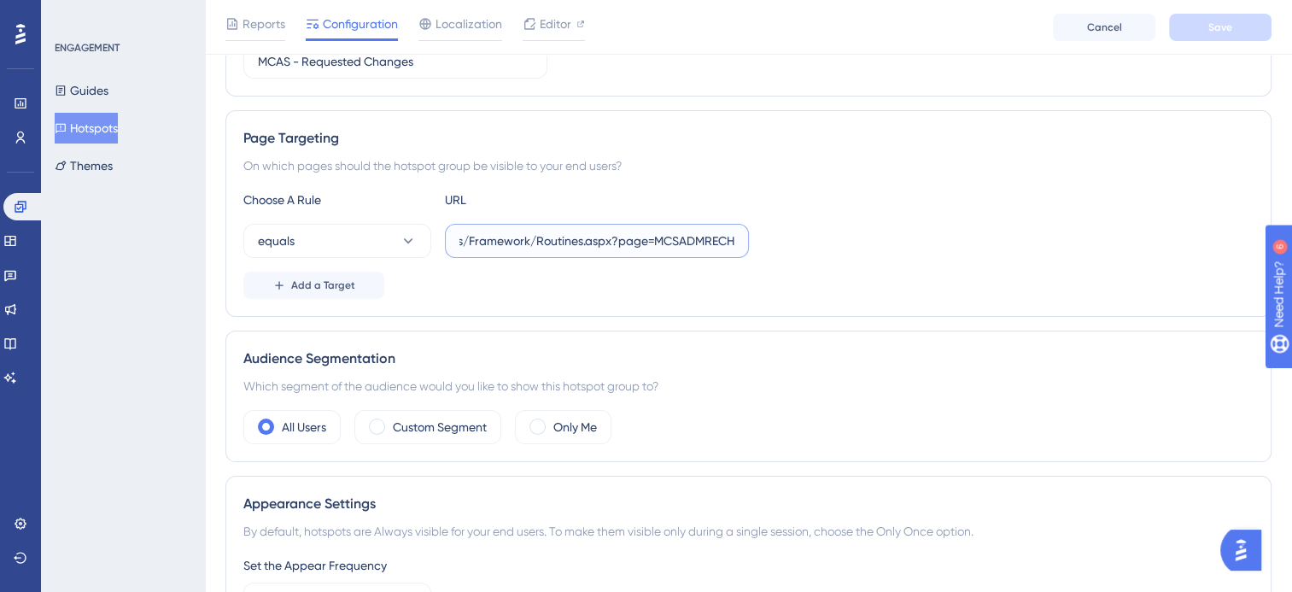
scroll to position [256, 0]
click at [396, 236] on button "equals" at bounding box center [337, 238] width 188 height 34
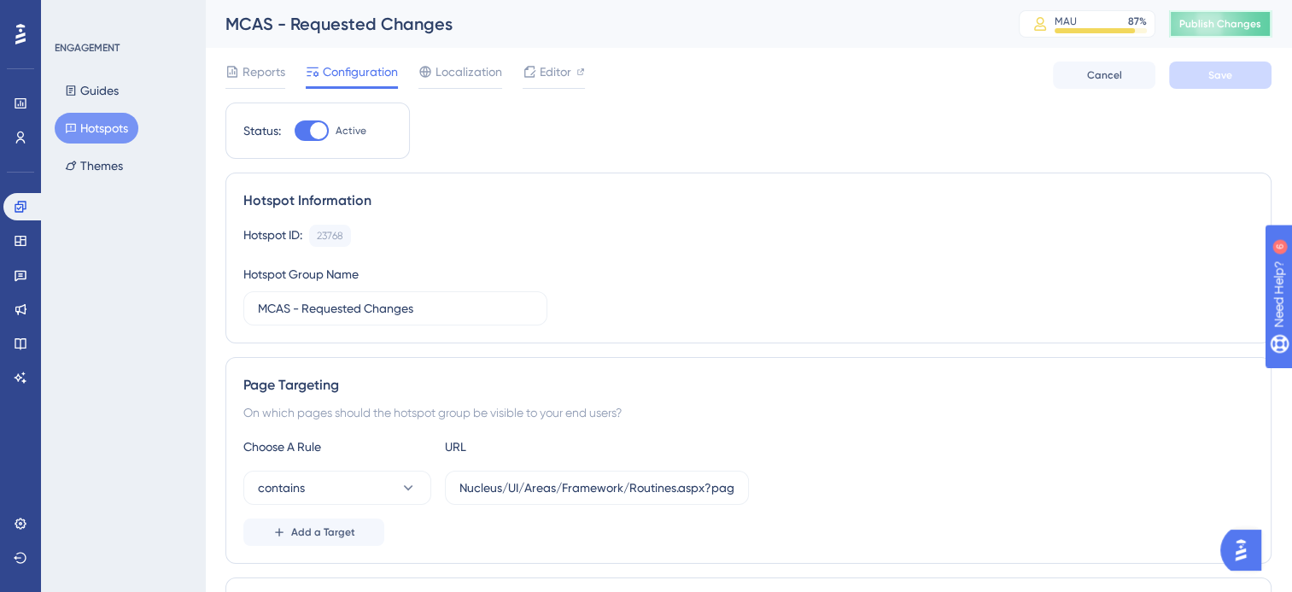
click at [1231, 24] on span "Publish Changes" at bounding box center [1220, 24] width 82 height 14
